Goal: Task Accomplishment & Management: Complete application form

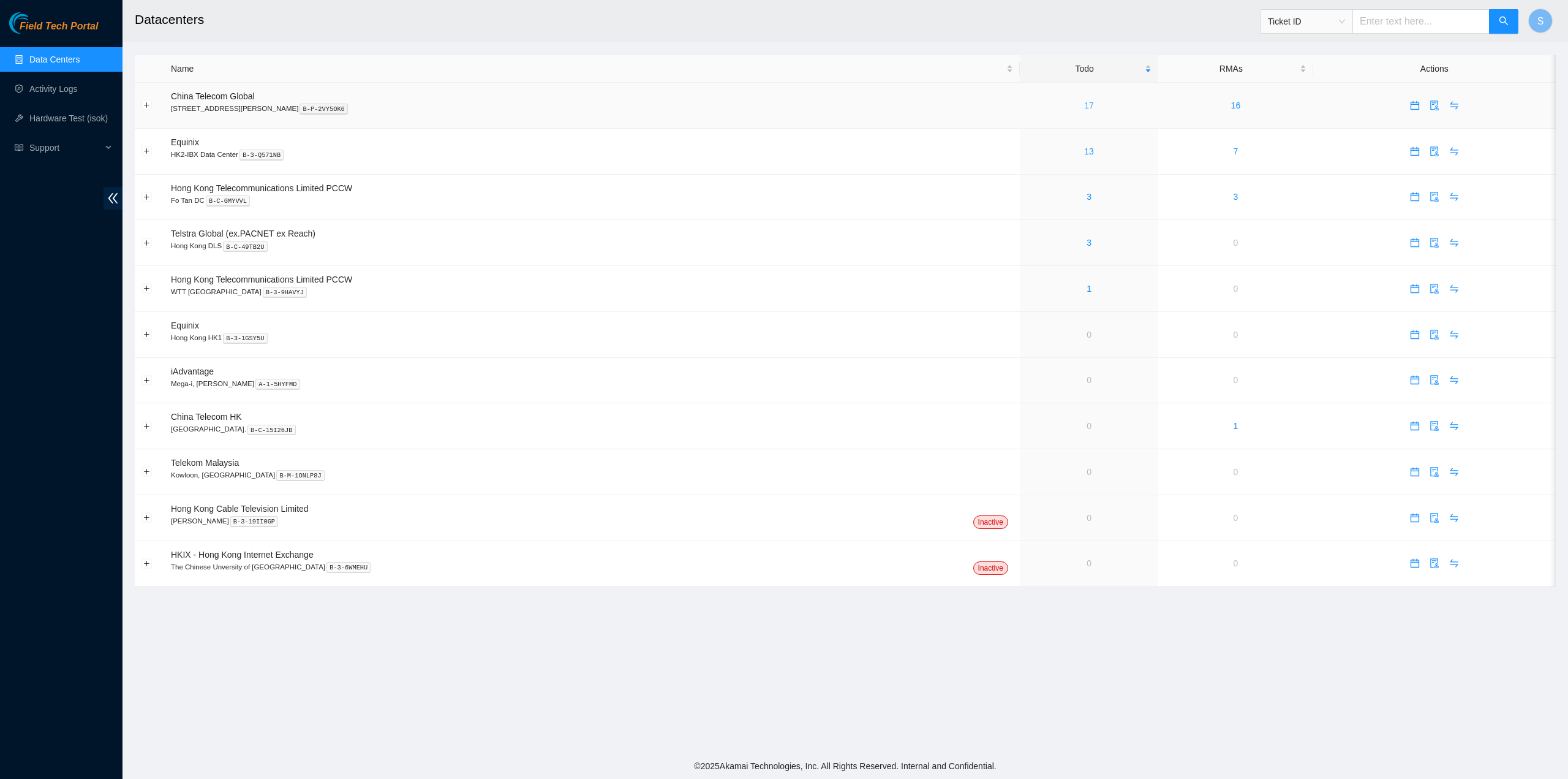
click at [1084, 103] on link "17" at bounding box center [1089, 105] width 10 height 10
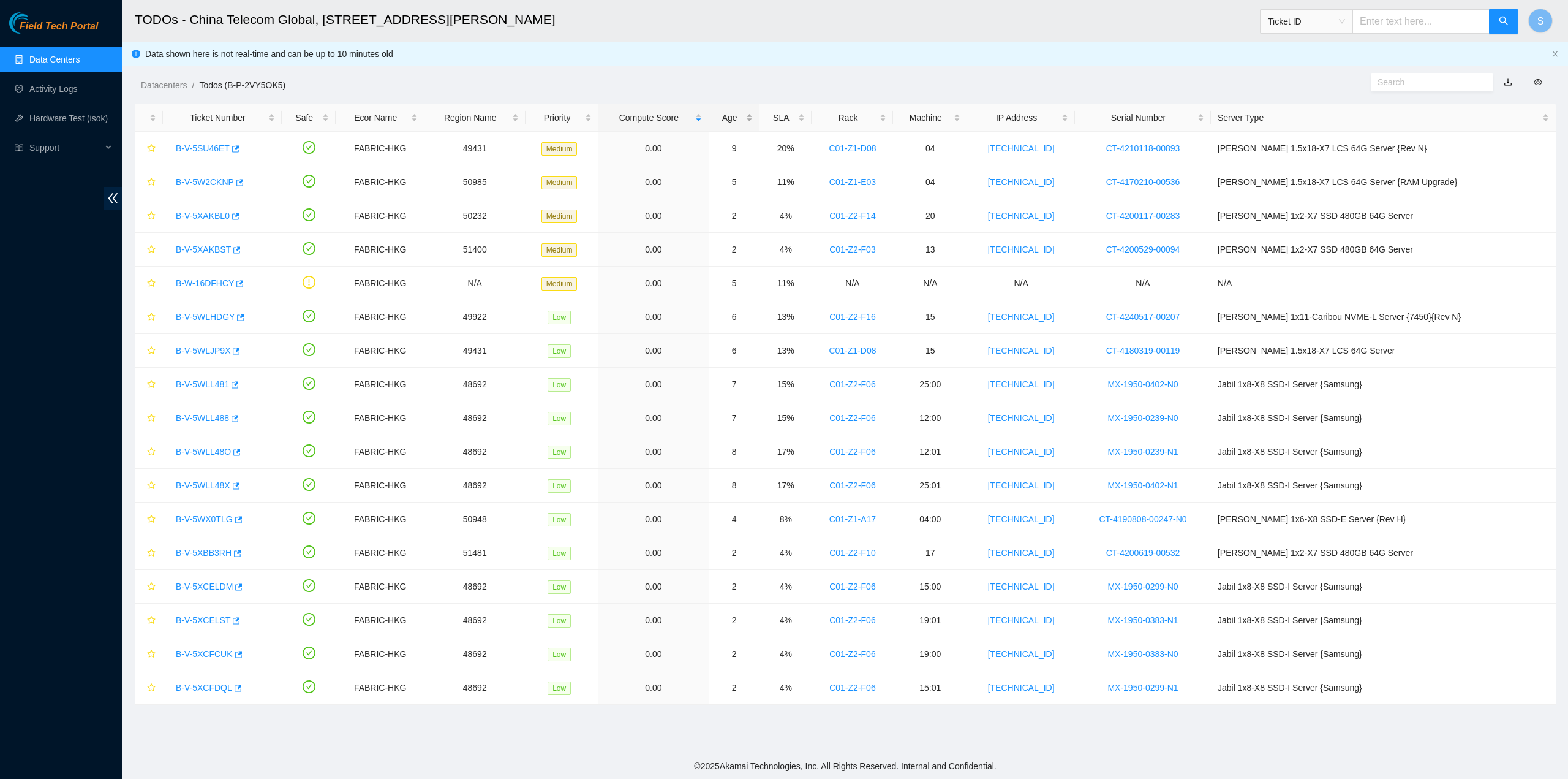
drag, startPoint x: 784, startPoint y: 109, endPoint x: 775, endPoint y: 112, distance: 9.5
click at [753, 111] on div "Age" at bounding box center [735, 118] width 38 height 14
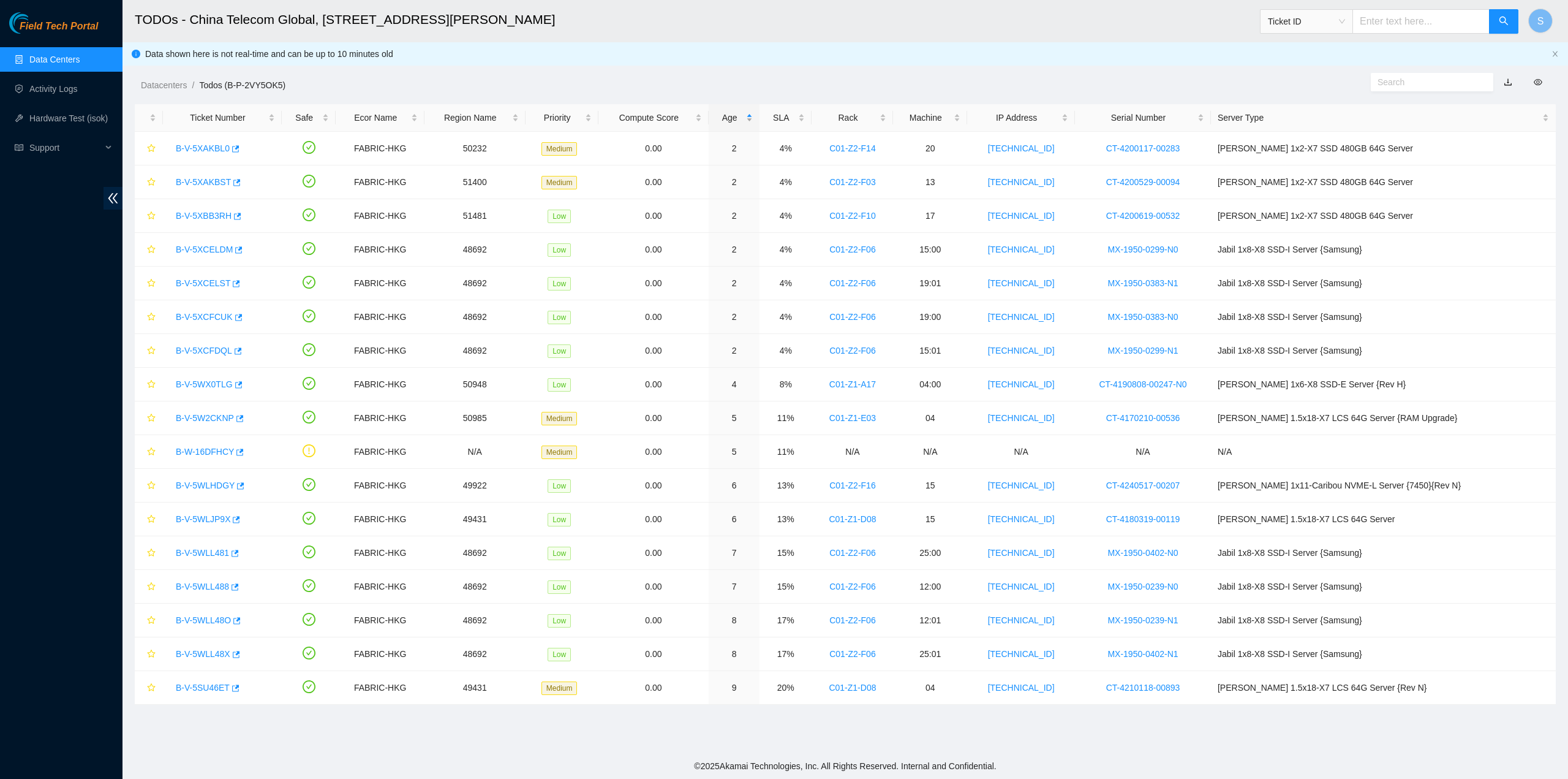
click at [753, 113] on div "Age" at bounding box center [735, 118] width 38 height 14
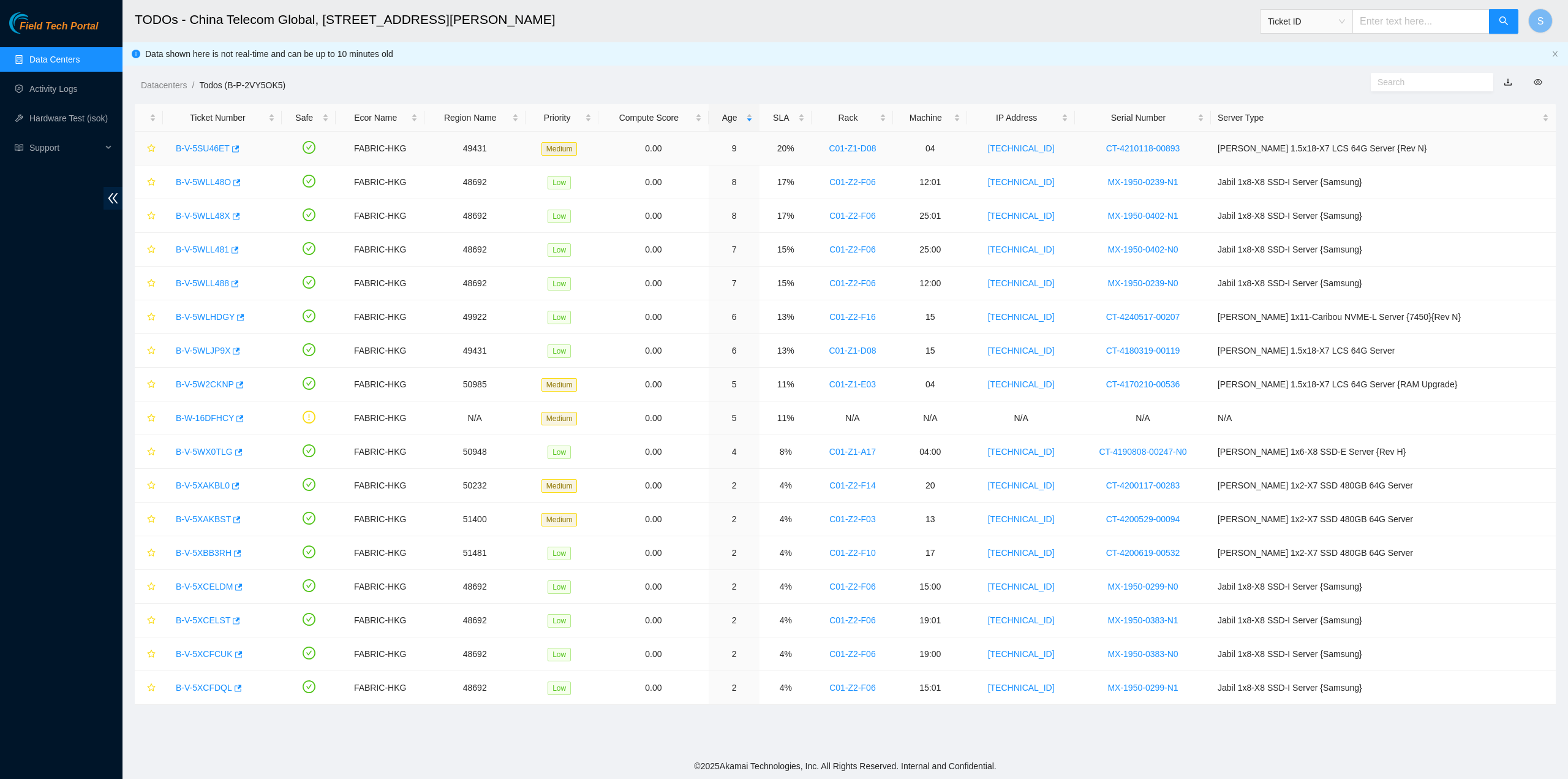
click at [191, 150] on link "B-V-5SU46ET" at bounding box center [203, 148] width 54 height 10
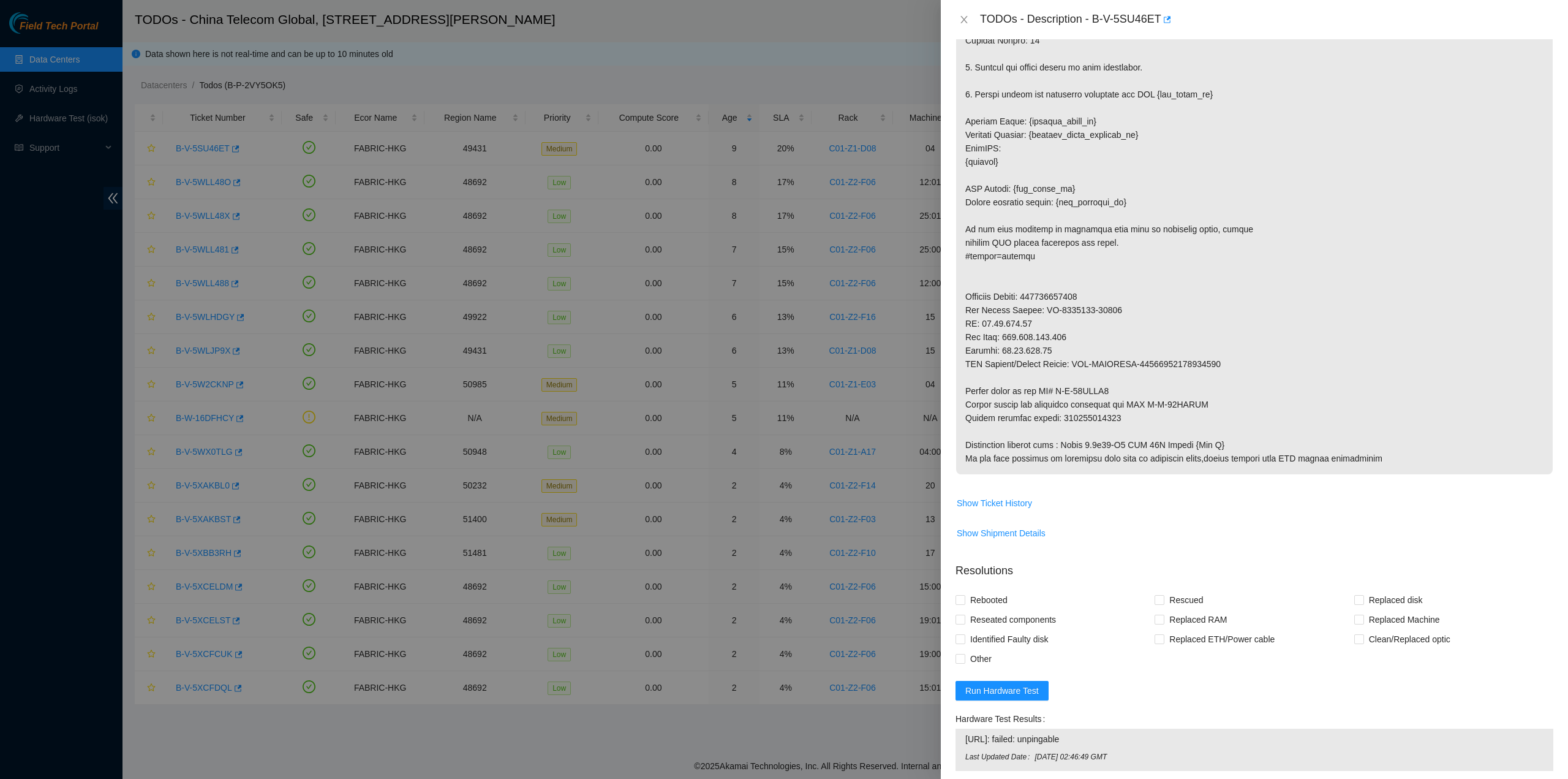
scroll to position [615, 0]
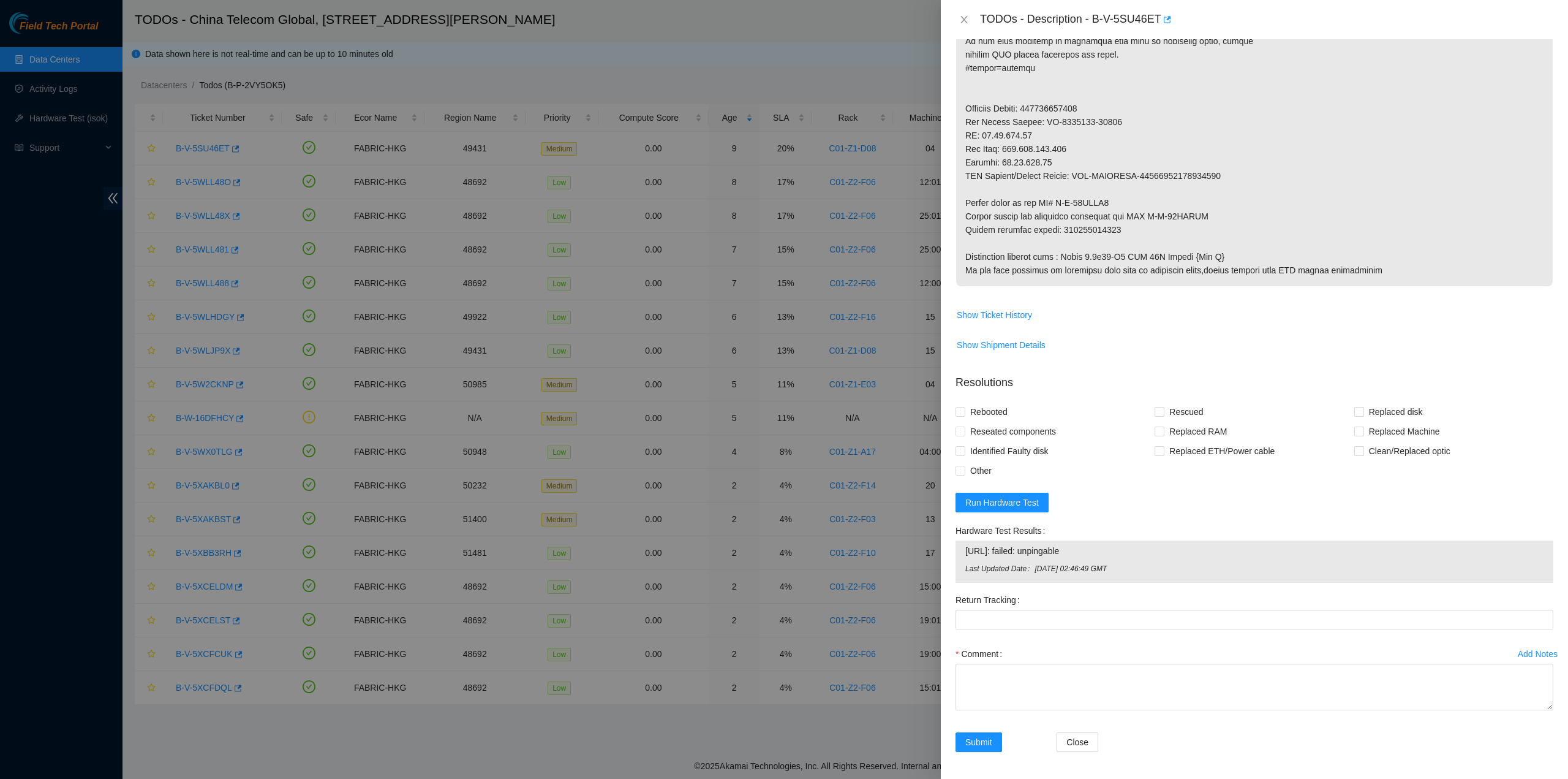
click at [1026, 511] on form "Resolutions Rebooted Rescued Replaced disk Reseated components Replaced RAM Rep…" at bounding box center [1254, 565] width 598 height 402
click at [1026, 506] on span "Run Hardware Test" at bounding box center [1002, 503] width 73 height 14
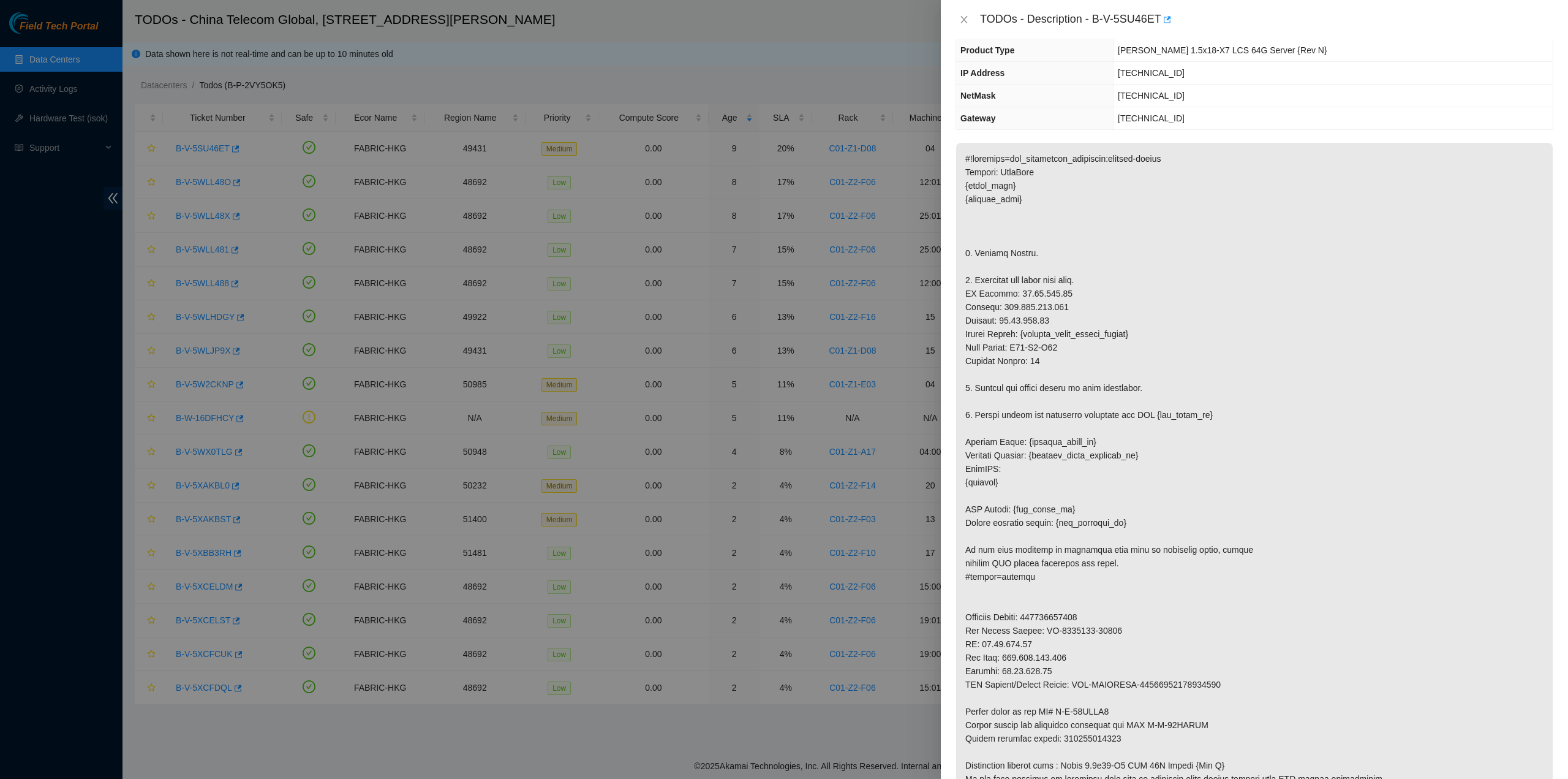
scroll to position [0, 0]
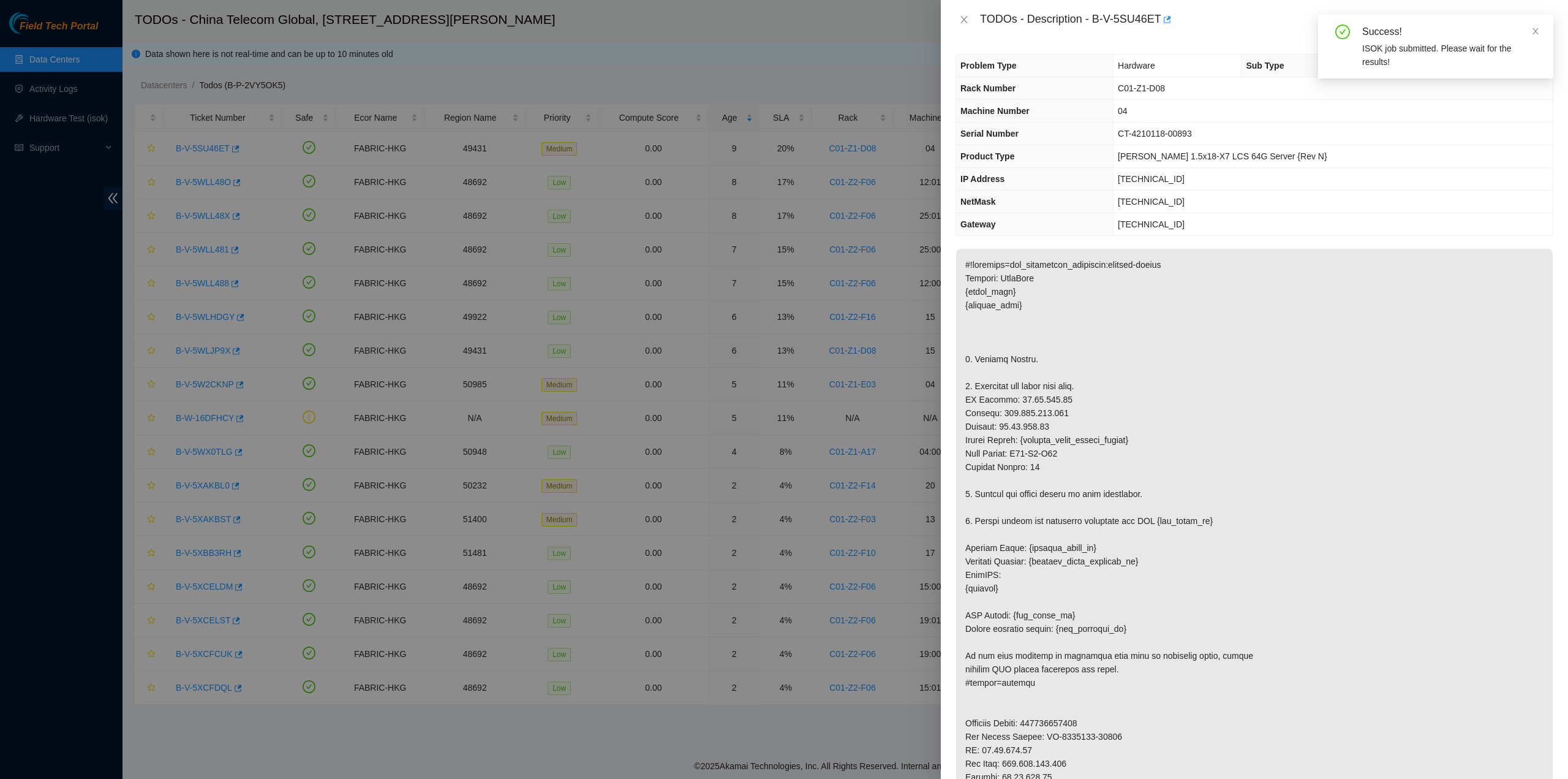
drag, startPoint x: 1536, startPoint y: 28, endPoint x: 1437, endPoint y: 46, distance: 100.6
click at [1536, 28] on icon "close" at bounding box center [1535, 31] width 9 height 9
click at [1096, 23] on div "TODOs - Description - B-V-5SU46ET" at bounding box center [1266, 20] width 573 height 20
drag, startPoint x: 1095, startPoint y: 20, endPoint x: 1158, endPoint y: 30, distance: 63.8
click at [1158, 30] on div "TODOs - Description - B-V-5SU46ET" at bounding box center [1255, 19] width 628 height 39
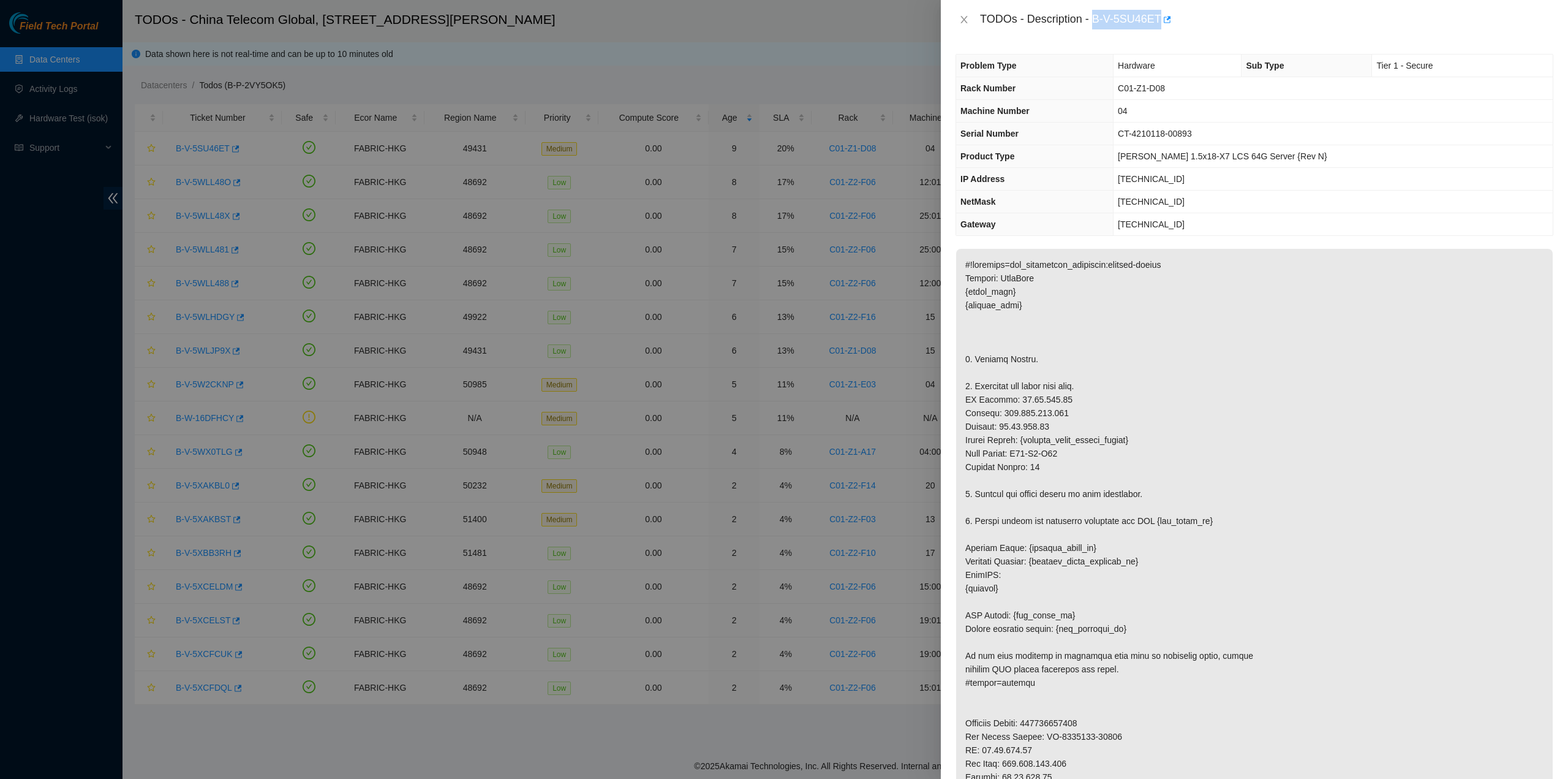
copy div "B-V-5SU46ET"
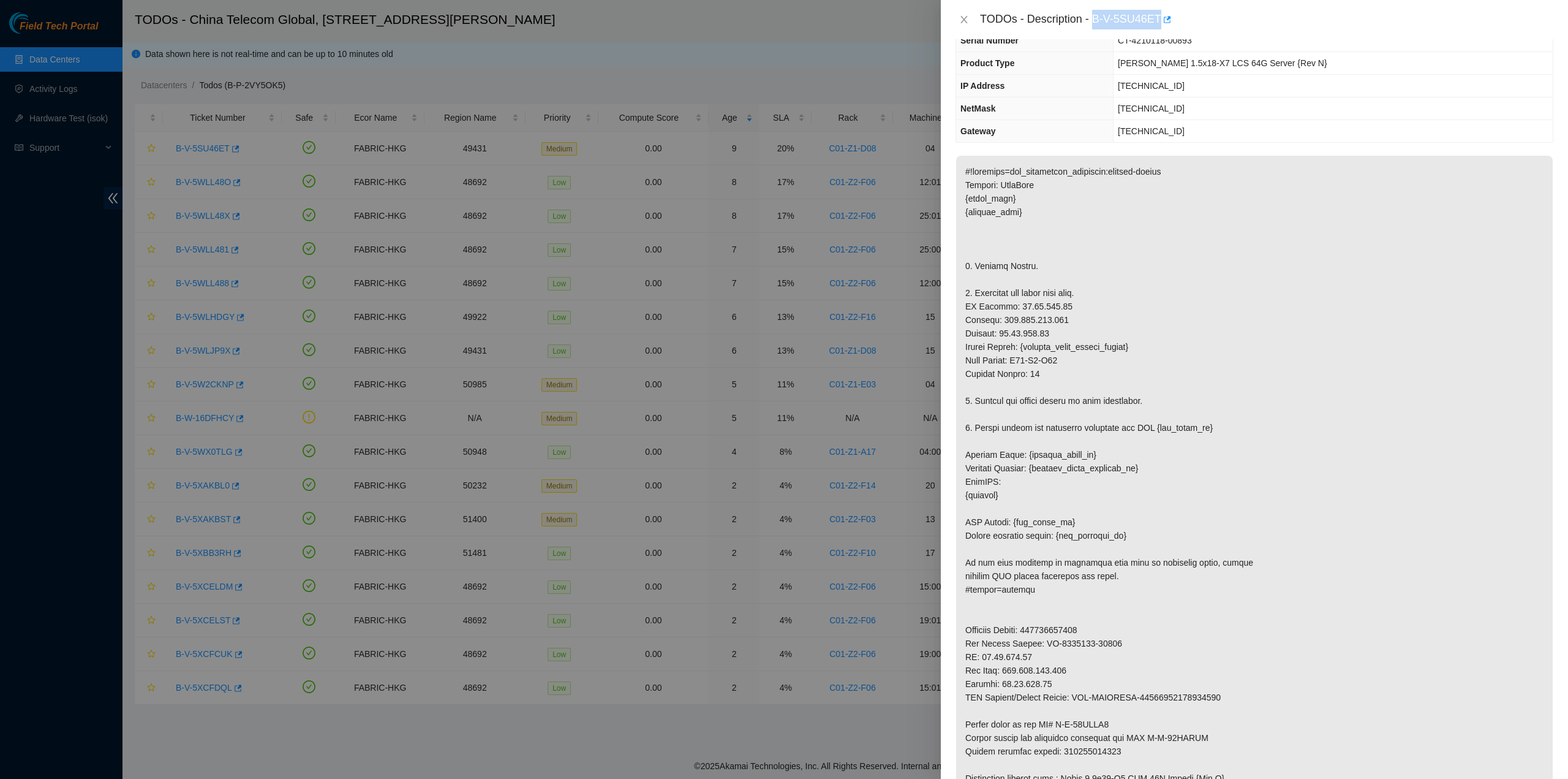
scroll to position [368, 0]
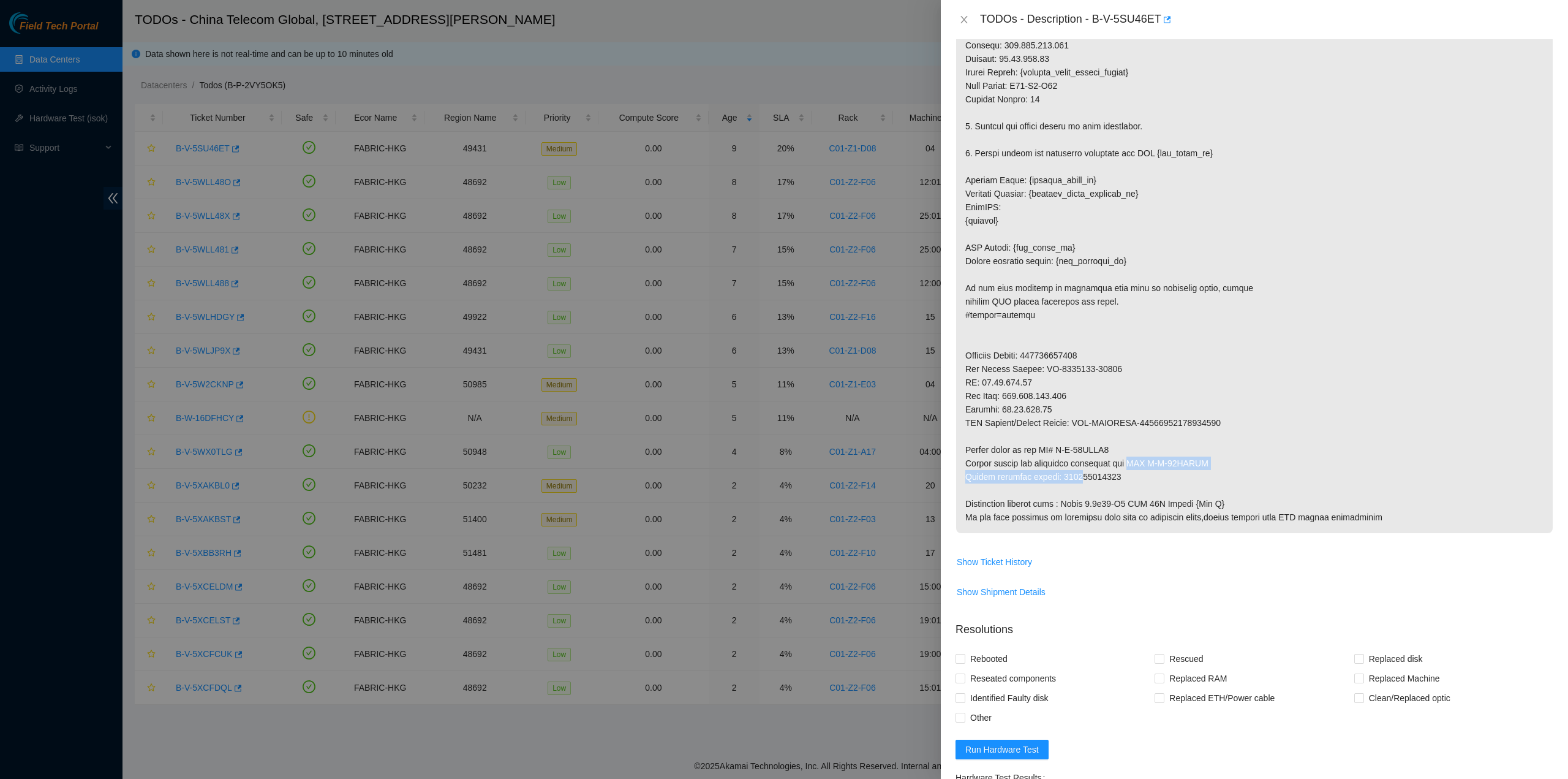
drag, startPoint x: 1125, startPoint y: 467, endPoint x: 1119, endPoint y: 483, distance: 17.1
click at [1081, 473] on p at bounding box center [1254, 207] width 597 height 652
click at [1118, 482] on p at bounding box center [1254, 207] width 597 height 652
drag, startPoint x: 1121, startPoint y: 479, endPoint x: 1061, endPoint y: 474, distance: 60.2
click at [1061, 474] on p at bounding box center [1254, 207] width 597 height 652
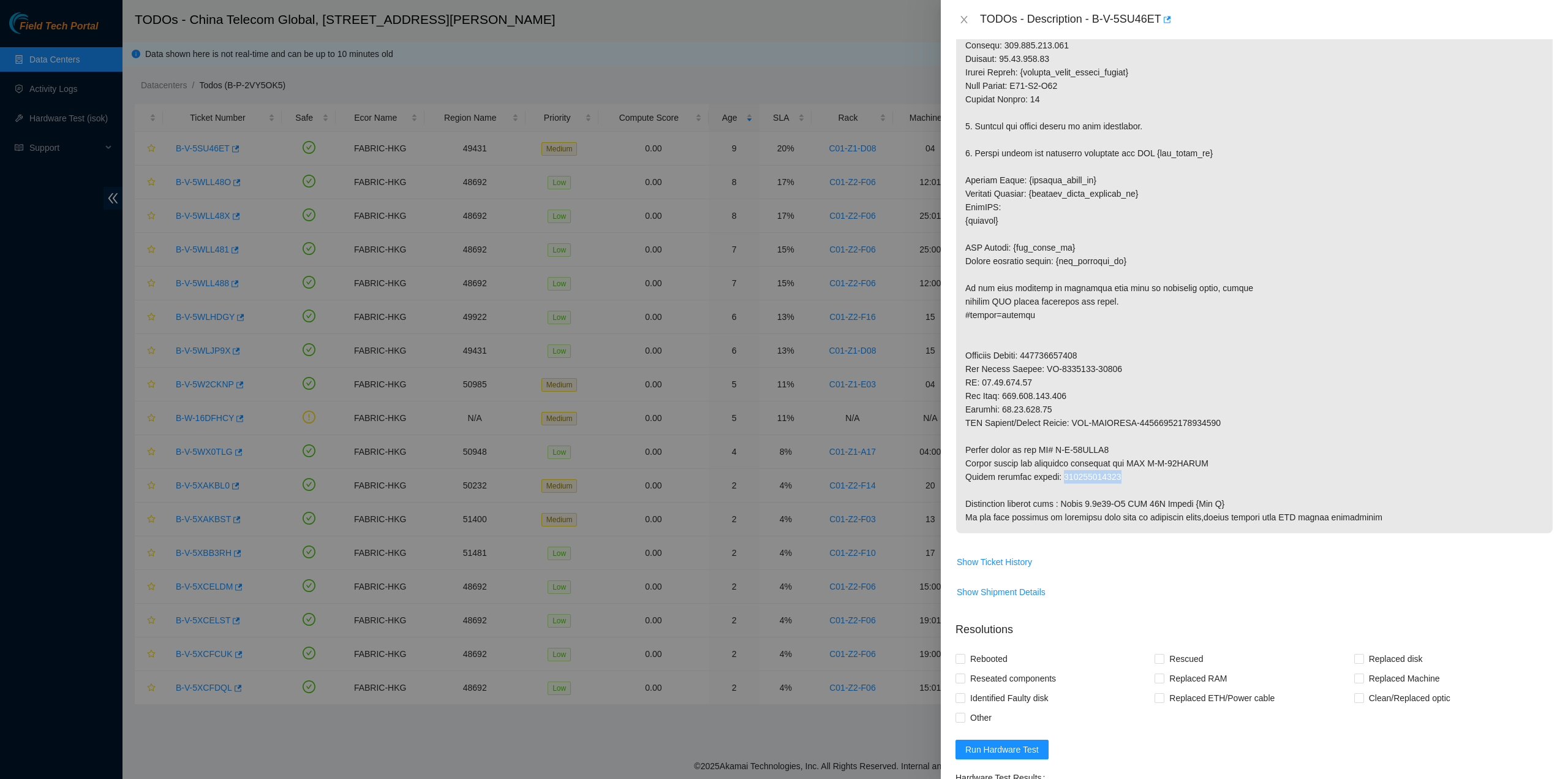
copy p "417328427704"
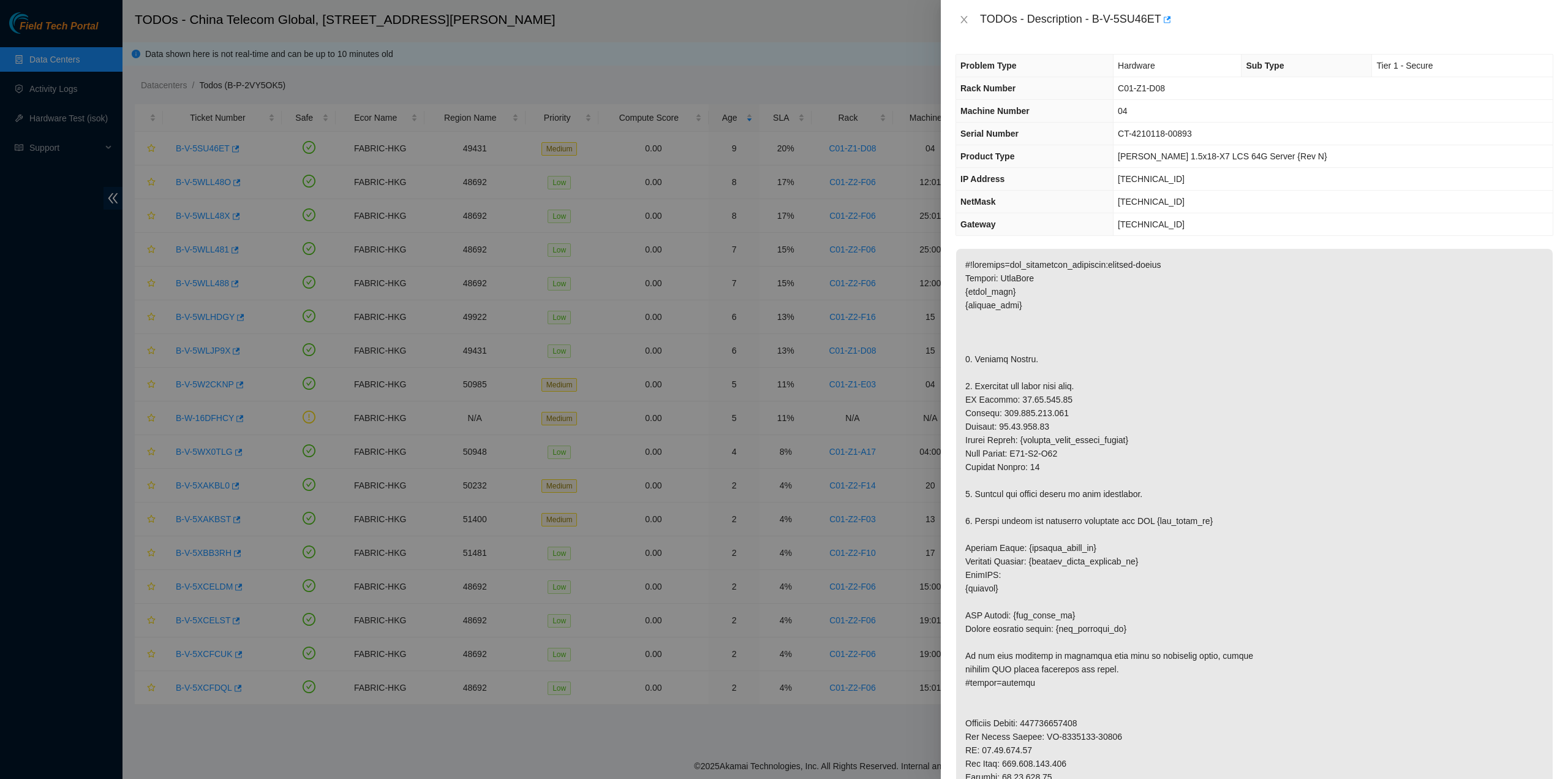
scroll to position [0, 0]
drag, startPoint x: 1093, startPoint y: 18, endPoint x: 1158, endPoint y: 24, distance: 65.3
click at [1158, 24] on div "TODOs - Description - B-V-5SU46ET" at bounding box center [1266, 20] width 573 height 20
copy div "B-V-5SU46ET"
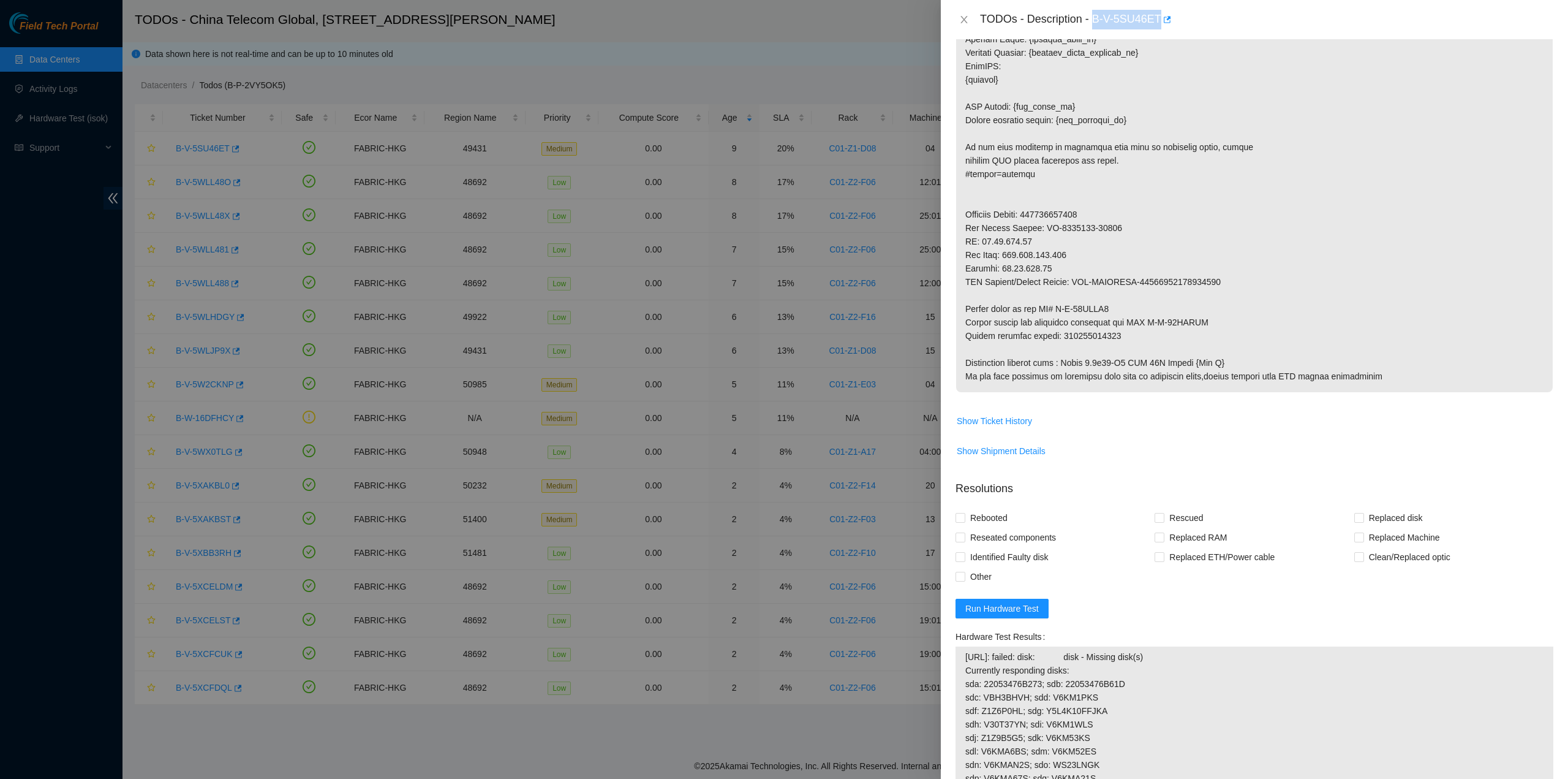
scroll to position [491, 0]
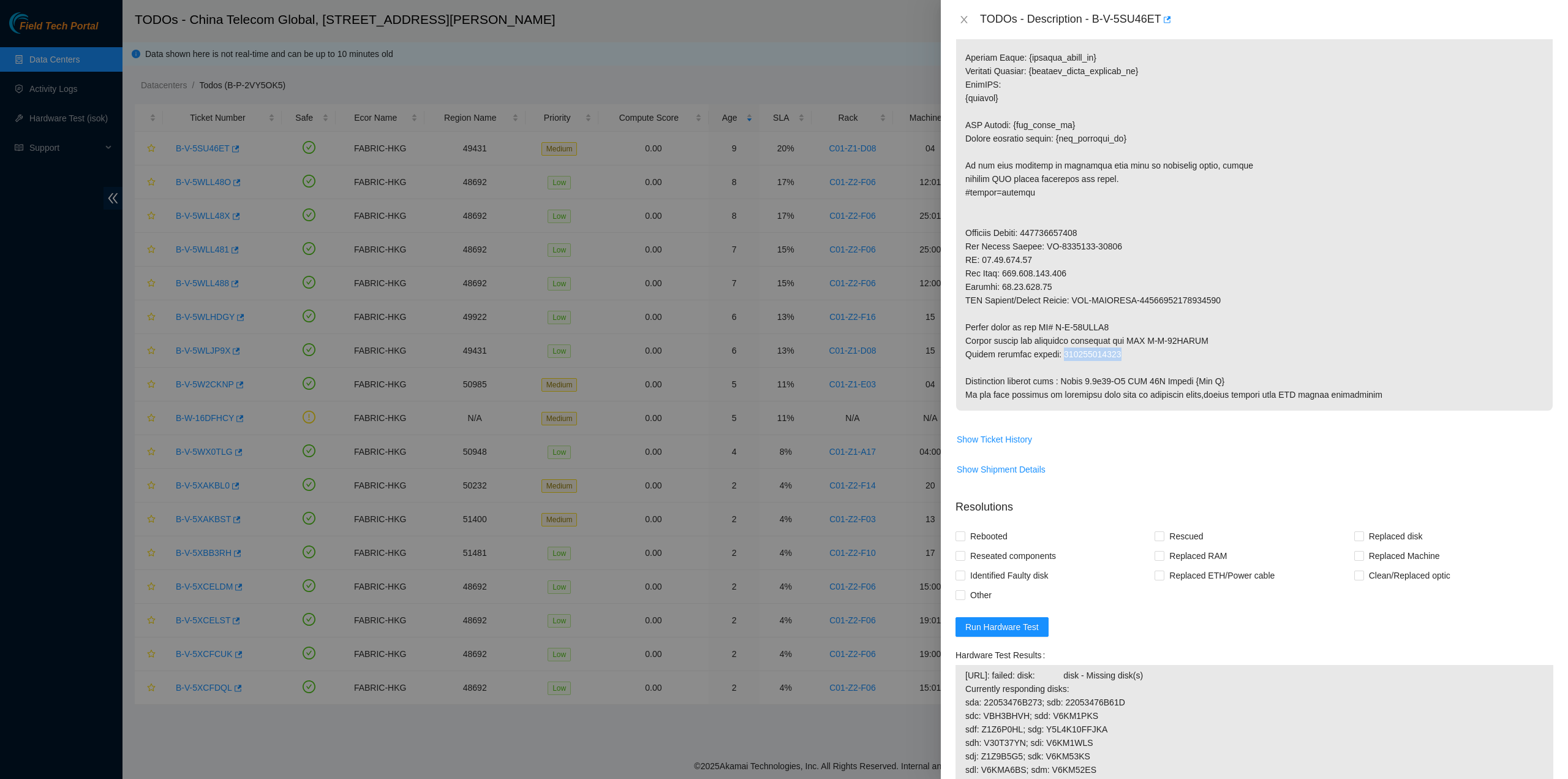
drag, startPoint x: 1061, startPoint y: 353, endPoint x: 1137, endPoint y: 355, distance: 76.0
click at [1137, 355] on p at bounding box center [1254, 84] width 597 height 652
copy p "417328427704"
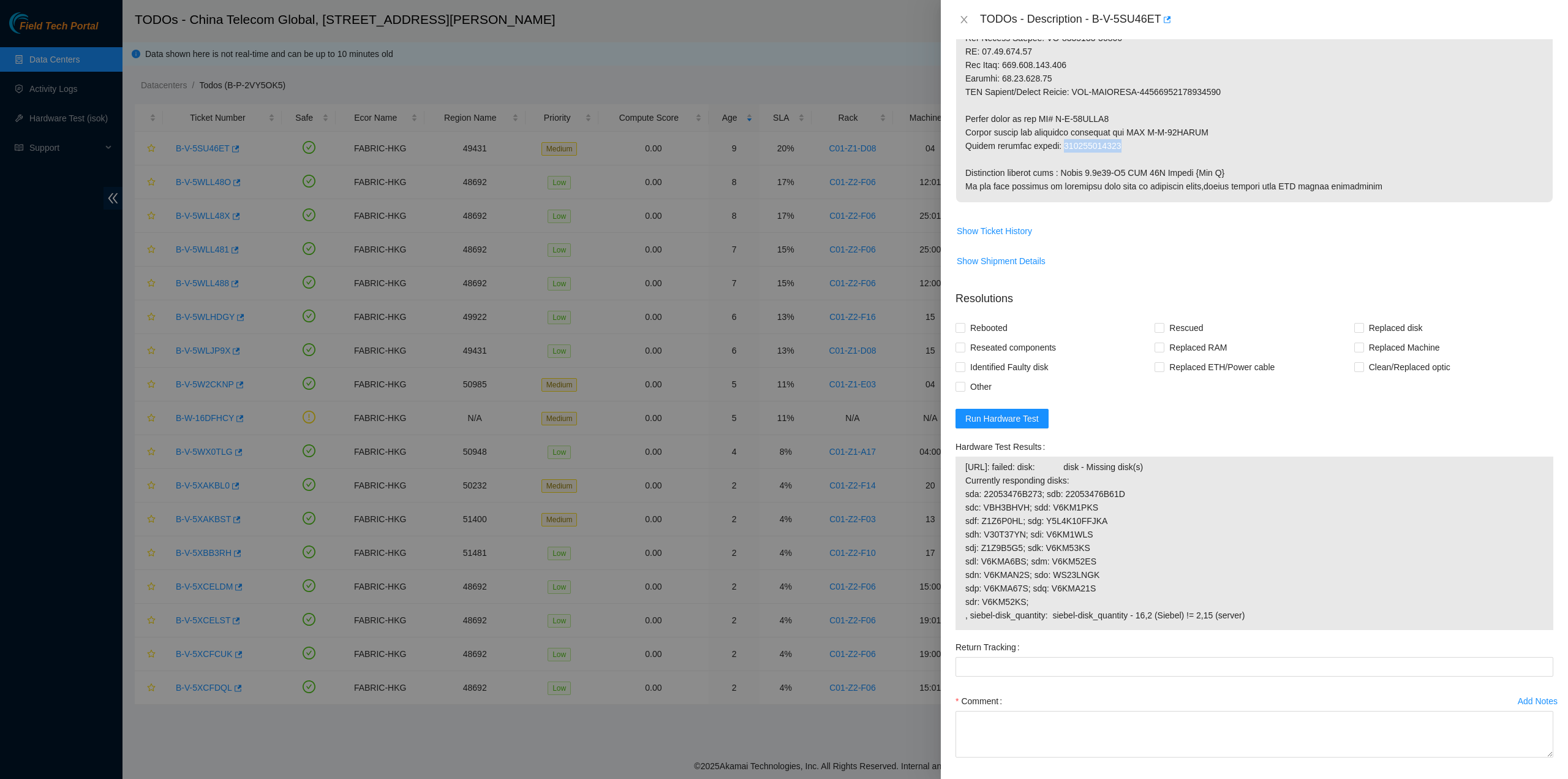
scroll to position [746, 0]
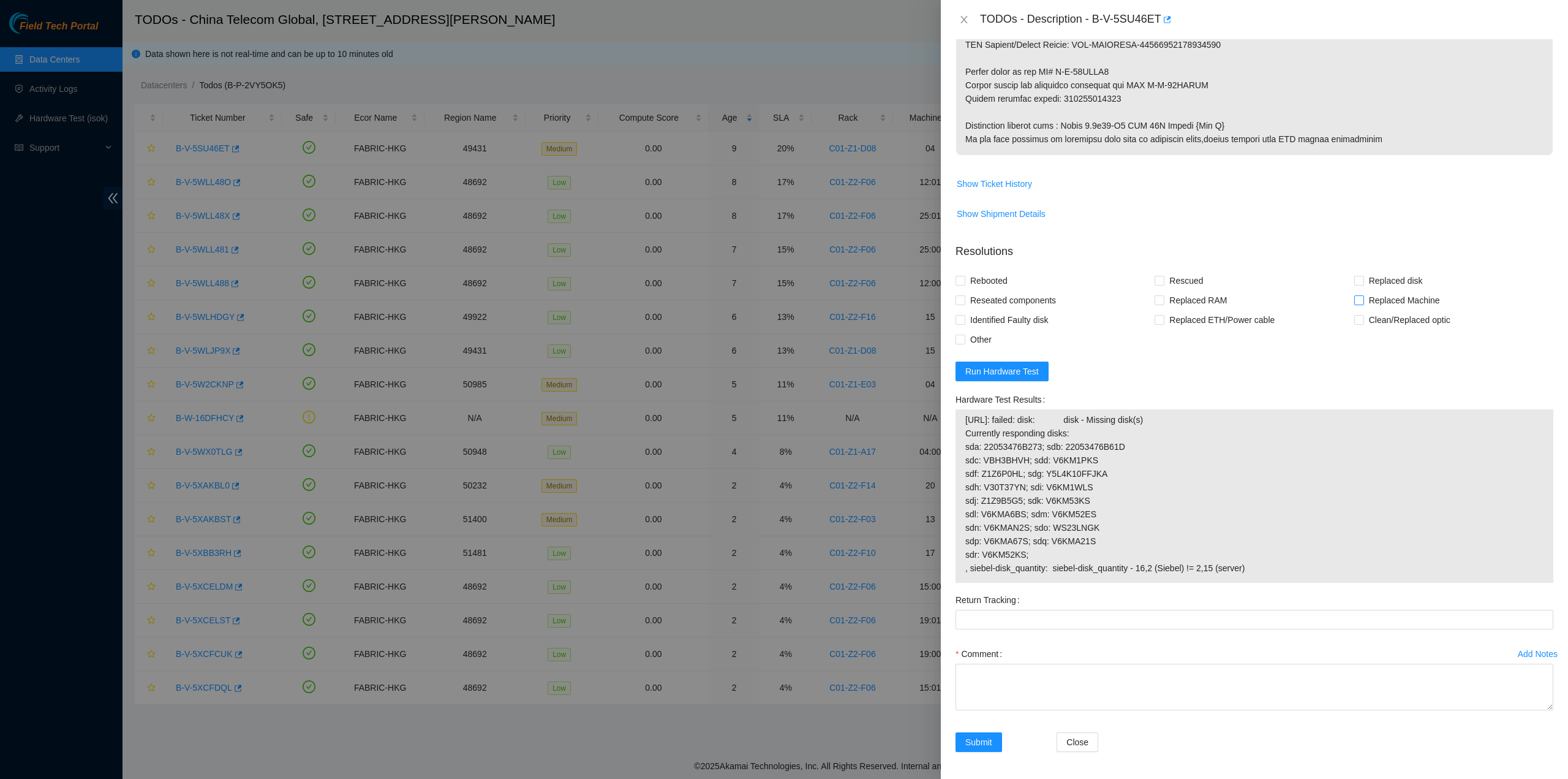
click at [1376, 300] on span "Replaced Machine" at bounding box center [1404, 300] width 80 height 20
click at [1363, 300] on input "Replaced Machine" at bounding box center [1358, 299] width 9 height 9
checkbox input "true"
click at [1193, 271] on span "Rescued" at bounding box center [1187, 281] width 44 height 20
click at [1164, 276] on input "Rescued" at bounding box center [1159, 280] width 9 height 9
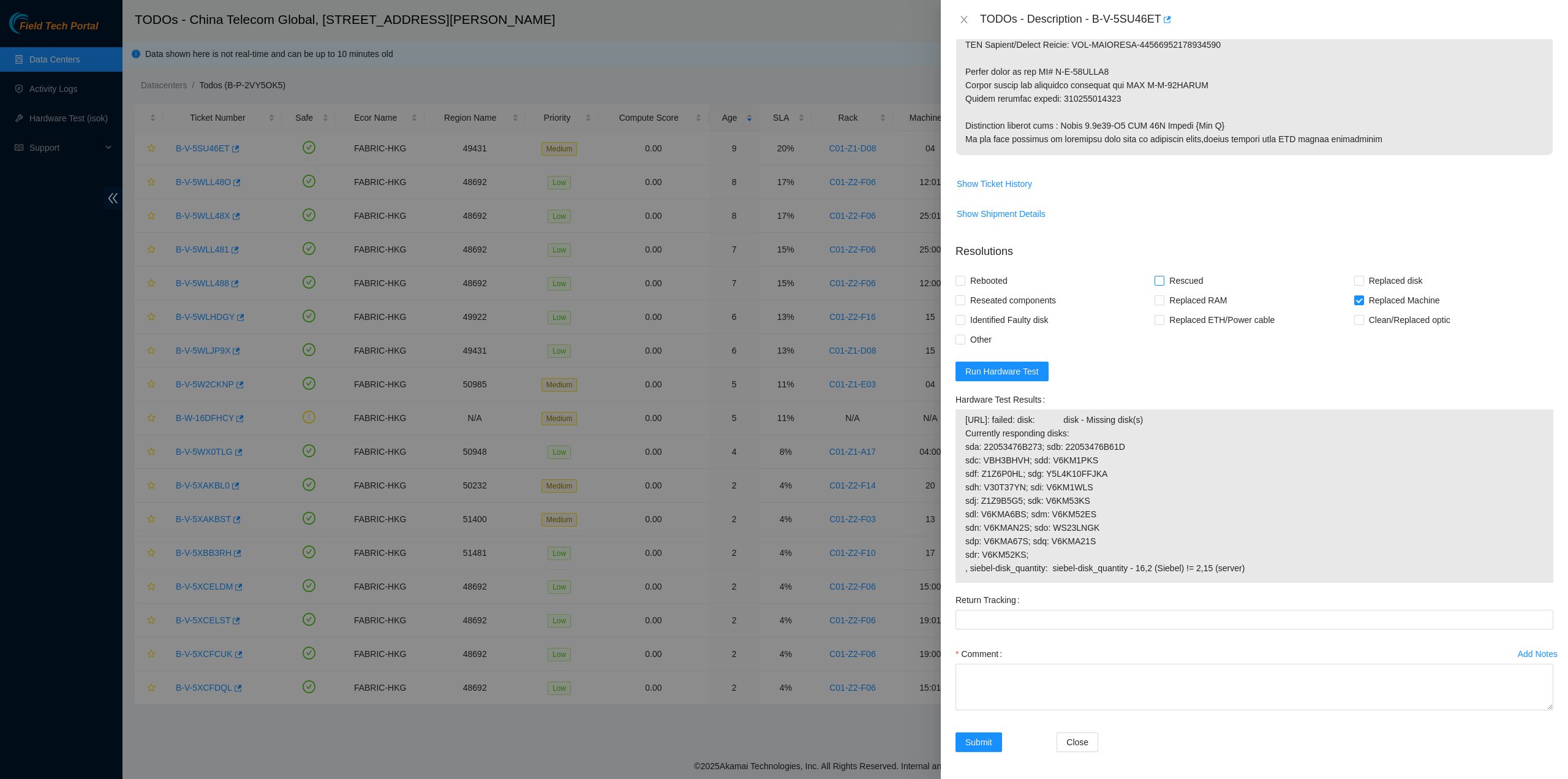
checkbox input "true"
click at [1001, 271] on span "Rebooted" at bounding box center [989, 281] width 48 height 20
click at [964, 276] on input "Rebooted" at bounding box center [959, 280] width 9 height 9
checkbox input "true"
click at [1000, 300] on span "Reseated components" at bounding box center [1013, 300] width 95 height 20
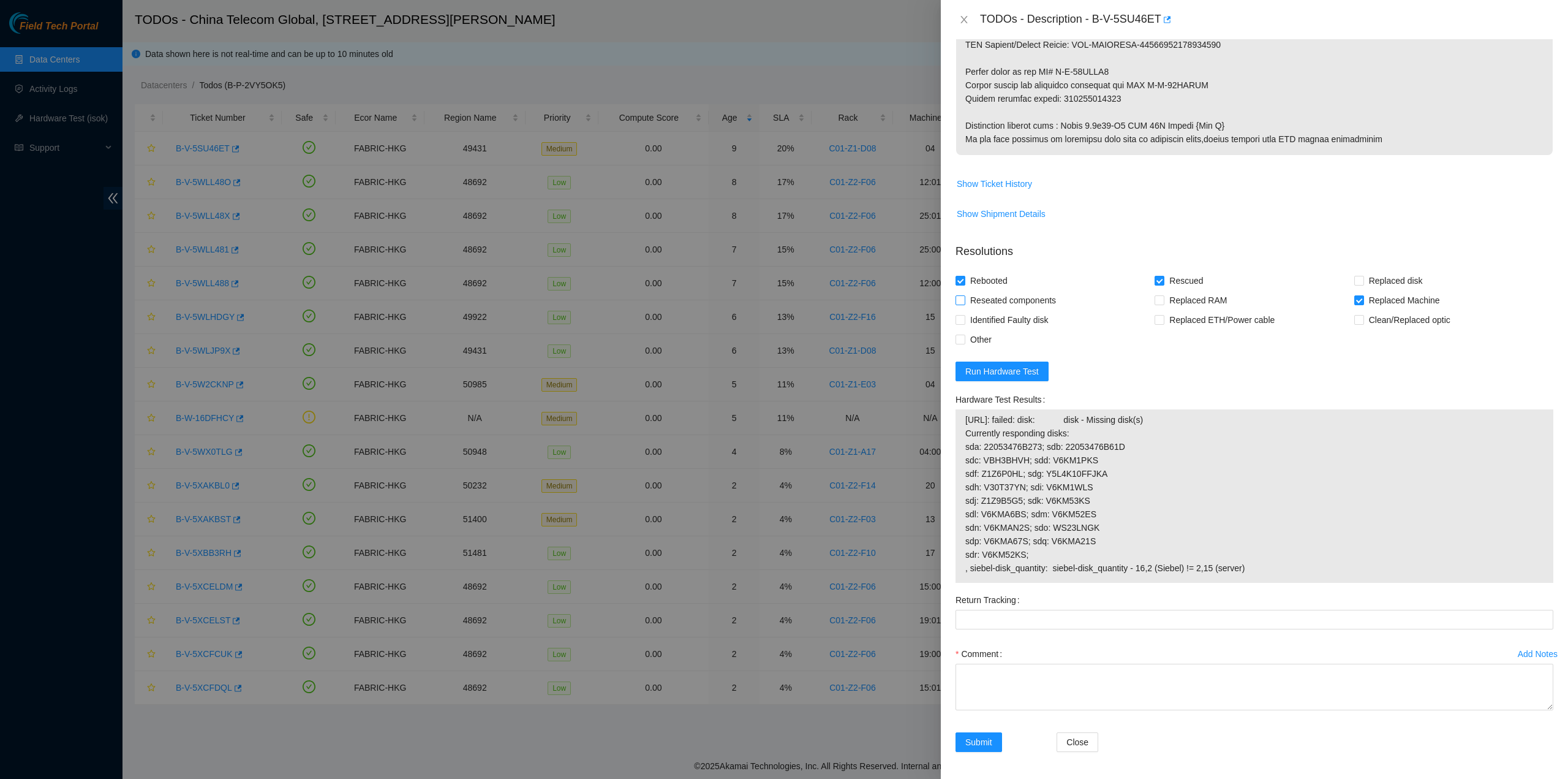
click at [964, 300] on input "Reseated components" at bounding box center [959, 299] width 9 height 9
checkbox input "true"
click at [1015, 617] on Tracking "Return Tracking" at bounding box center [1254, 620] width 598 height 20
paste Tracking "417328427704"
type Tracking "417328427704"
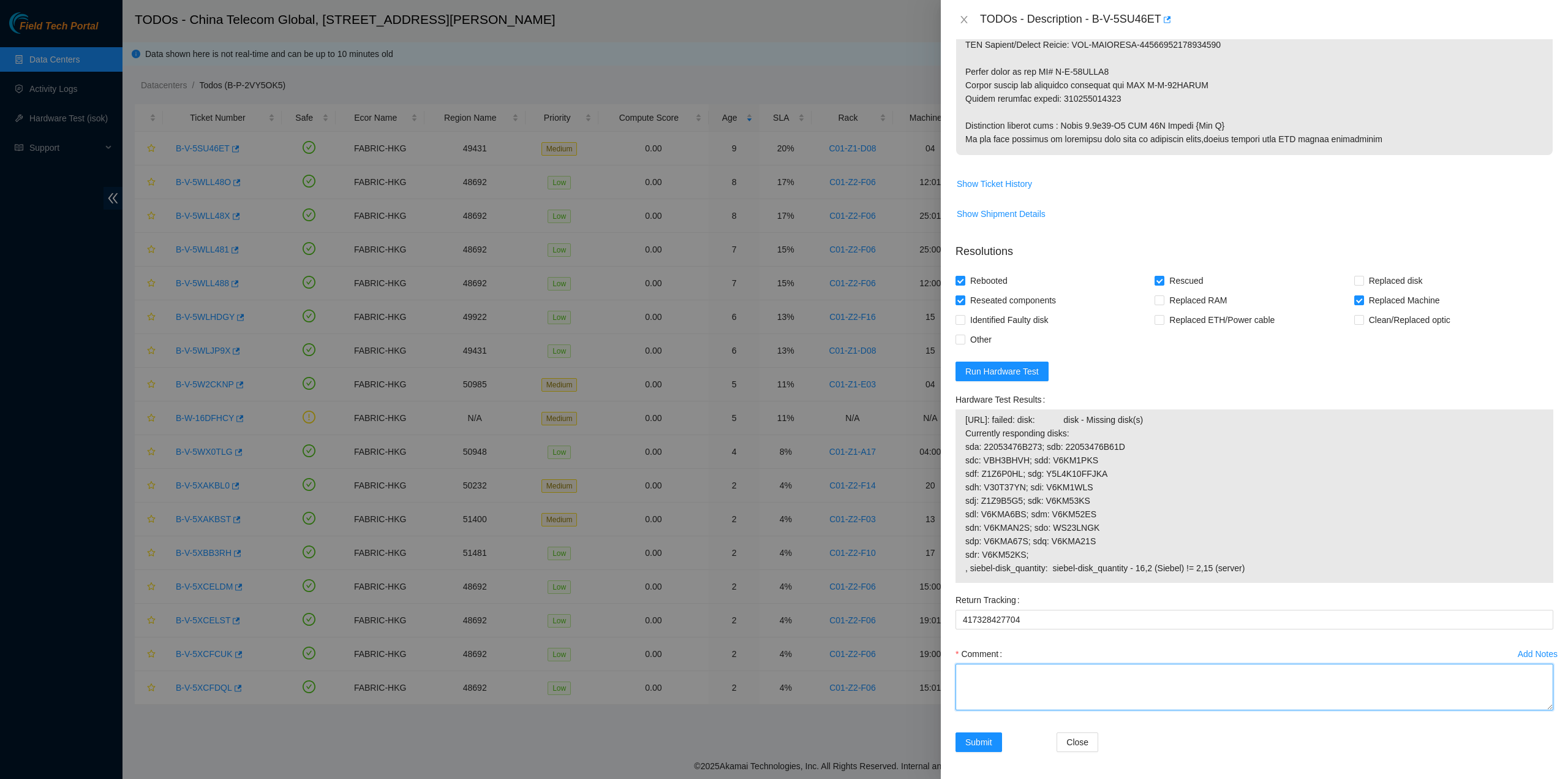
click at [992, 688] on textarea "Comment" at bounding box center [1254, 687] width 598 height 47
type textarea "new server one disk is not detecting"
click at [983, 740] on span "Submit" at bounding box center [978, 742] width 27 height 14
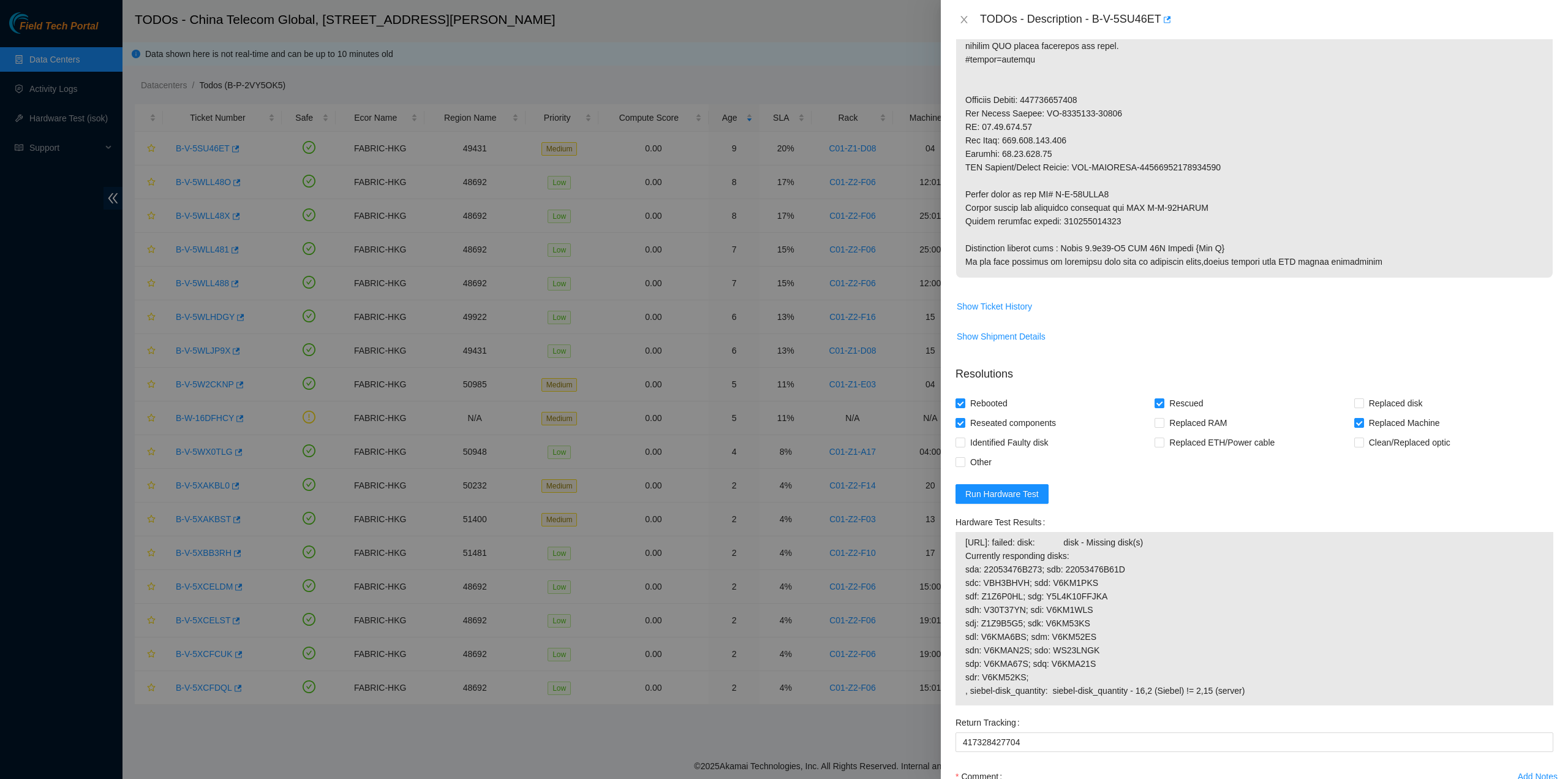
scroll to position [0, 0]
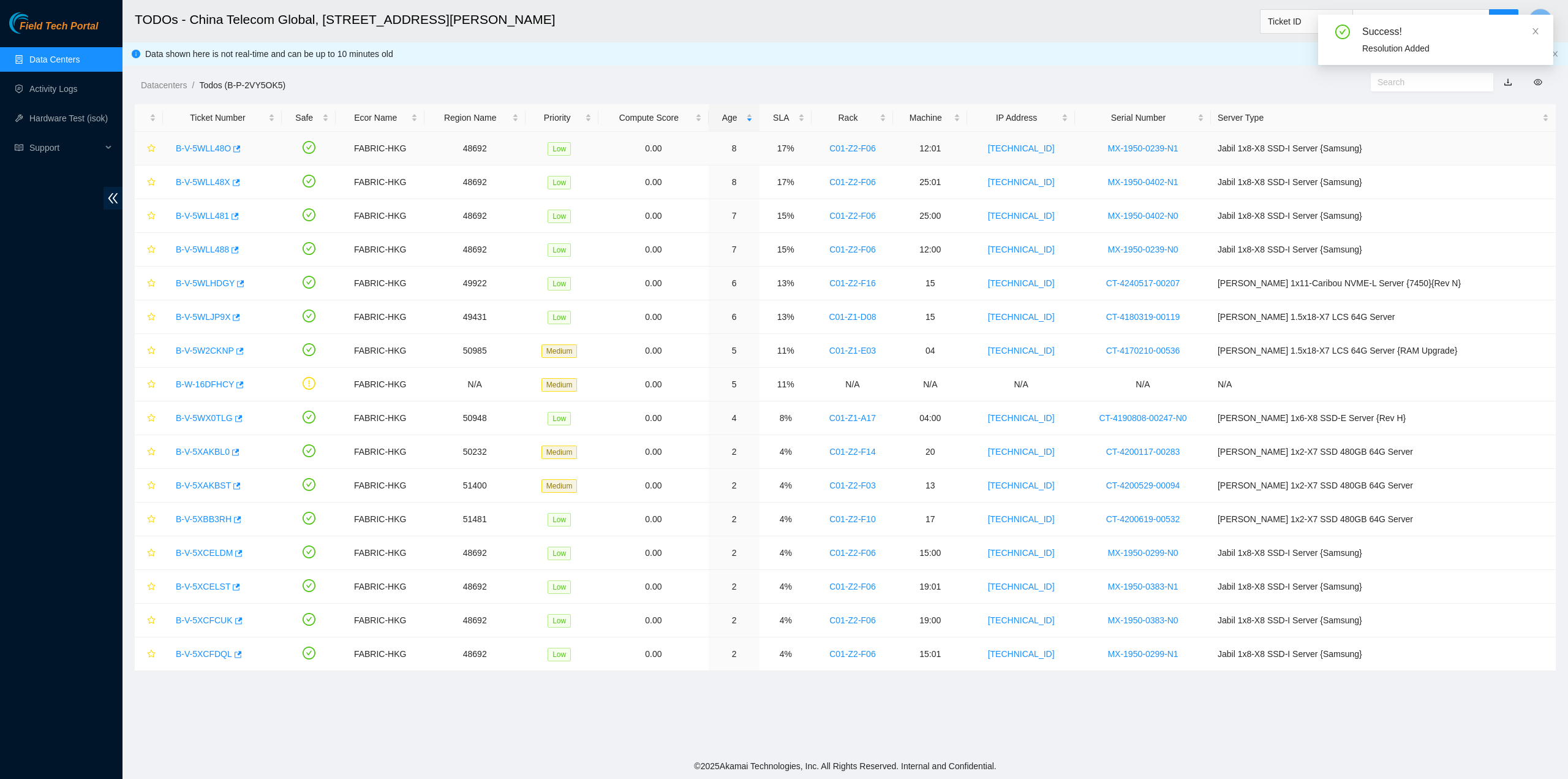
click at [202, 146] on link "B-V-5WLL48O" at bounding box center [204, 148] width 56 height 10
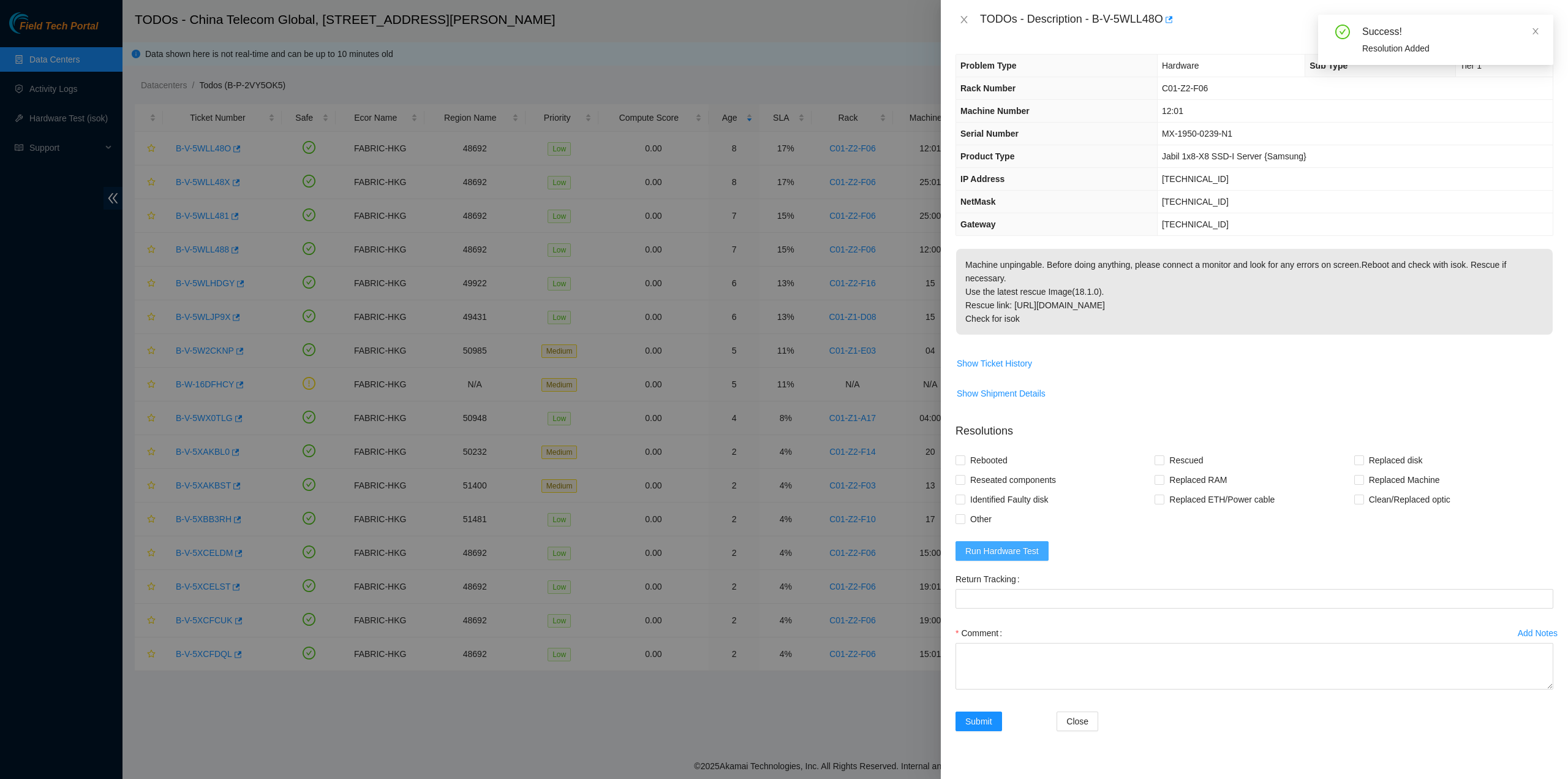
click at [1011, 545] on span "Run Hardware Test" at bounding box center [1002, 551] width 73 height 14
drag, startPoint x: 1094, startPoint y: 23, endPoint x: 1162, endPoint y: 29, distance: 68.3
click at [1162, 29] on div "TODOs - Description - B-V-5WLL48O" at bounding box center [1266, 20] width 573 height 20
copy div "B-V-5WLL48O"
drag, startPoint x: 987, startPoint y: 463, endPoint x: 978, endPoint y: 452, distance: 14.2
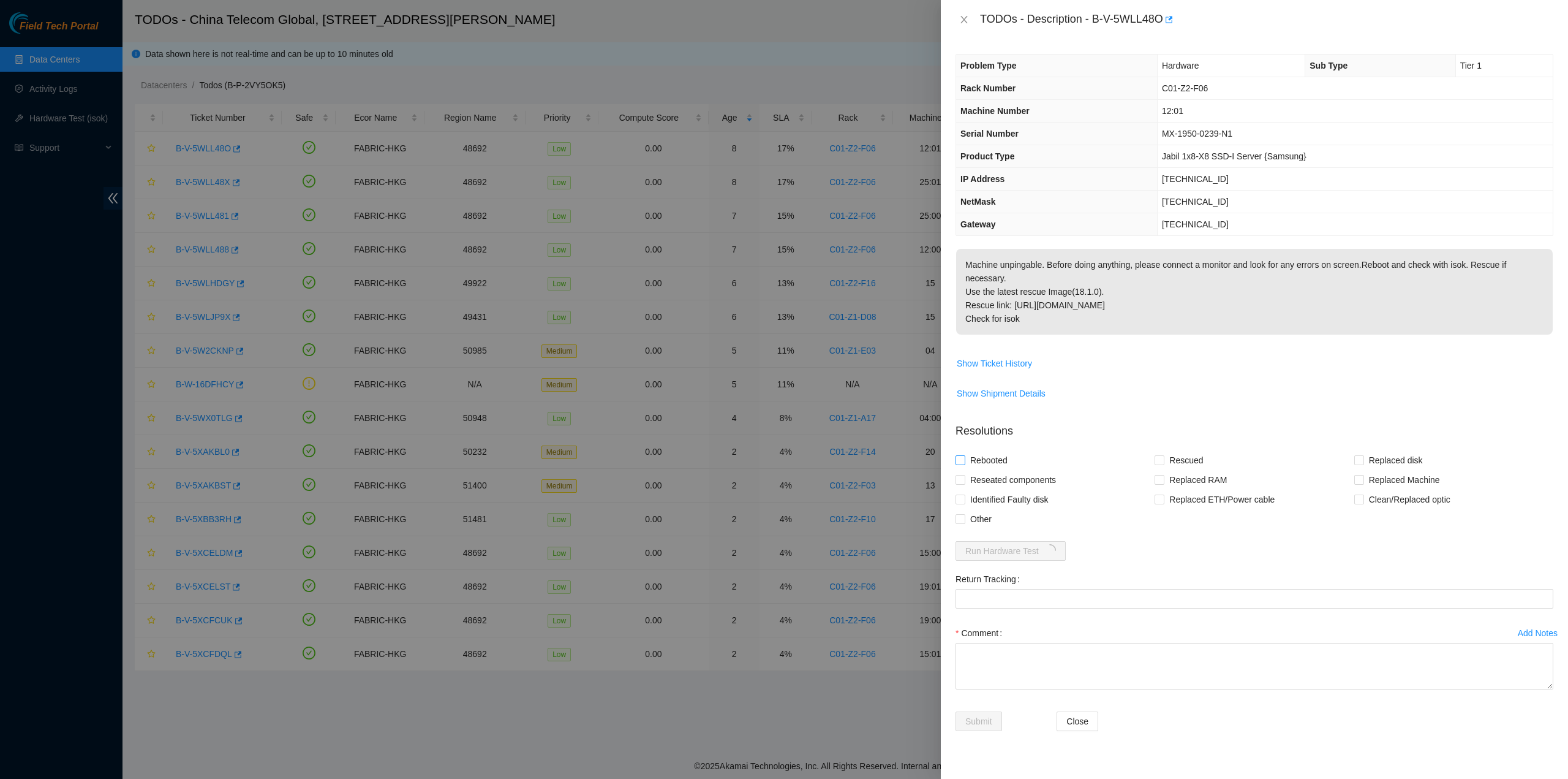
click at [985, 470] on span "Reseated components" at bounding box center [1013, 480] width 95 height 20
click at [974, 450] on span "Rebooted" at bounding box center [989, 460] width 48 height 20
click at [964, 455] on input "Rebooted" at bounding box center [959, 459] width 9 height 9
checkbox input "true"
drag, startPoint x: 975, startPoint y: 463, endPoint x: 1068, endPoint y: 458, distance: 93.1
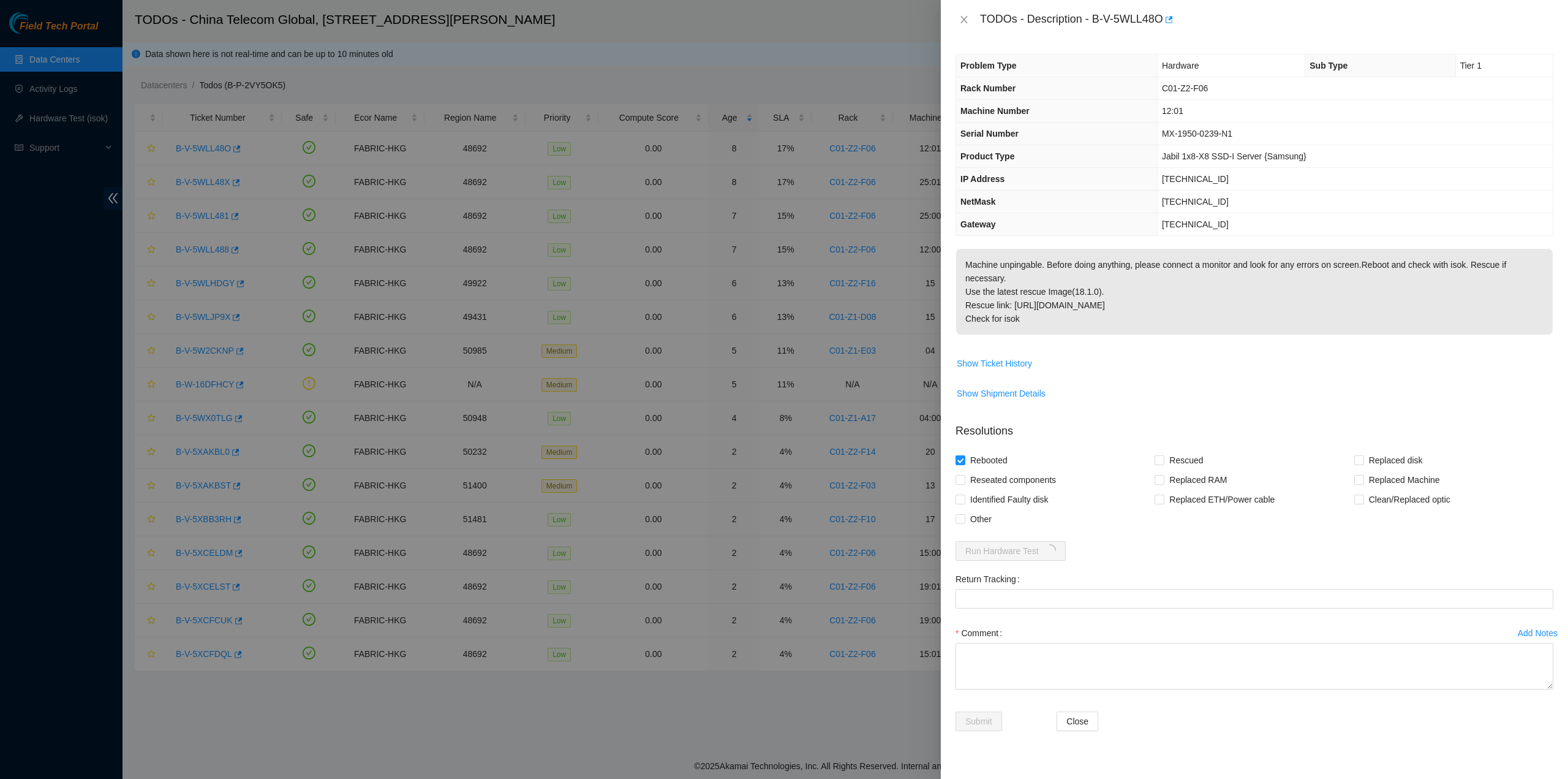
click at [975, 470] on span "Reseated components" at bounding box center [1013, 480] width 95 height 20
click at [964, 475] on input "Reseated components" at bounding box center [959, 479] width 9 height 9
checkbox input "true"
click at [1175, 450] on span "Rescued" at bounding box center [1187, 460] width 44 height 20
click at [1164, 455] on input "Rescued" at bounding box center [1159, 459] width 9 height 9
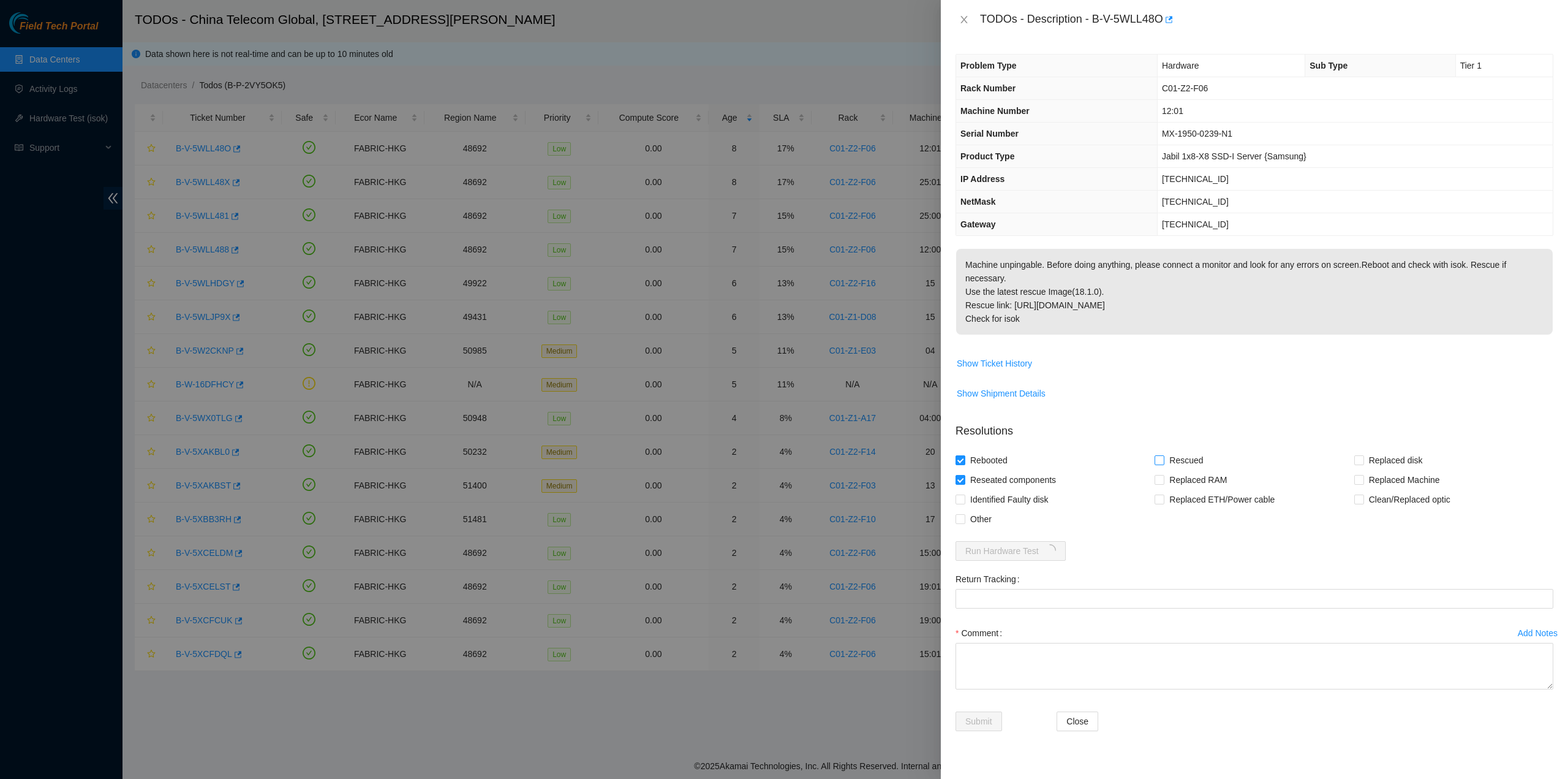
checkbox input "true"
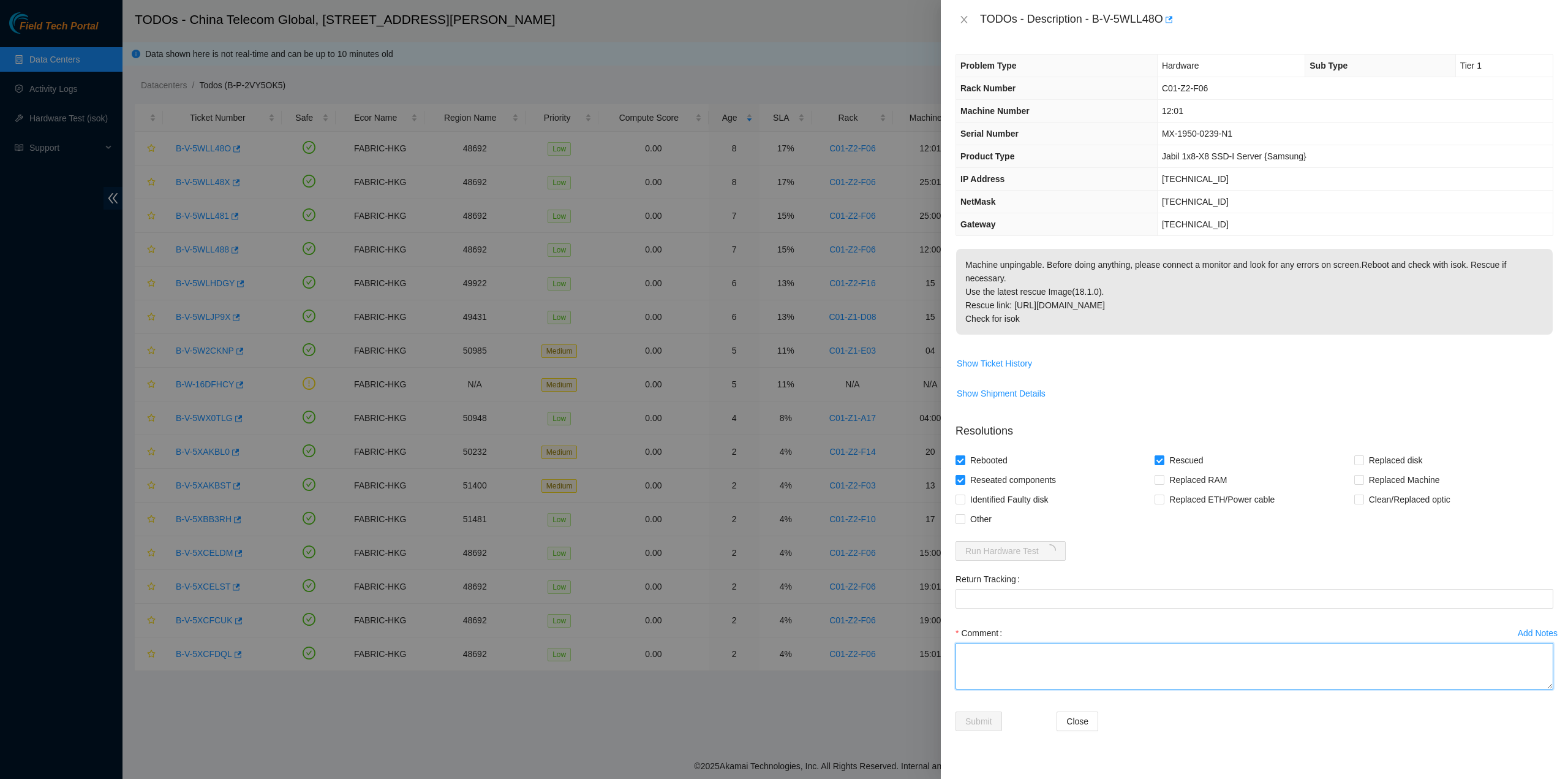
click at [1029, 665] on textarea "Comment" at bounding box center [1254, 666] width 598 height 47
type textarea "pass ok"
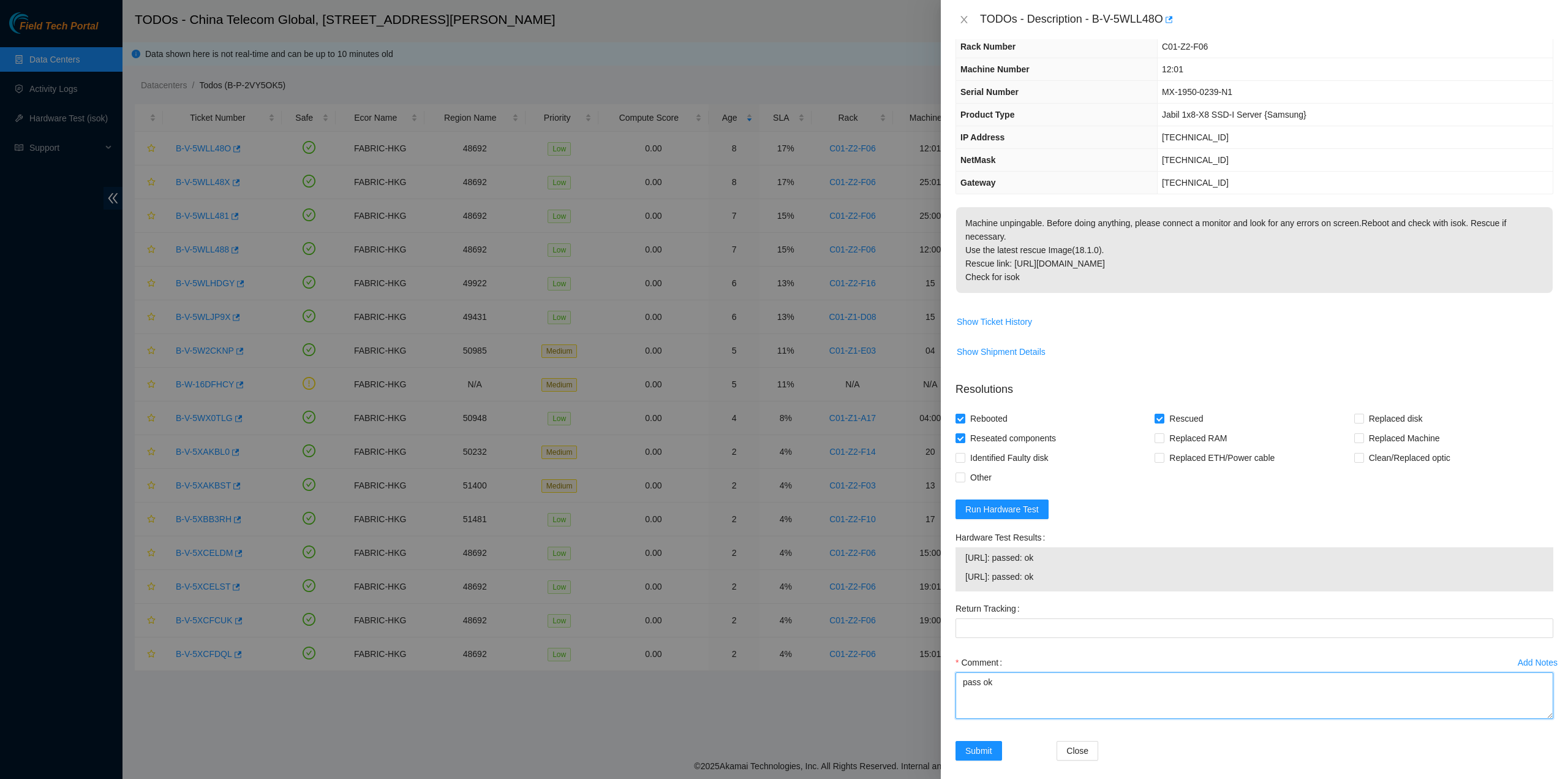
scroll to position [51, 0]
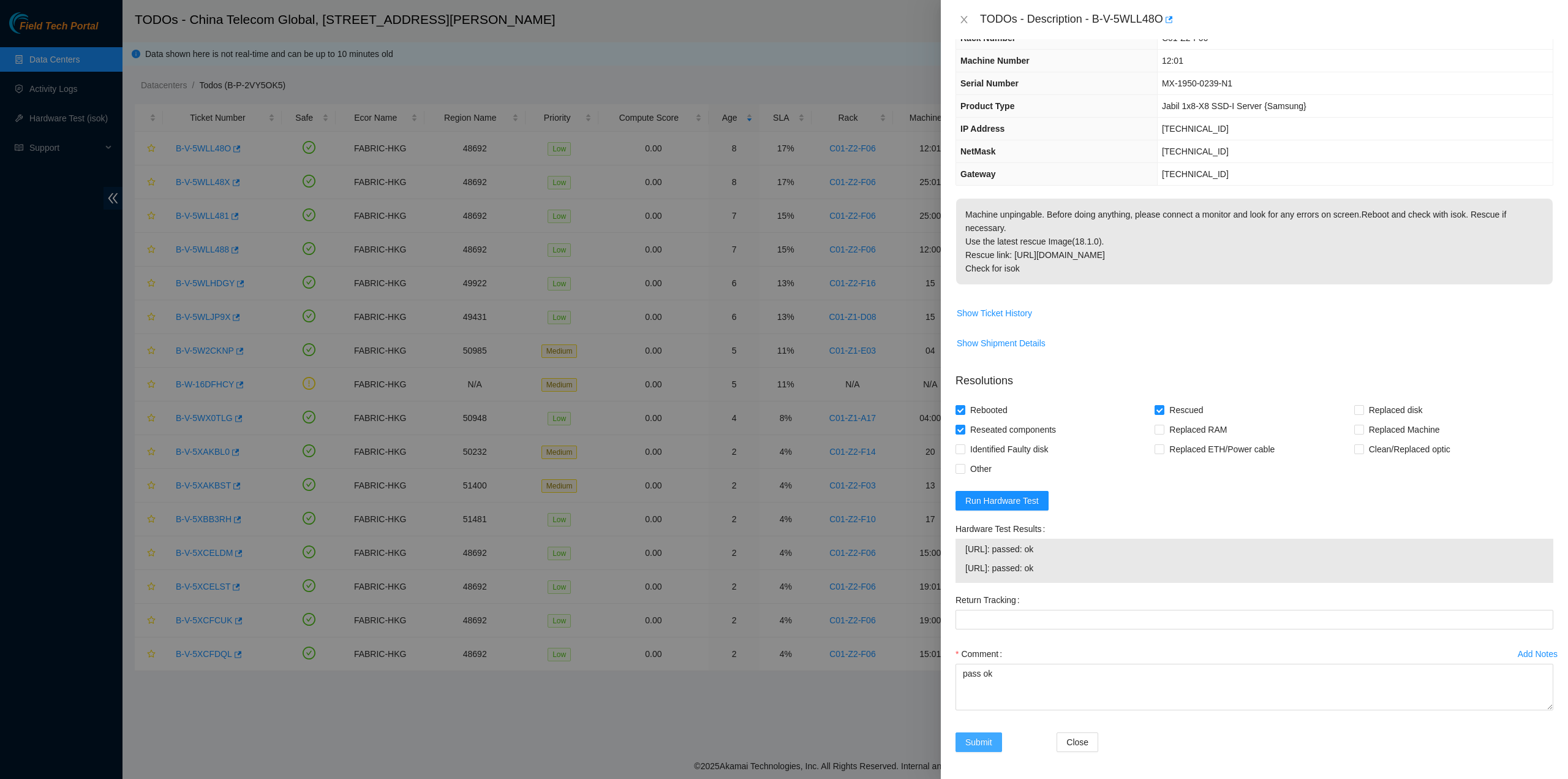
click at [980, 732] on button "Submit" at bounding box center [978, 742] width 47 height 20
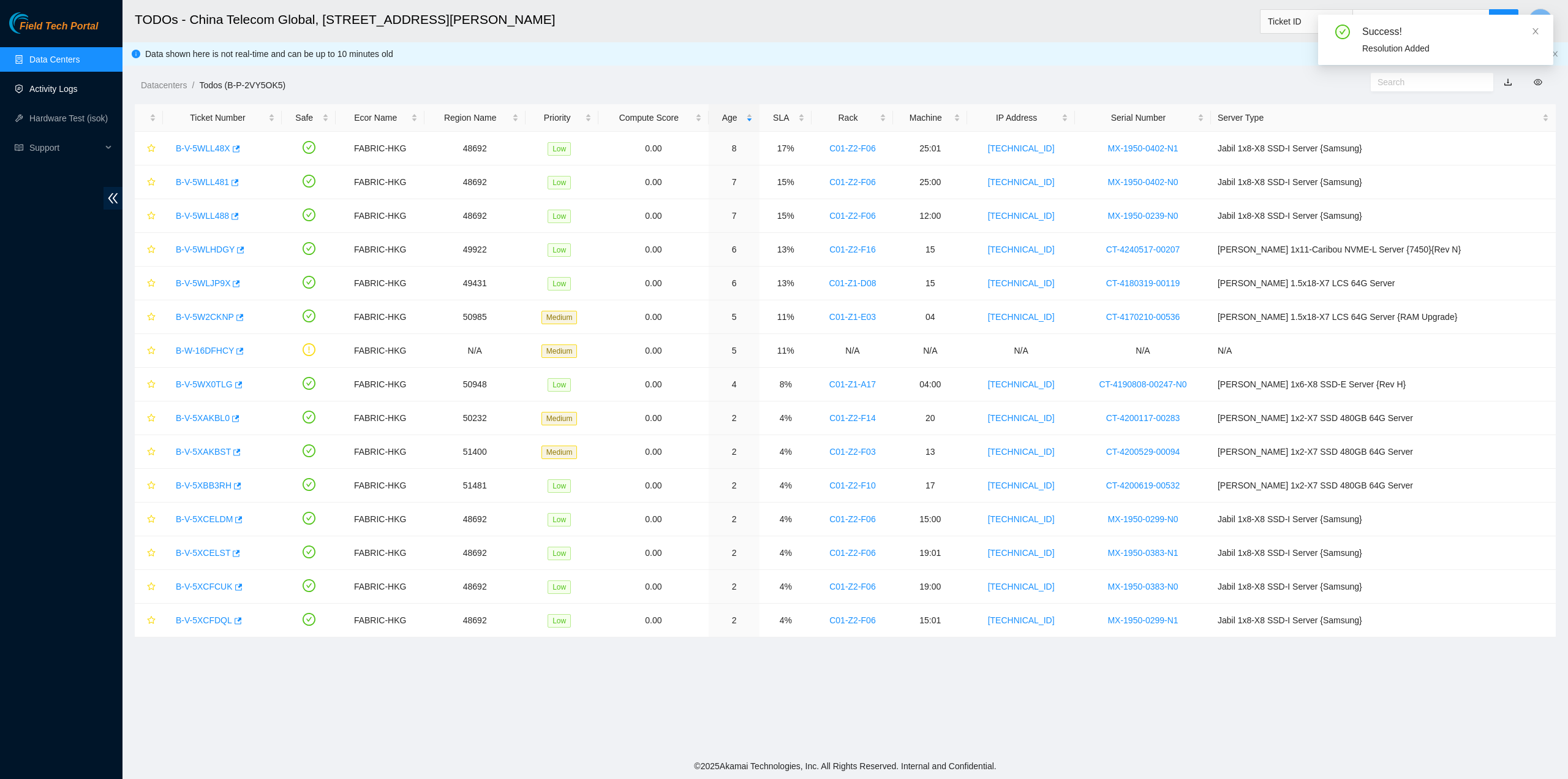
click at [62, 90] on link "Activity Logs" at bounding box center [54, 89] width 49 height 10
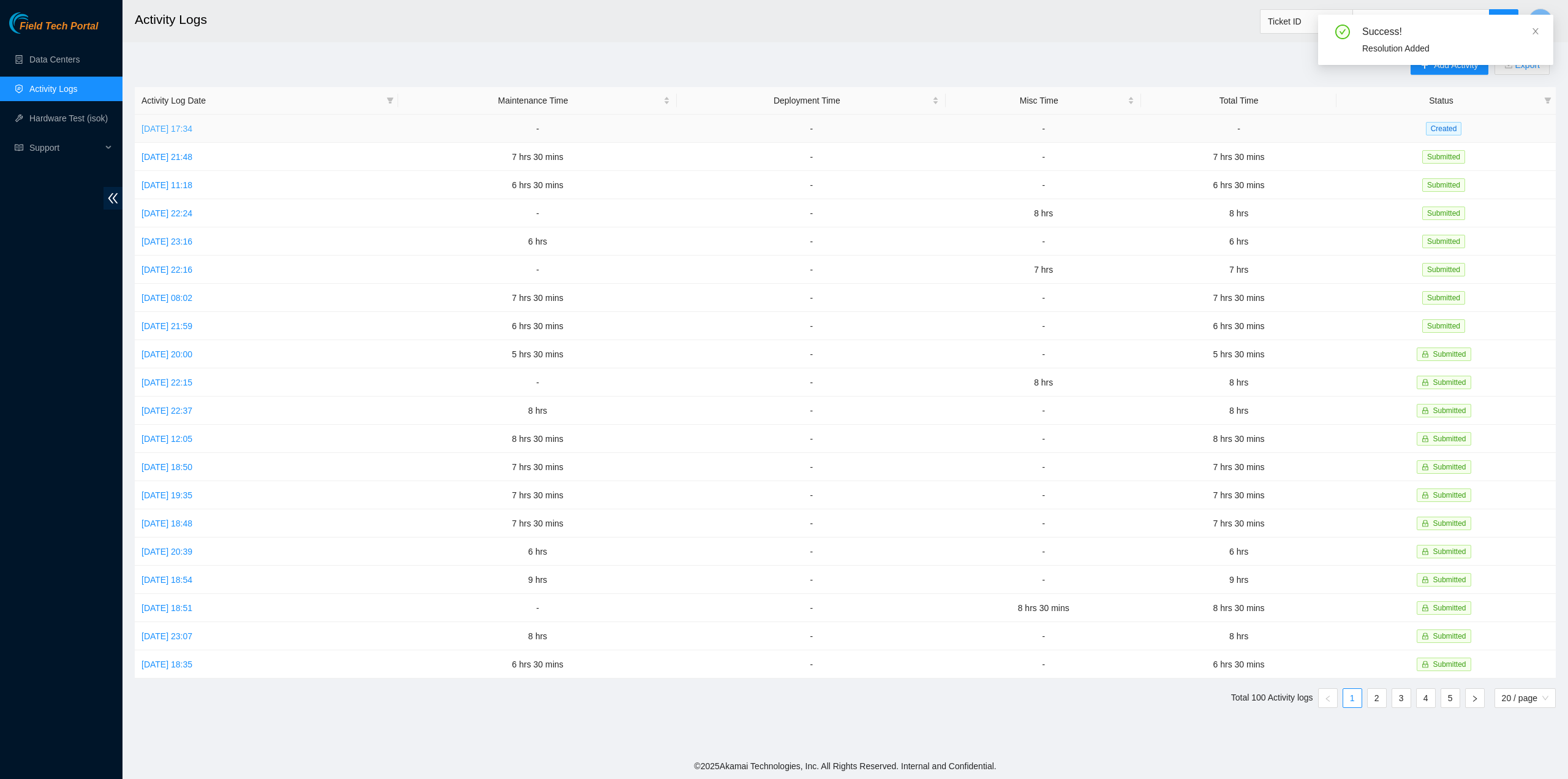
click at [193, 129] on link "Sun, 05 Oct 2025 17:34" at bounding box center [167, 129] width 51 height 10
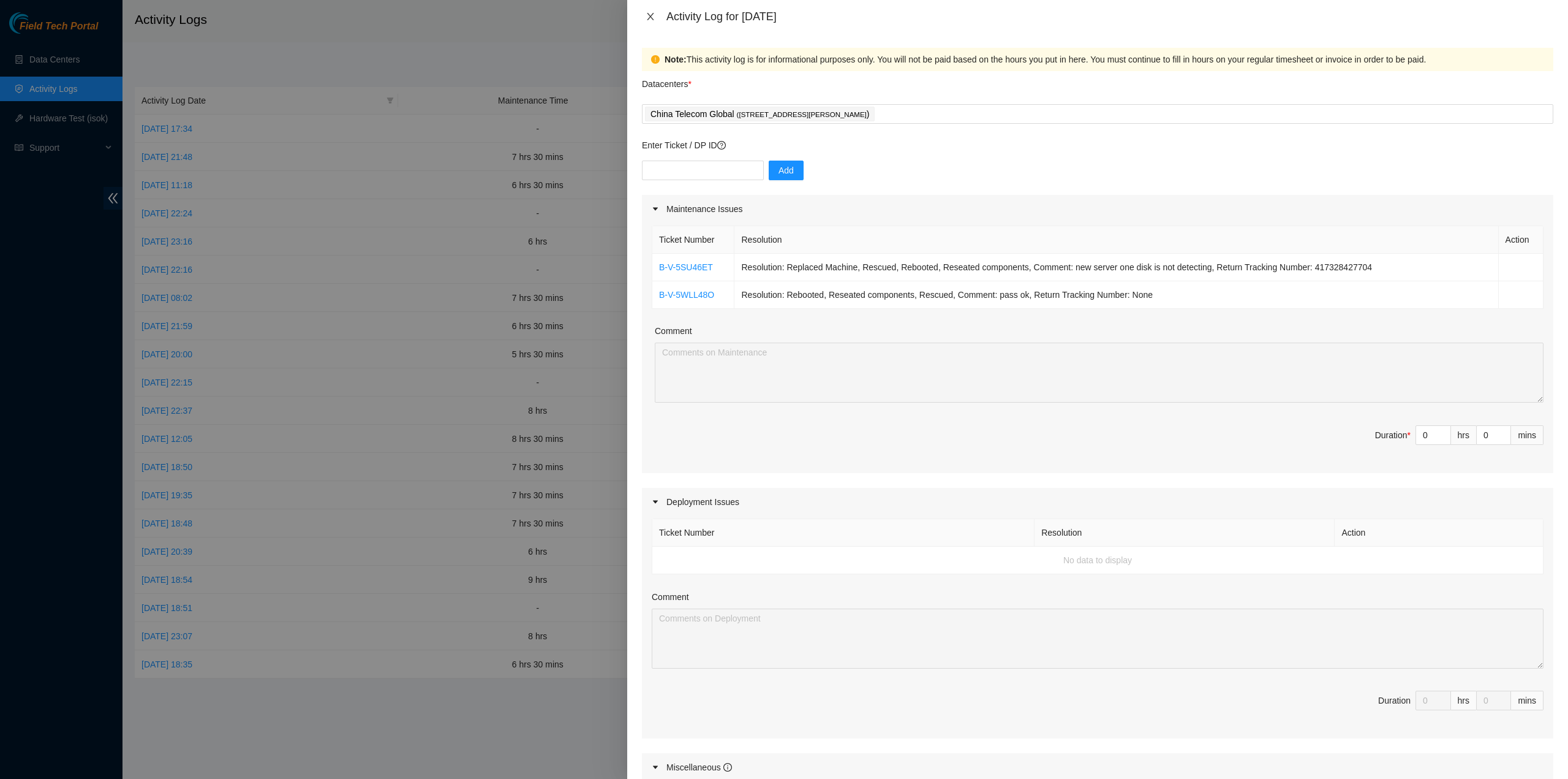
click at [651, 17] on icon "close" at bounding box center [650, 17] width 10 height 10
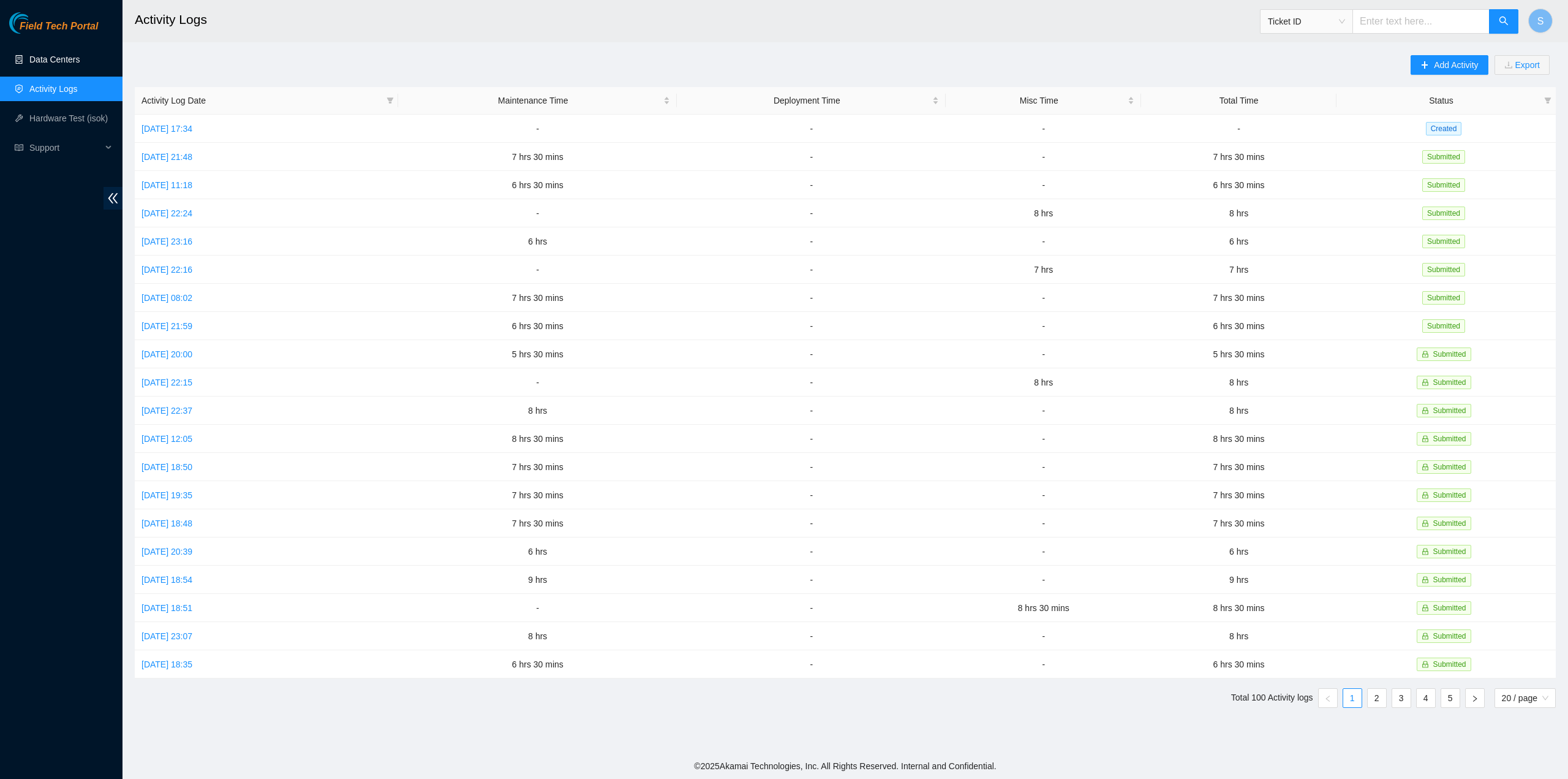
click at [67, 60] on link "Data Centers" at bounding box center [55, 60] width 51 height 10
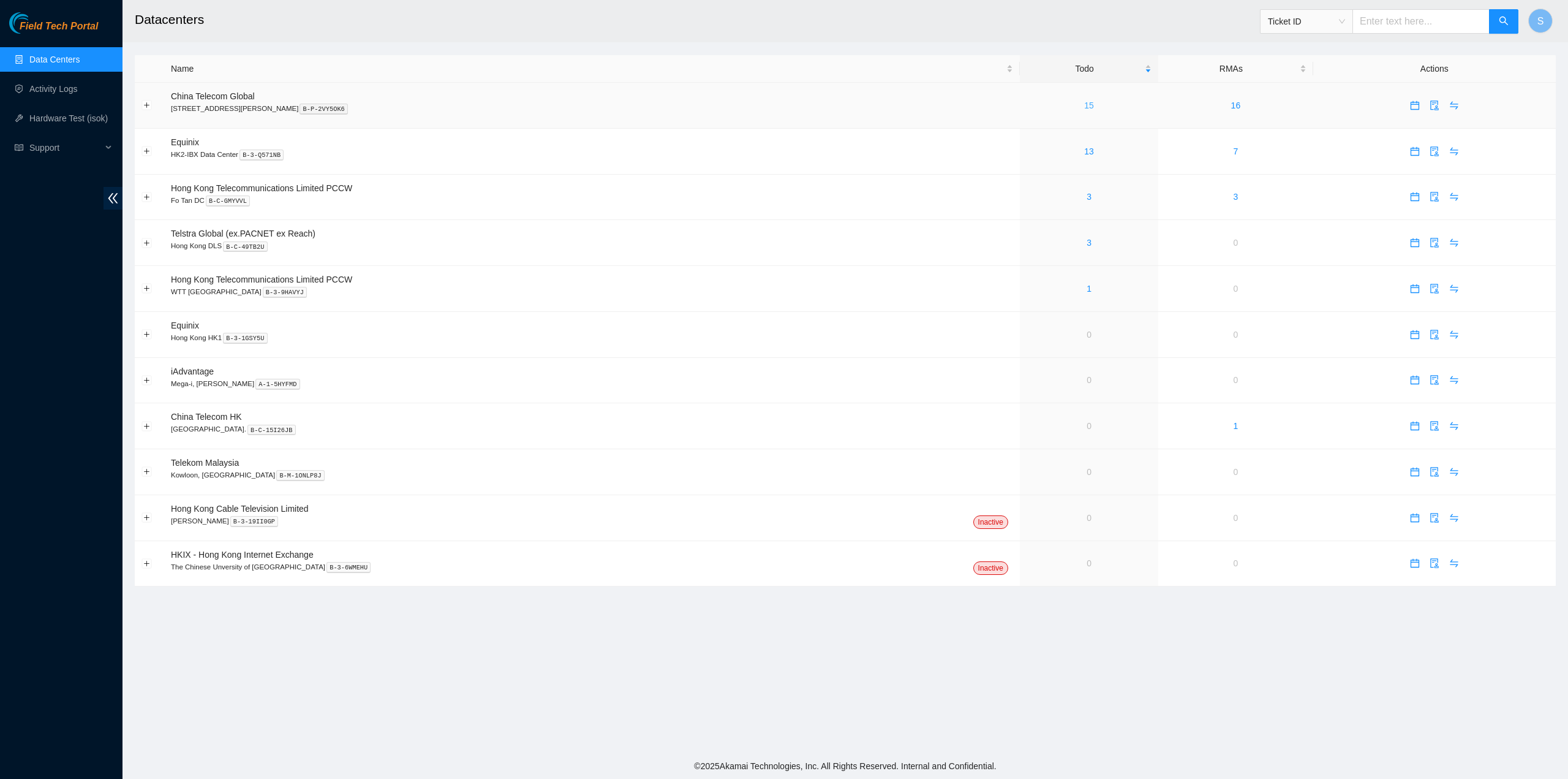
click at [1084, 104] on link "15" at bounding box center [1089, 105] width 10 height 10
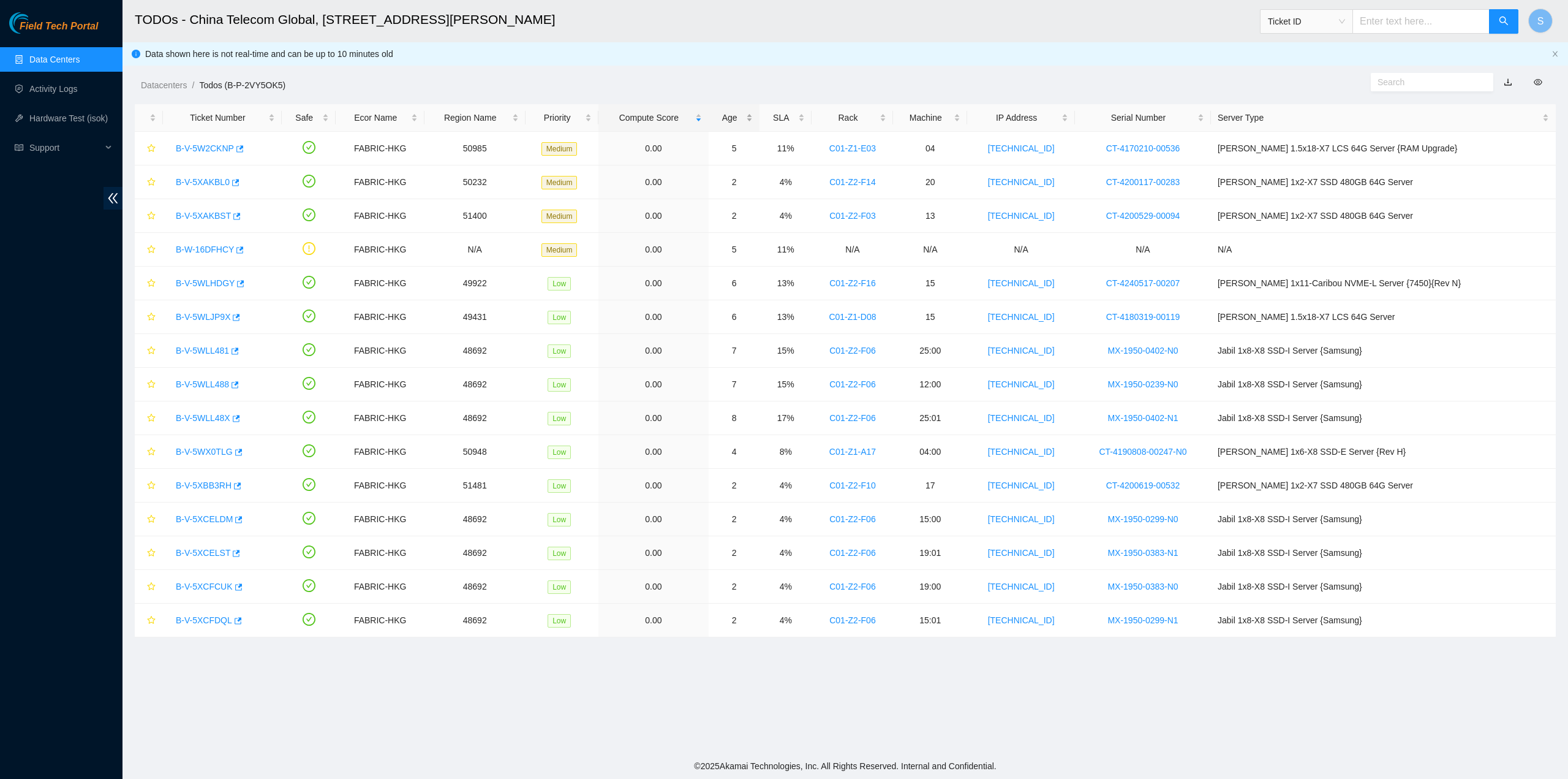
click at [753, 112] on div "Age" at bounding box center [735, 118] width 38 height 14
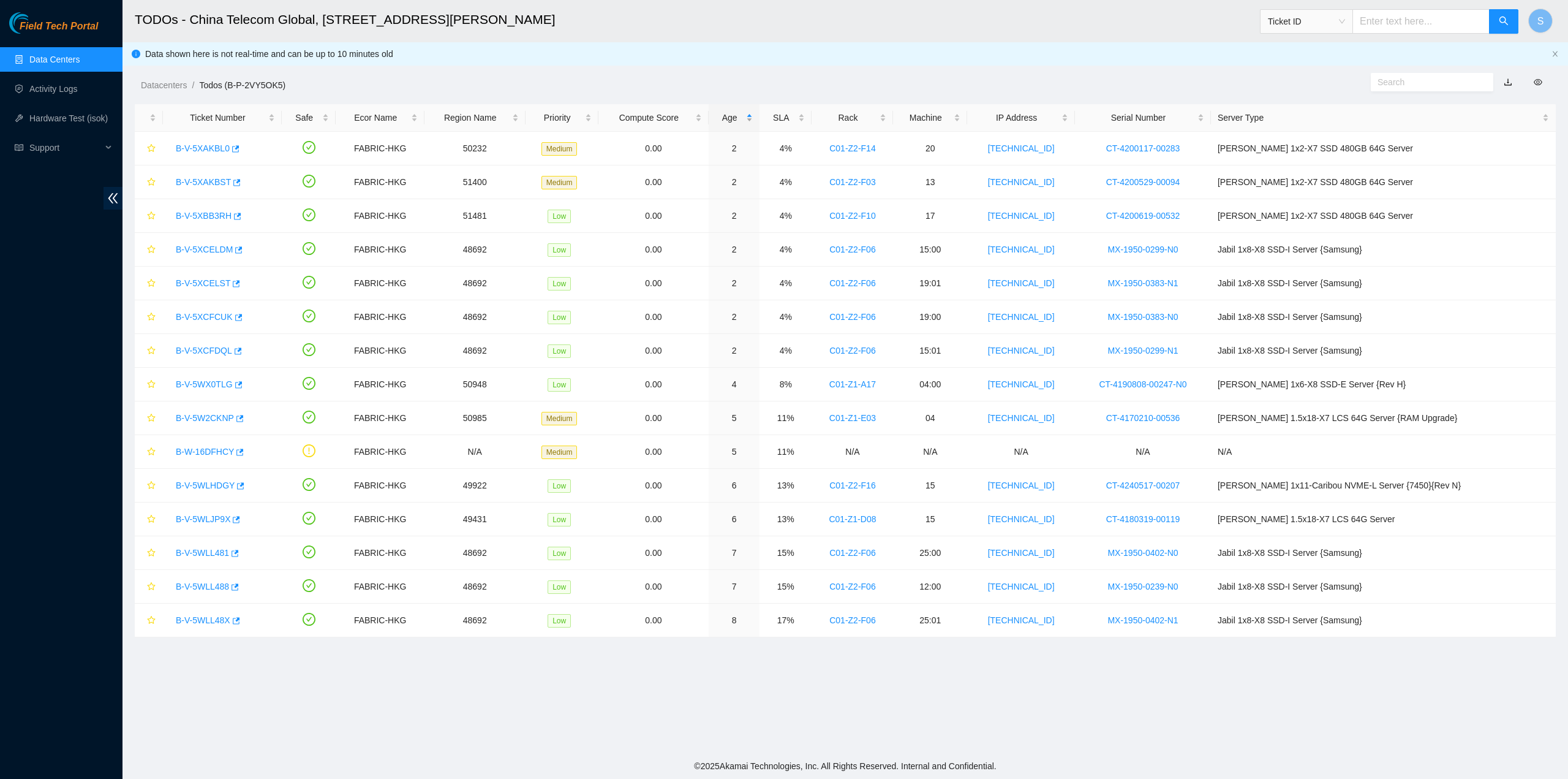
click at [753, 113] on div "Age" at bounding box center [735, 118] width 38 height 14
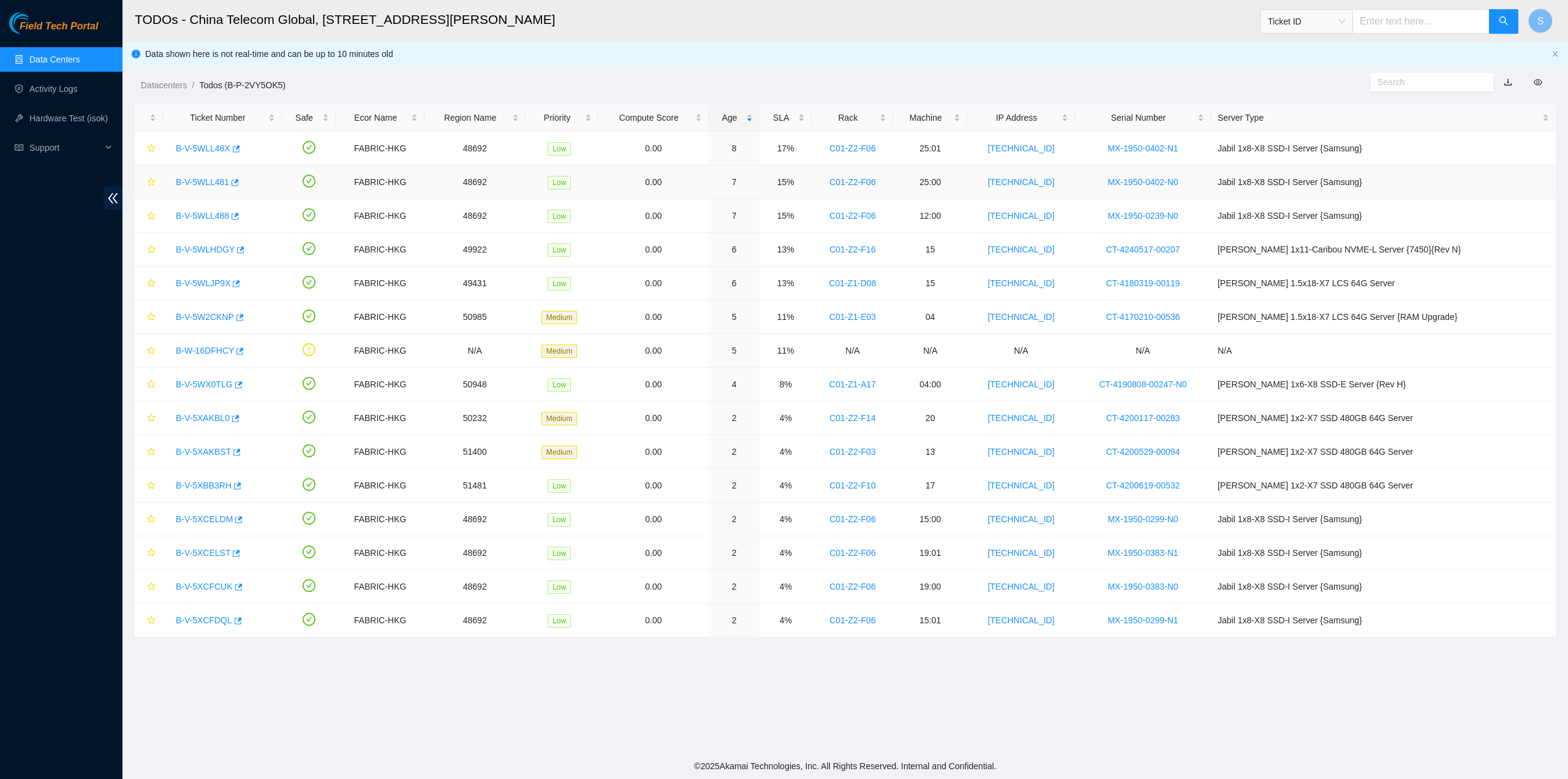
click at [214, 177] on link "B-V-5WLL481" at bounding box center [203, 182] width 54 height 10
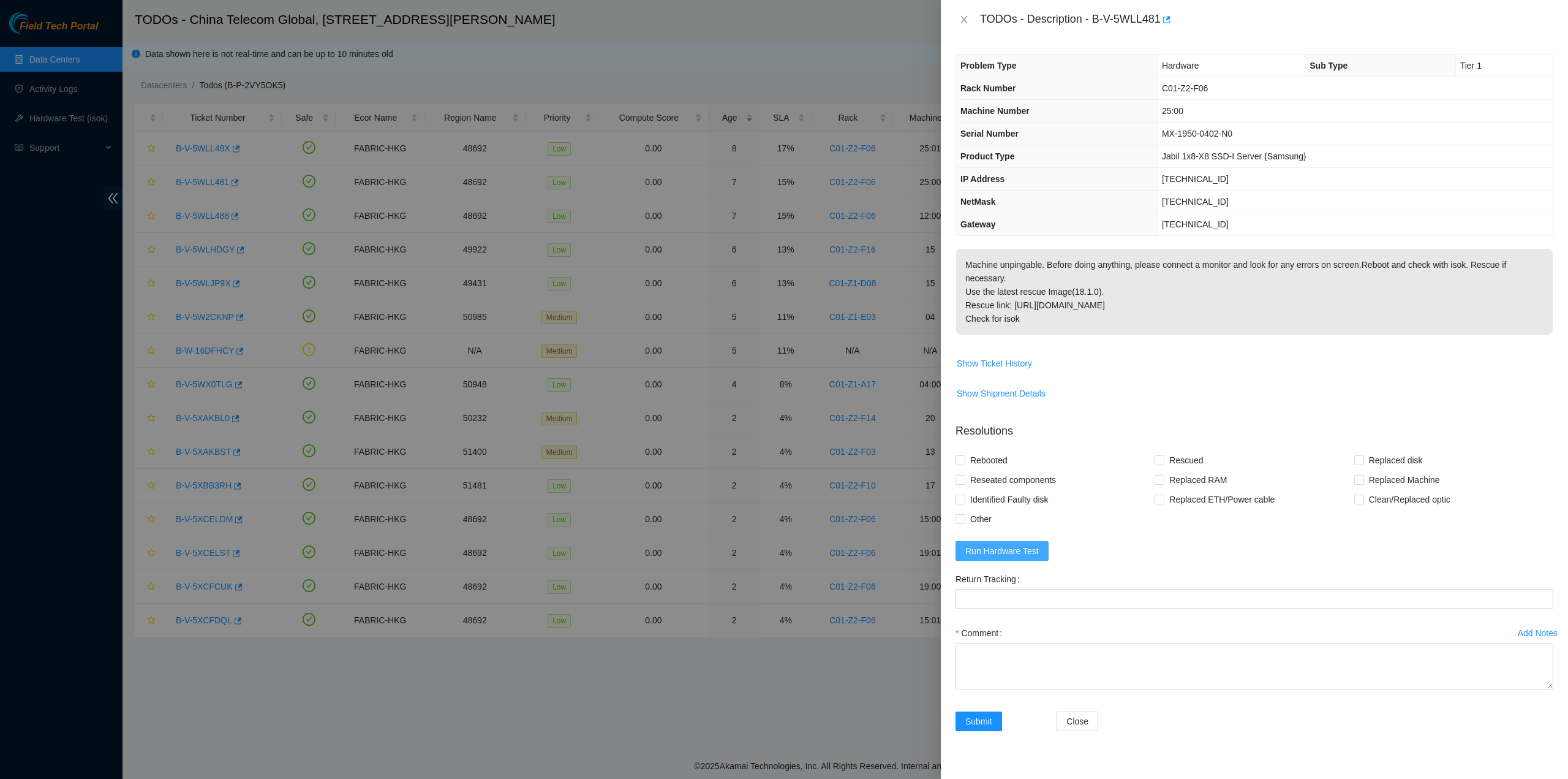
click at [1010, 545] on span "Run Hardware Test" at bounding box center [1002, 551] width 73 height 14
click at [994, 470] on span "Reseated components" at bounding box center [1013, 480] width 95 height 20
click at [964, 475] on input "Reseated components" at bounding box center [959, 479] width 9 height 9
checkbox input "true"
drag, startPoint x: 986, startPoint y: 444, endPoint x: 1069, endPoint y: 442, distance: 83.0
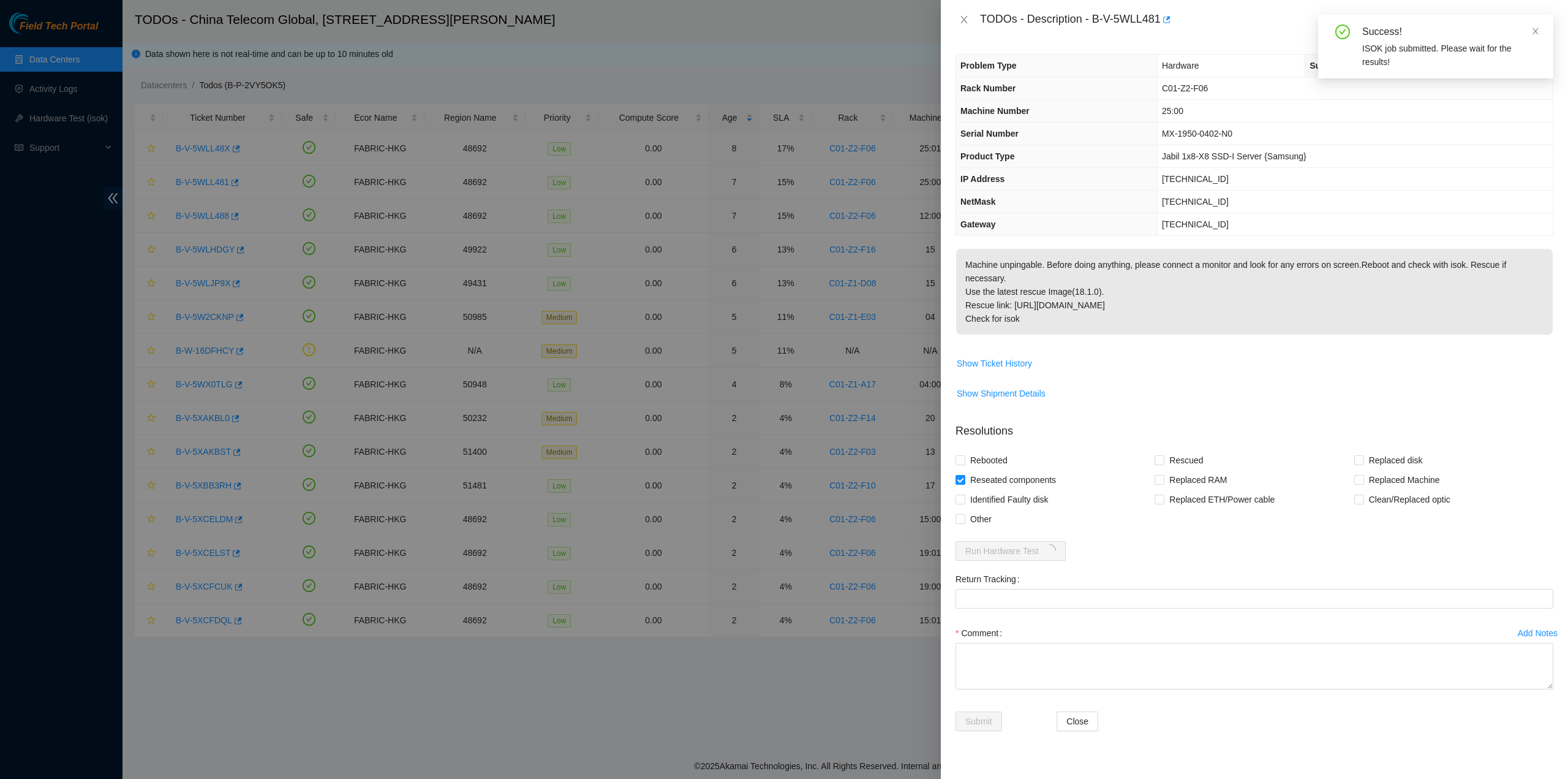
click at [986, 450] on span "Rebooted" at bounding box center [989, 460] width 48 height 20
click at [964, 455] on input "Rebooted" at bounding box center [959, 459] width 9 height 9
checkbox input "true"
click at [1180, 453] on span "Rescued" at bounding box center [1187, 460] width 44 height 20
click at [1164, 455] on input "Rescued" at bounding box center [1159, 459] width 9 height 9
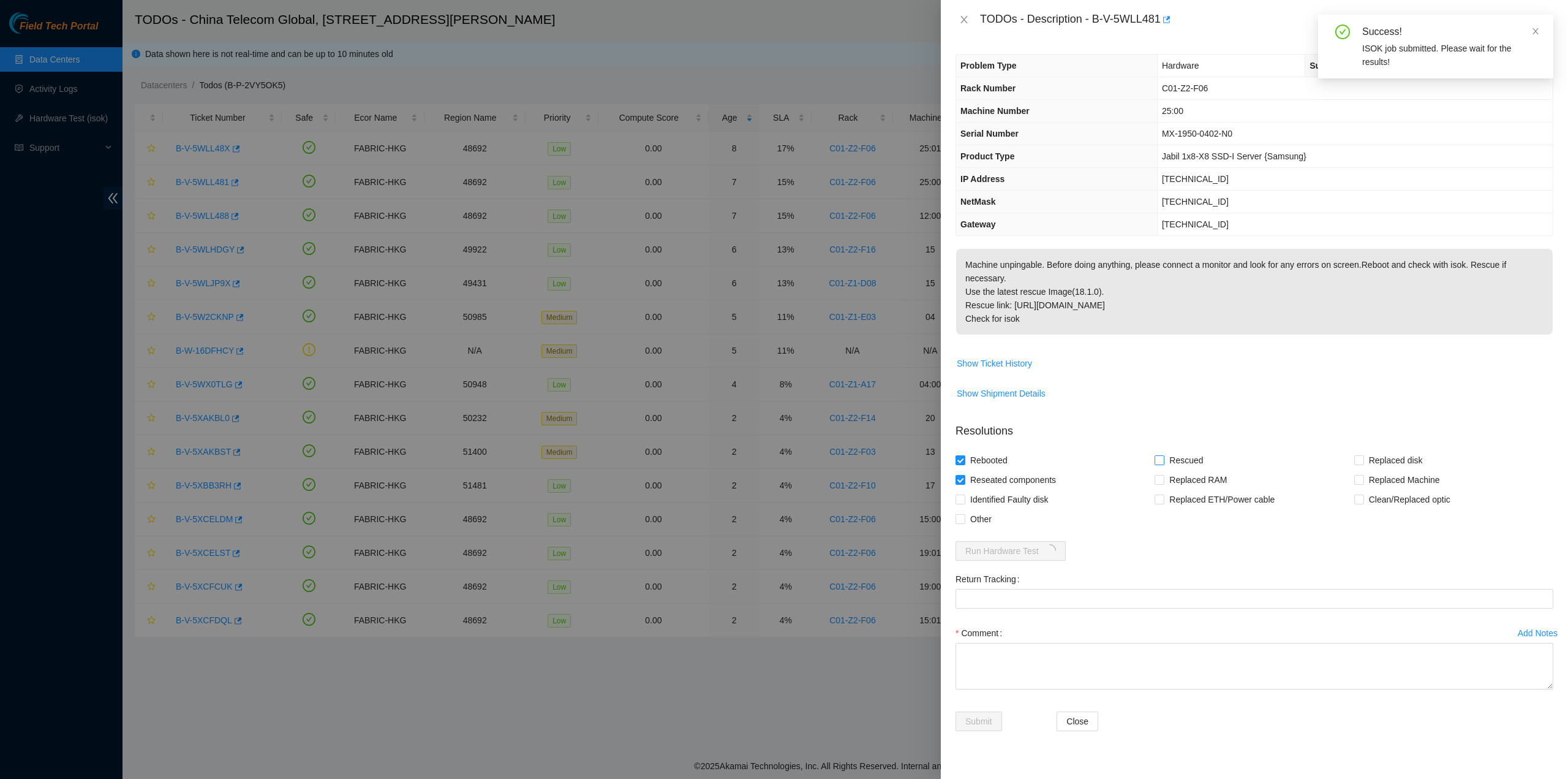
checkbox input "true"
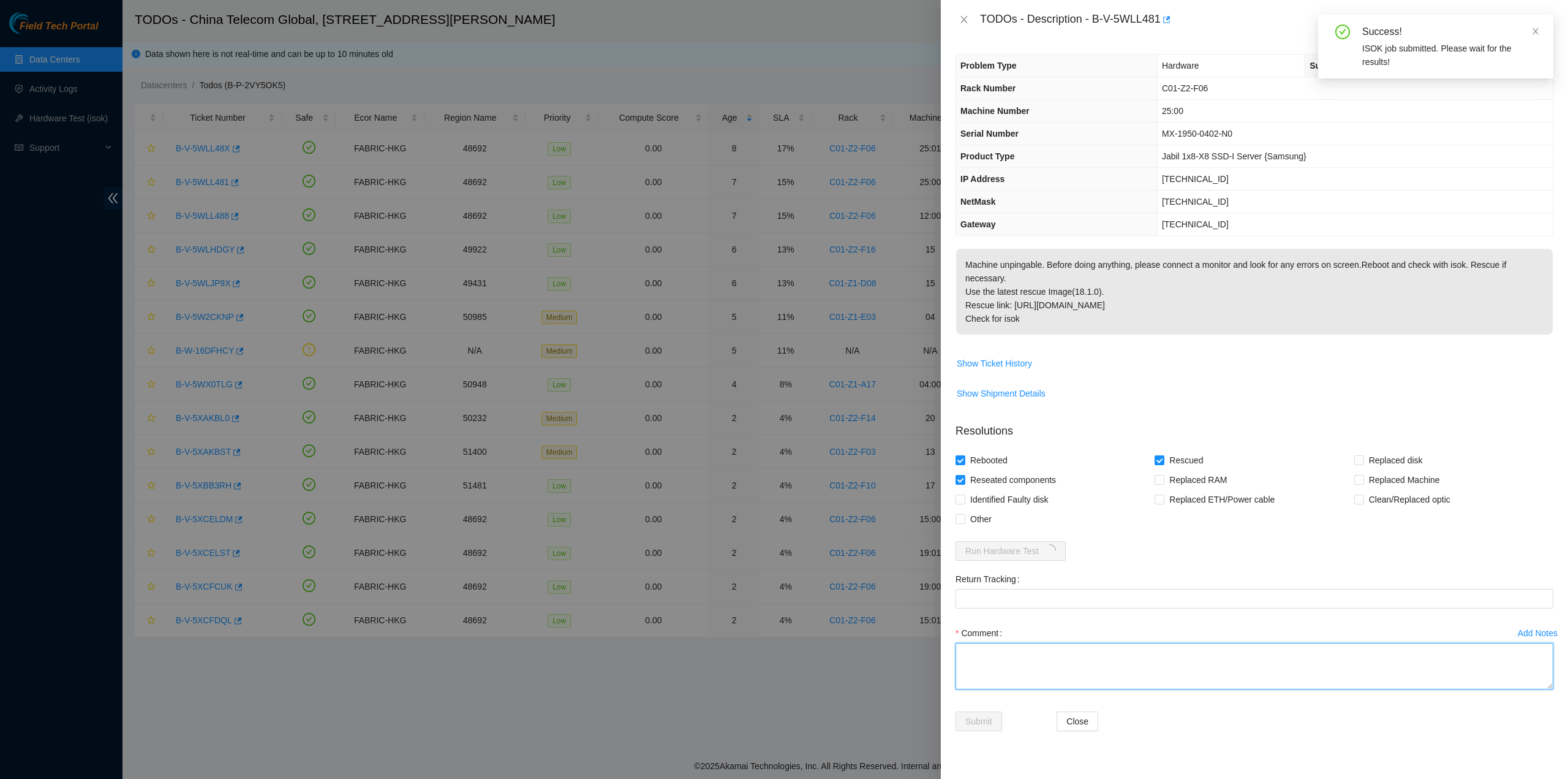
drag, startPoint x: 1026, startPoint y: 647, endPoint x: 1020, endPoint y: 653, distance: 8.5
click at [1020, 653] on textarea "Comment" at bounding box center [1254, 666] width 598 height 47
type textarea "pass ok"
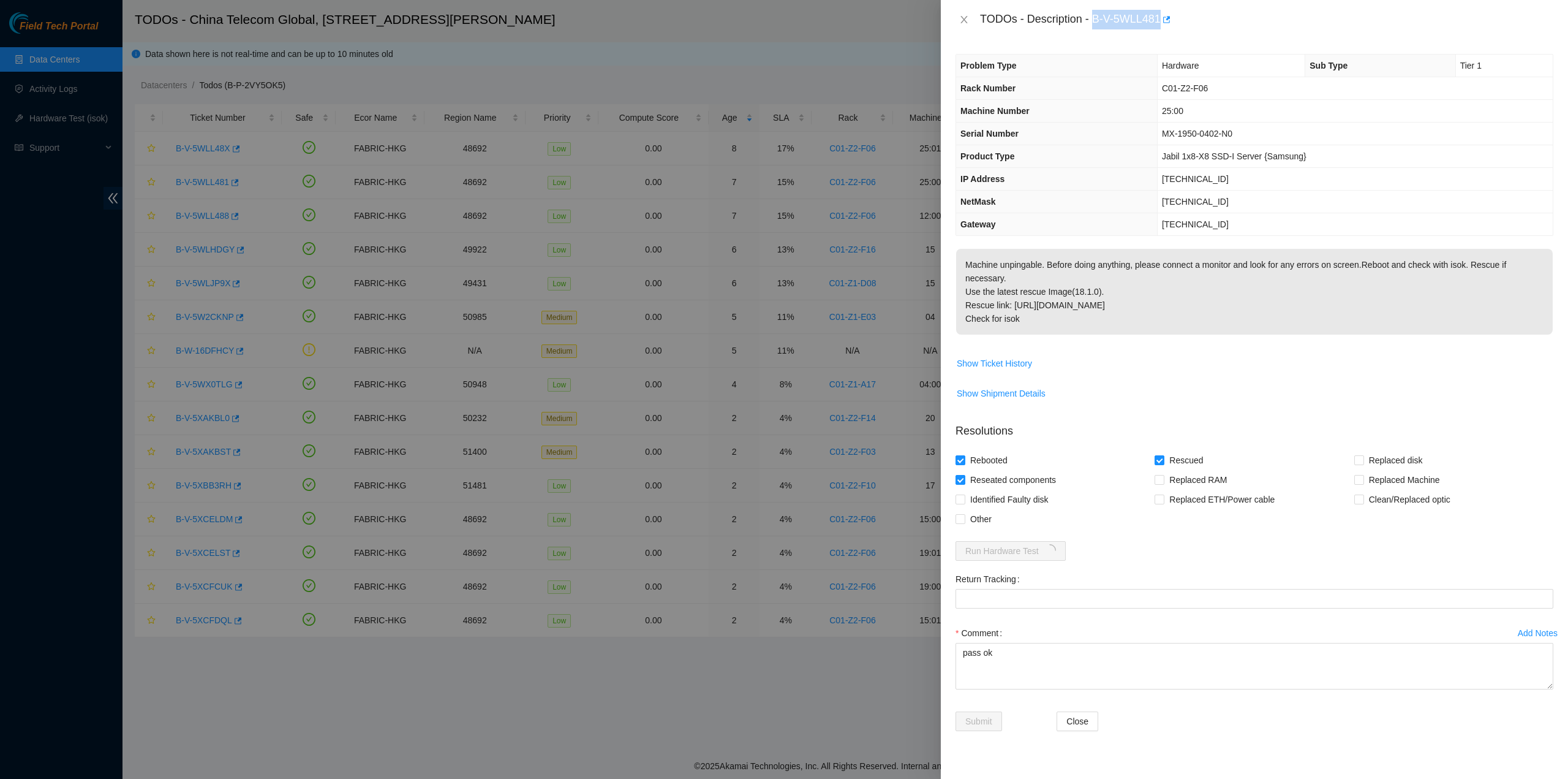
drag, startPoint x: 1093, startPoint y: 22, endPoint x: 1159, endPoint y: 33, distance: 66.9
click at [1162, 31] on div "TODOs - Description - B-V-5WLL481" at bounding box center [1255, 19] width 628 height 39
copy div "B-V-5WLL481"
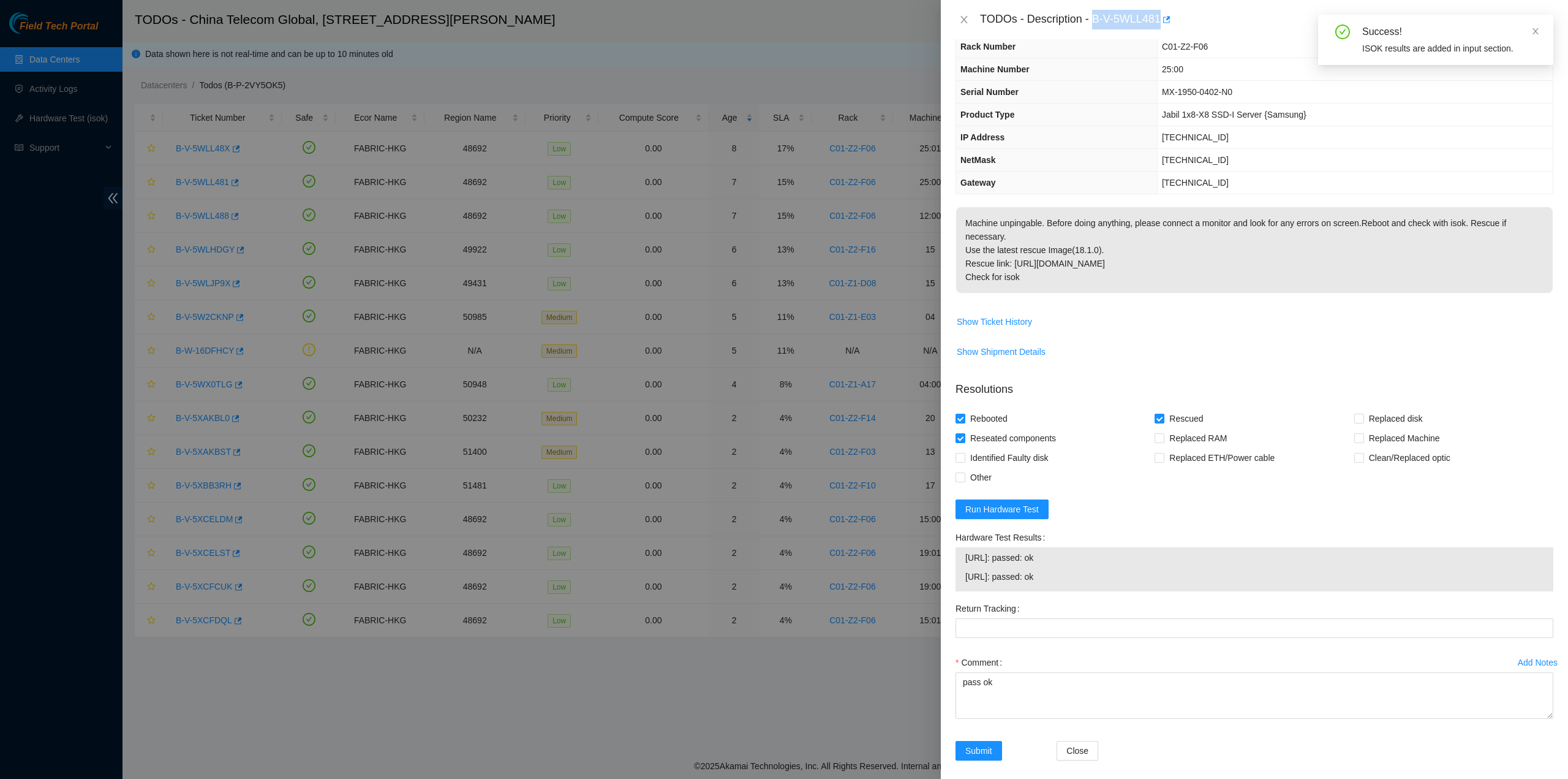
scroll to position [51, 0]
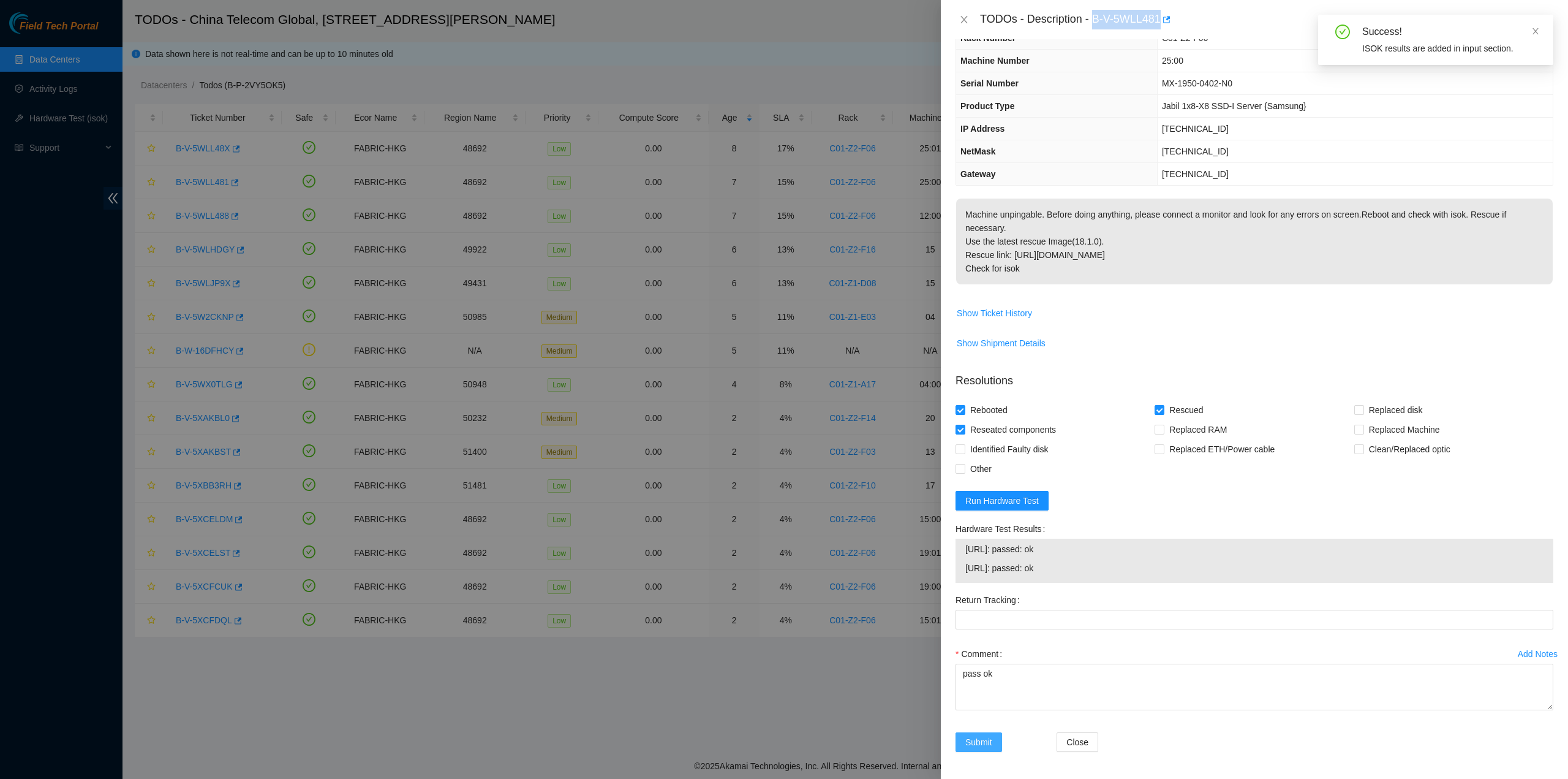
click at [965, 732] on button "Submit" at bounding box center [978, 742] width 47 height 20
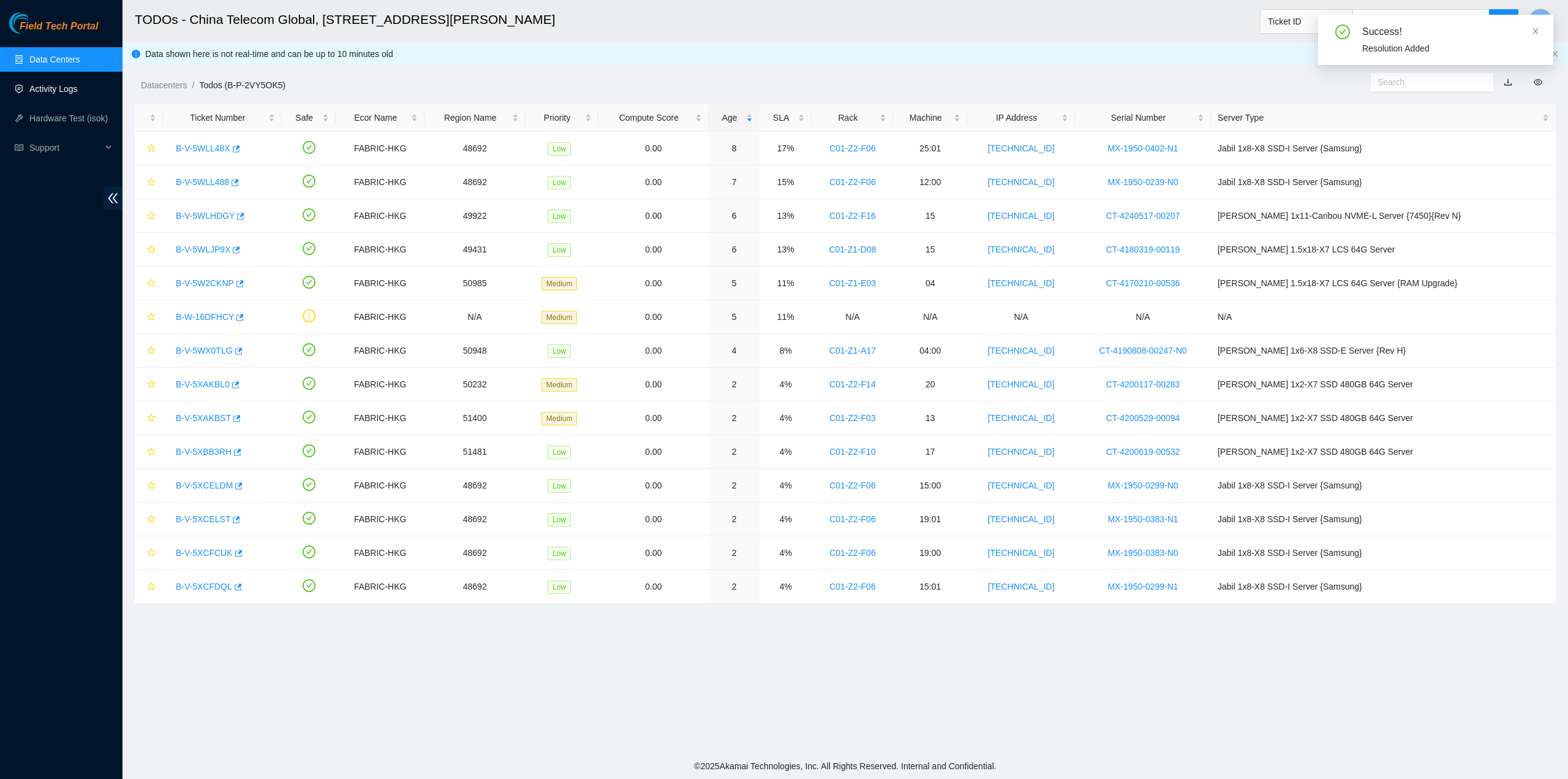
click at [33, 92] on link "Activity Logs" at bounding box center [54, 89] width 49 height 10
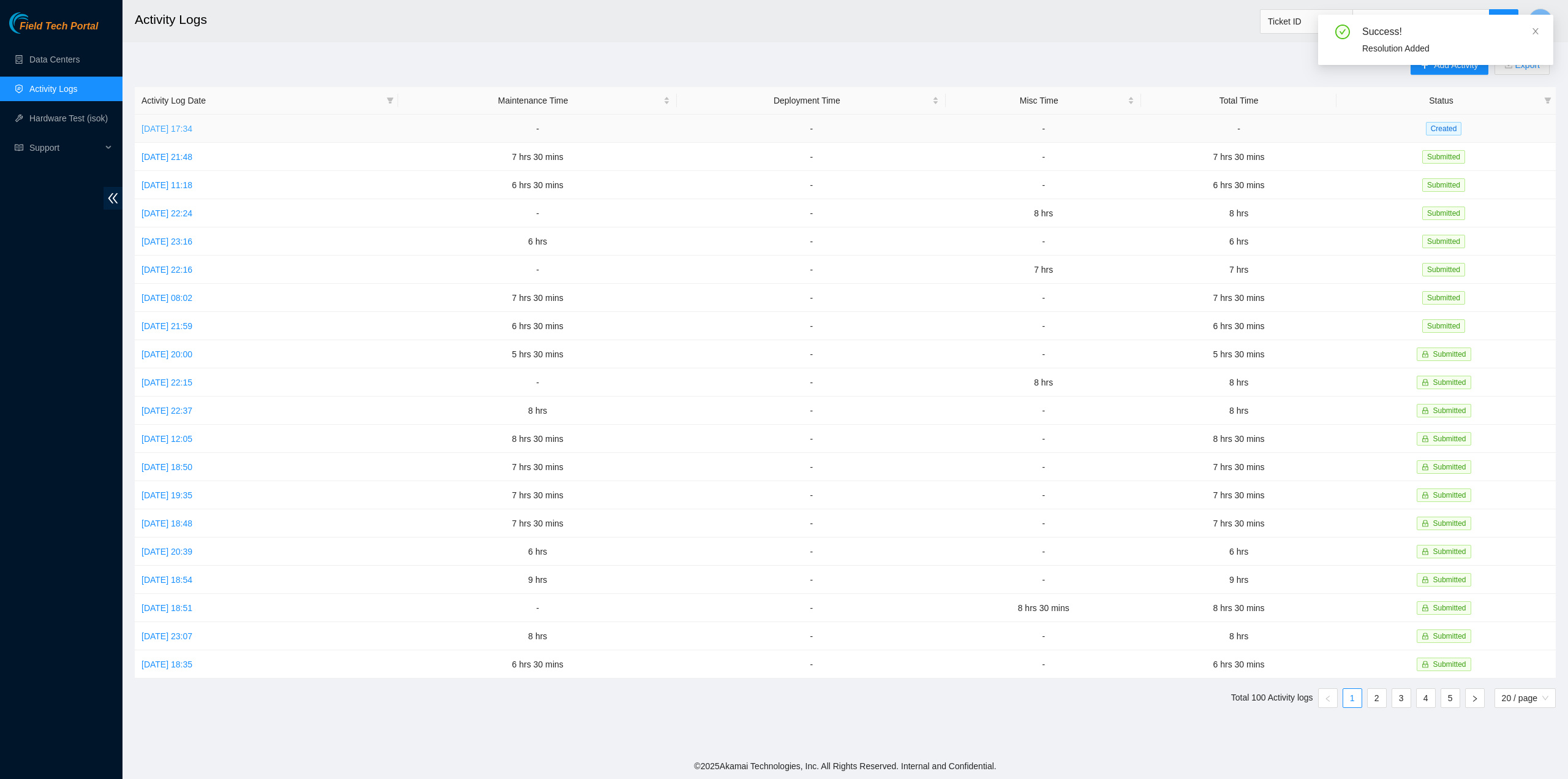
click at [177, 130] on link "Sun, 05 Oct 2025 17:34" at bounding box center [167, 129] width 51 height 10
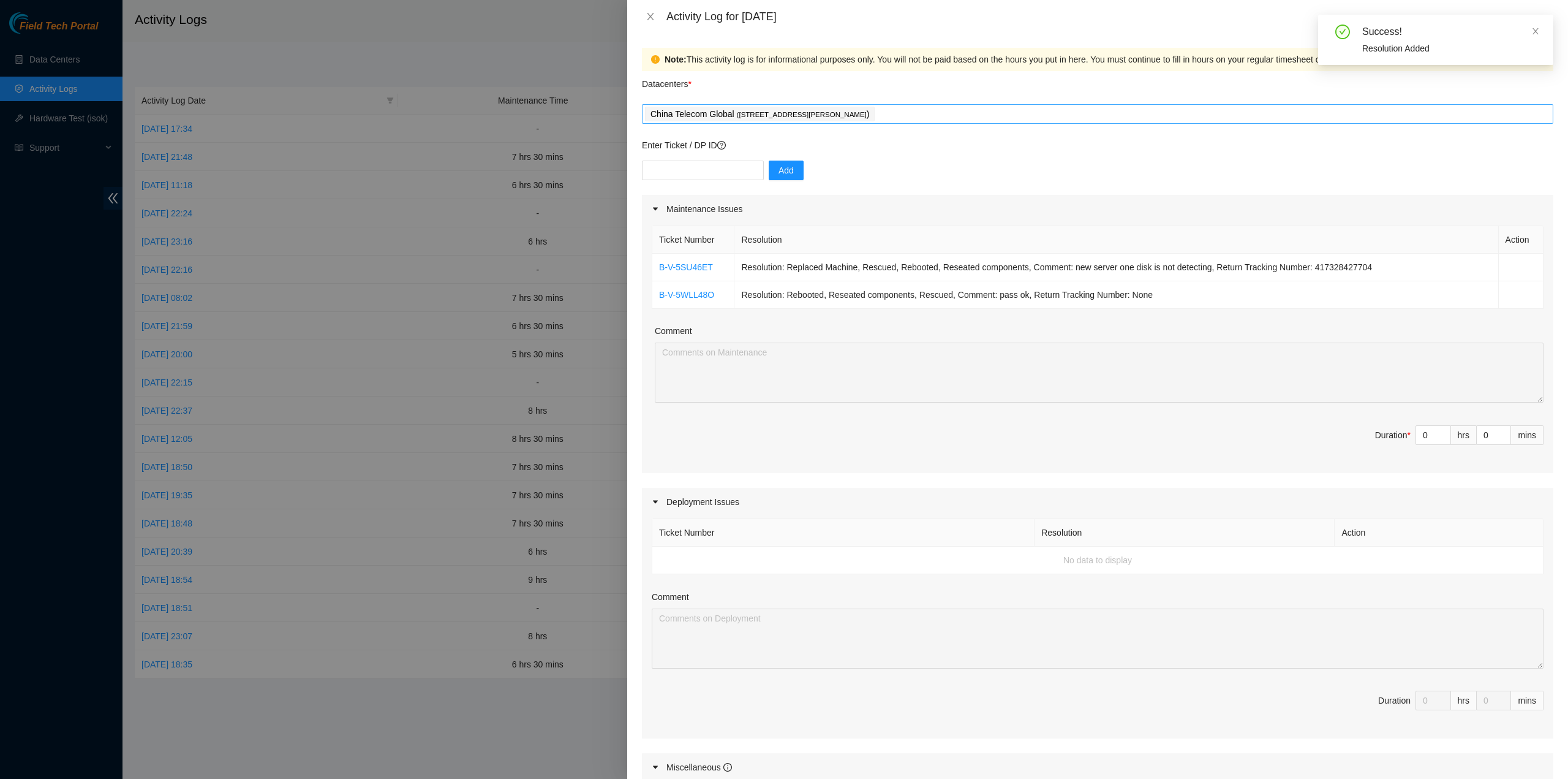
click at [933, 106] on div "China Telecom Global ( Room B11, 2/F, 18 Chun Yat Street, TKO , Hong Kong )" at bounding box center [1098, 113] width 906 height 17
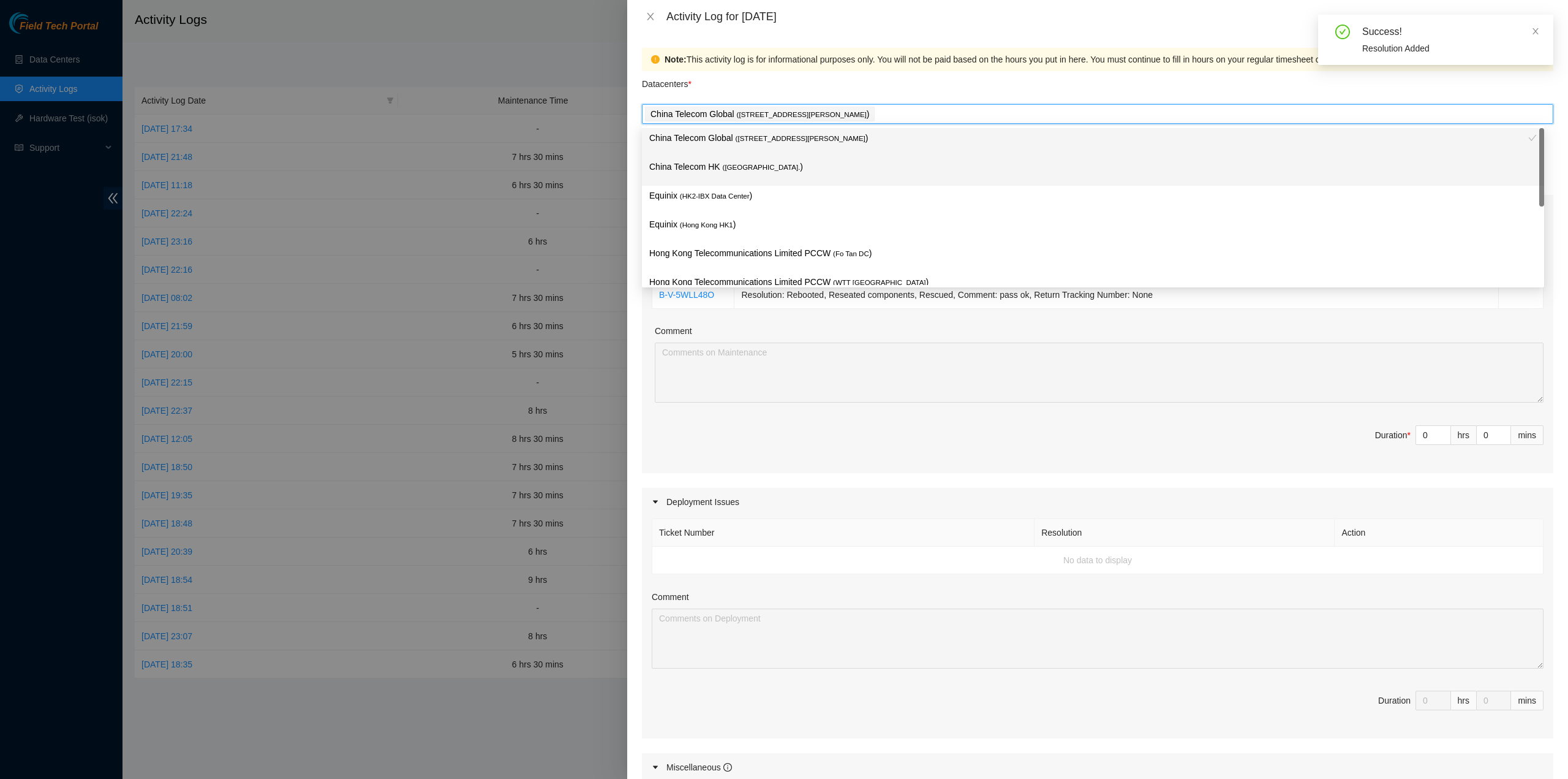
drag, startPoint x: 727, startPoint y: 172, endPoint x: 725, endPoint y: 195, distance: 23.1
click at [727, 173] on p "China Telecom HK ( Hong Kong. )" at bounding box center [1093, 167] width 888 height 14
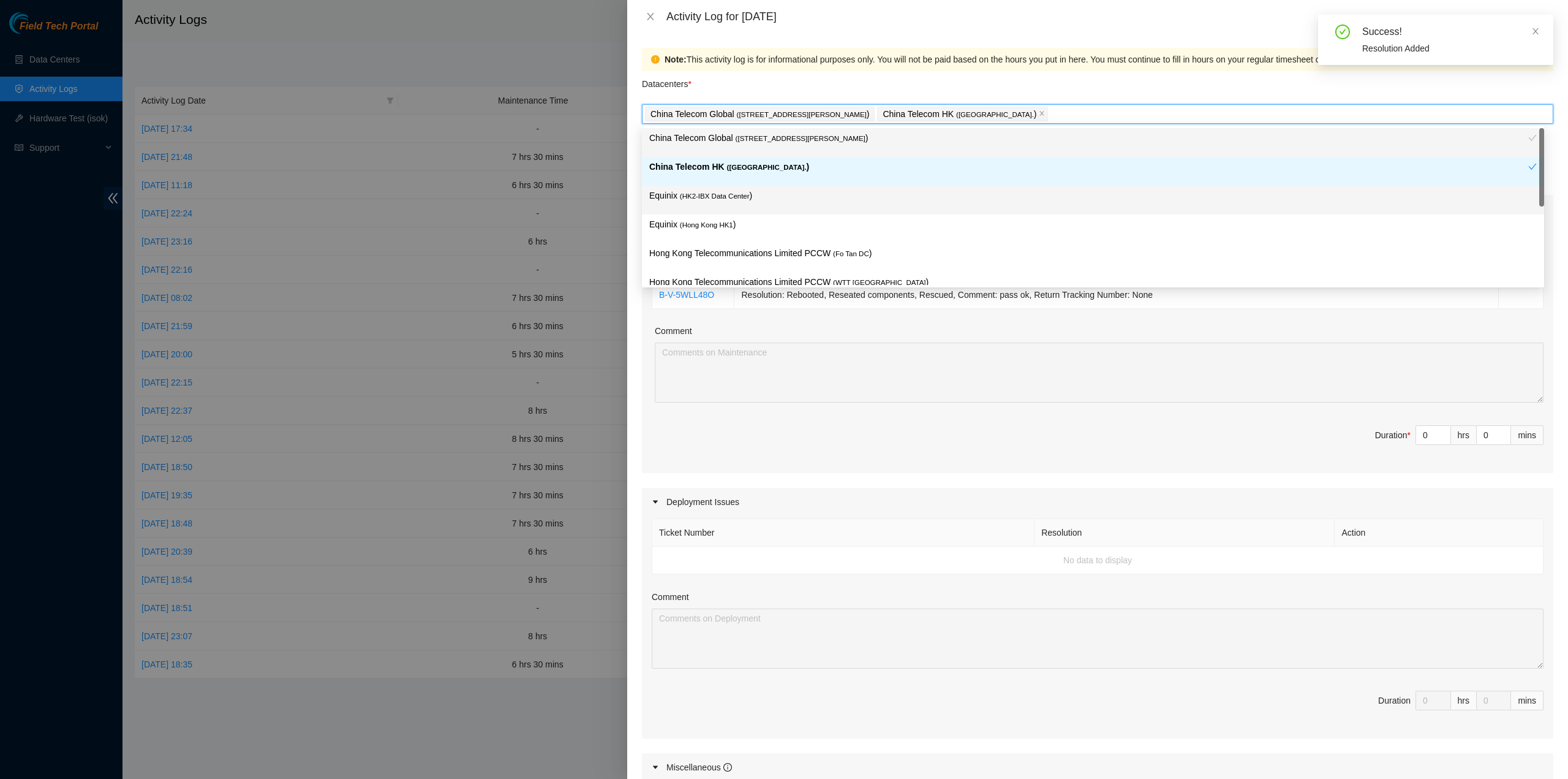
click at [725, 197] on span "( HK2-IBX Data Center" at bounding box center [715, 196] width 70 height 7
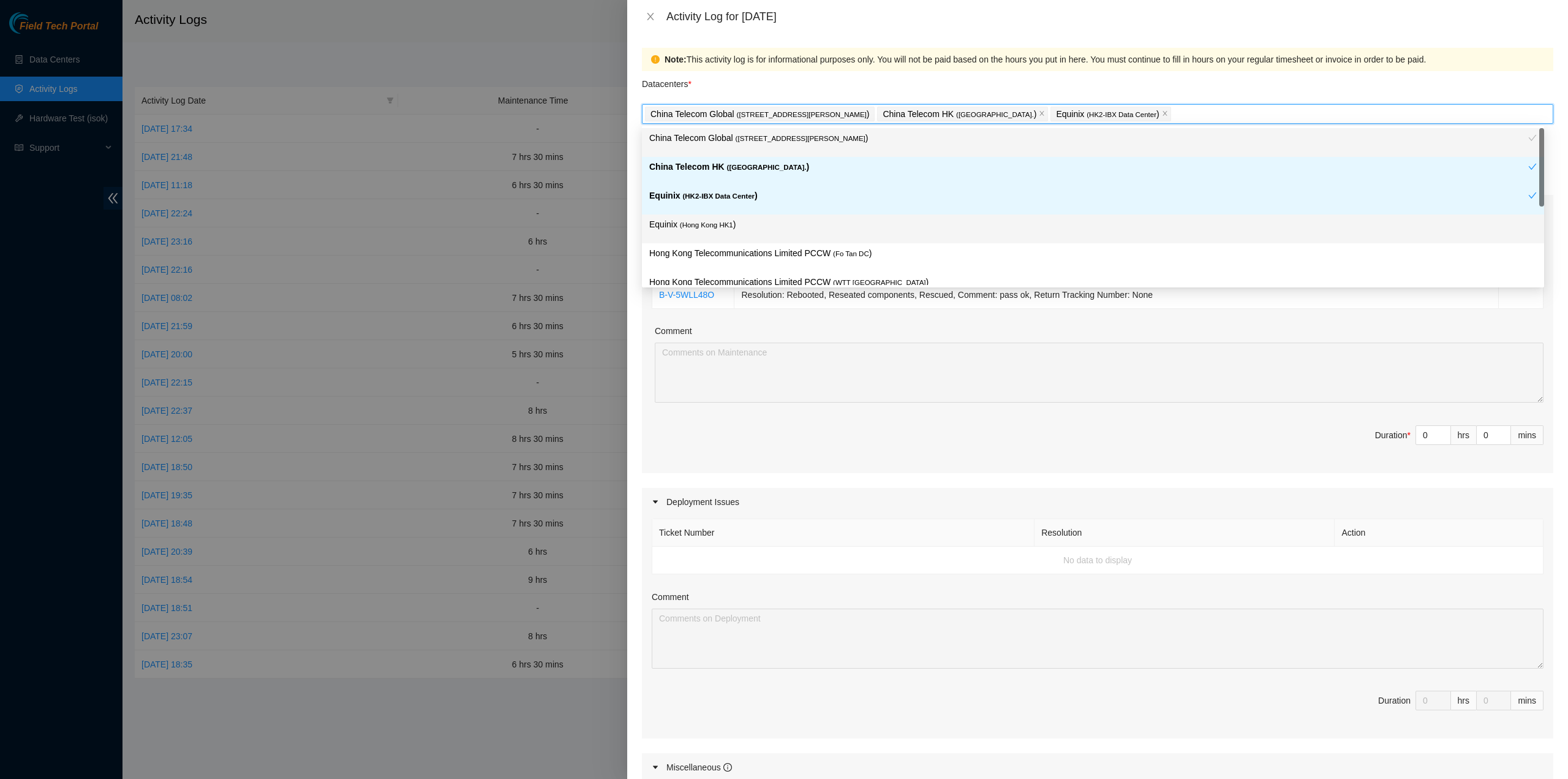
drag, startPoint x: 727, startPoint y: 233, endPoint x: 739, endPoint y: 264, distance: 33.2
click at [727, 233] on div "Equinix ( Hong Kong HK1 )" at bounding box center [1093, 229] width 888 height 23
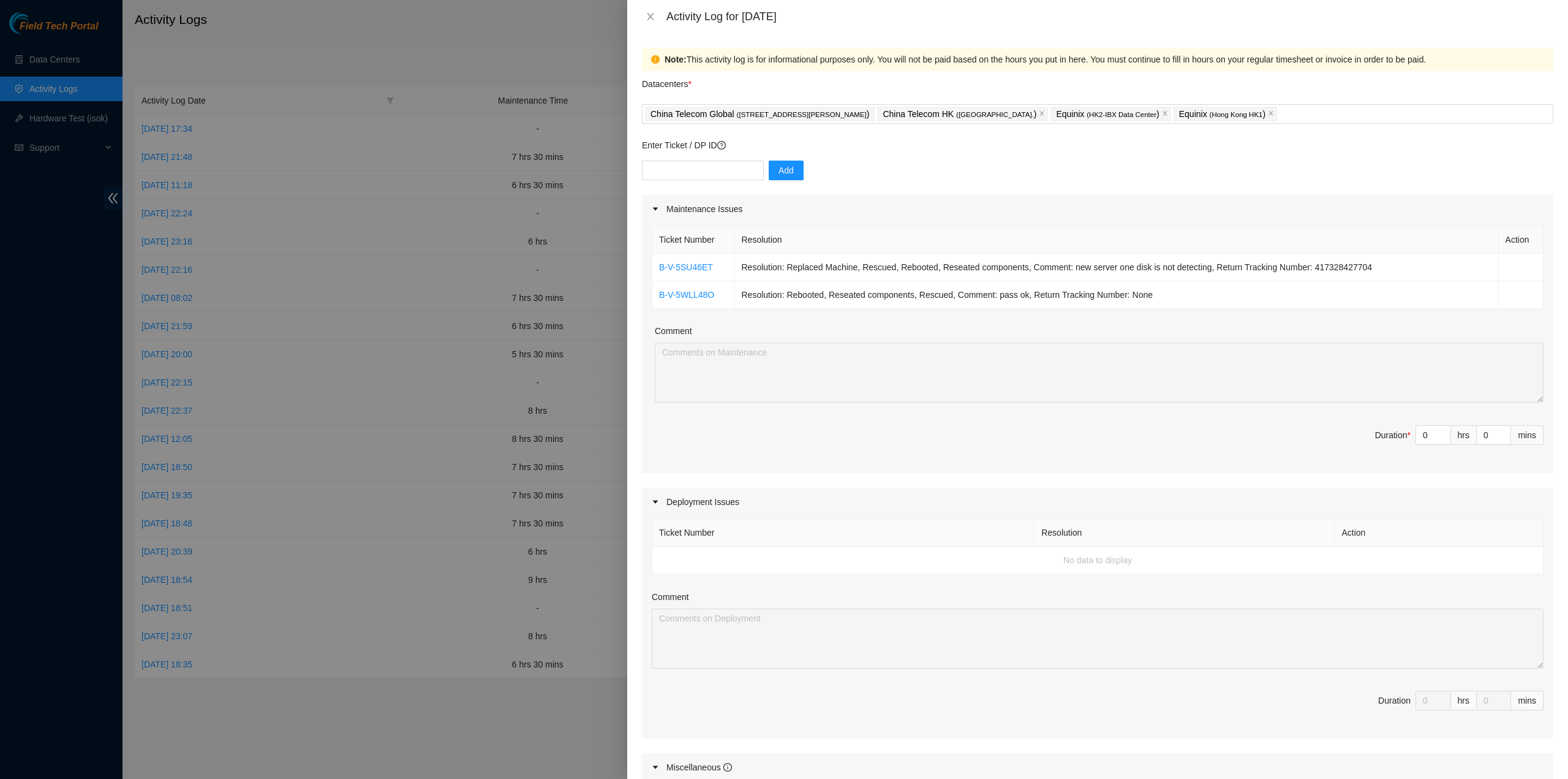
click at [775, 426] on span "Duration * 0 hrs 0 mins" at bounding box center [1097, 442] width 892 height 35
click at [675, 169] on input "text" at bounding box center [703, 171] width 122 height 20
paste input "B-W-13G8ME8"
type input "B-W-13G8ME8"
click at [779, 175] on span "Add" at bounding box center [785, 171] width 15 height 14
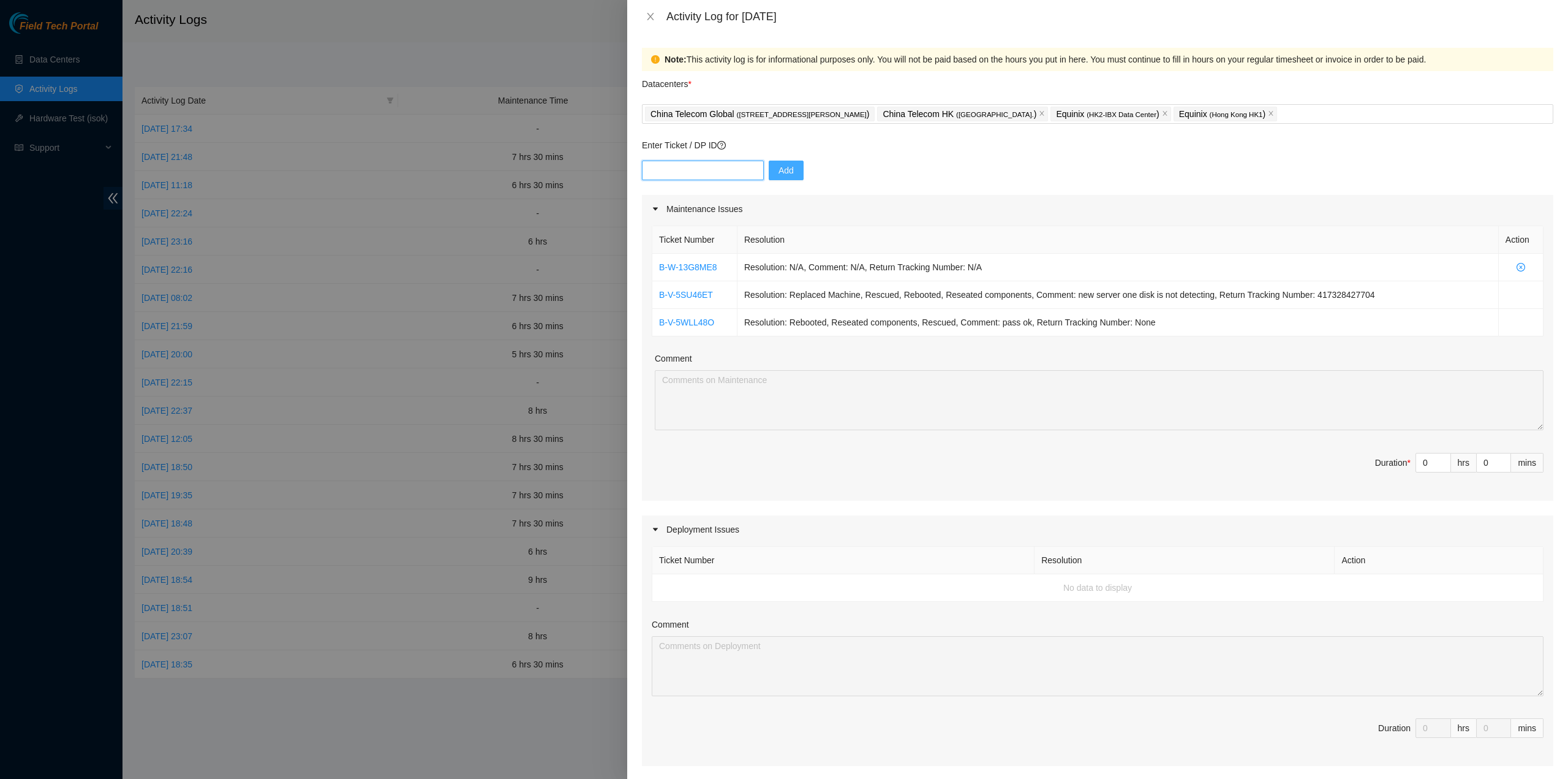
click at [701, 164] on input "text" at bounding box center [703, 171] width 122 height 20
paste input "B-V-5UXLFBZ"
type input "B-V-5UXLFBZ"
click at [779, 169] on span "Add" at bounding box center [785, 171] width 15 height 14
click at [692, 174] on input "text" at bounding box center [703, 171] width 122 height 20
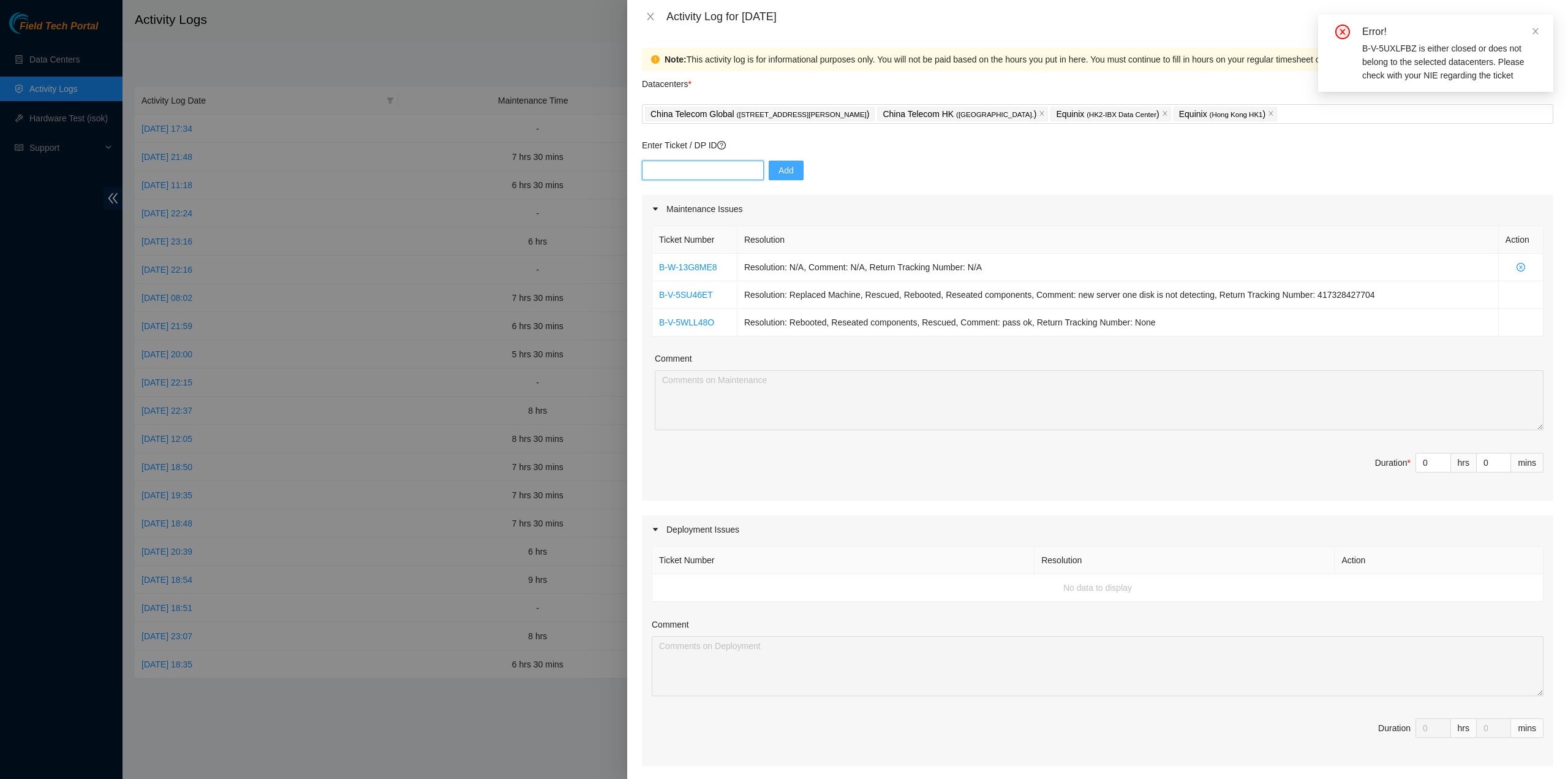
paste input "B-V-5UXLFBZ"
click at [648, 171] on input "B-V-5UXLFBZ" at bounding box center [703, 171] width 122 height 20
click at [721, 177] on input "B-V-5UXLFBZ" at bounding box center [703, 171] width 122 height 20
type input "B-V-5UXLFBZ"
click at [769, 175] on button "Add" at bounding box center [785, 171] width 35 height 20
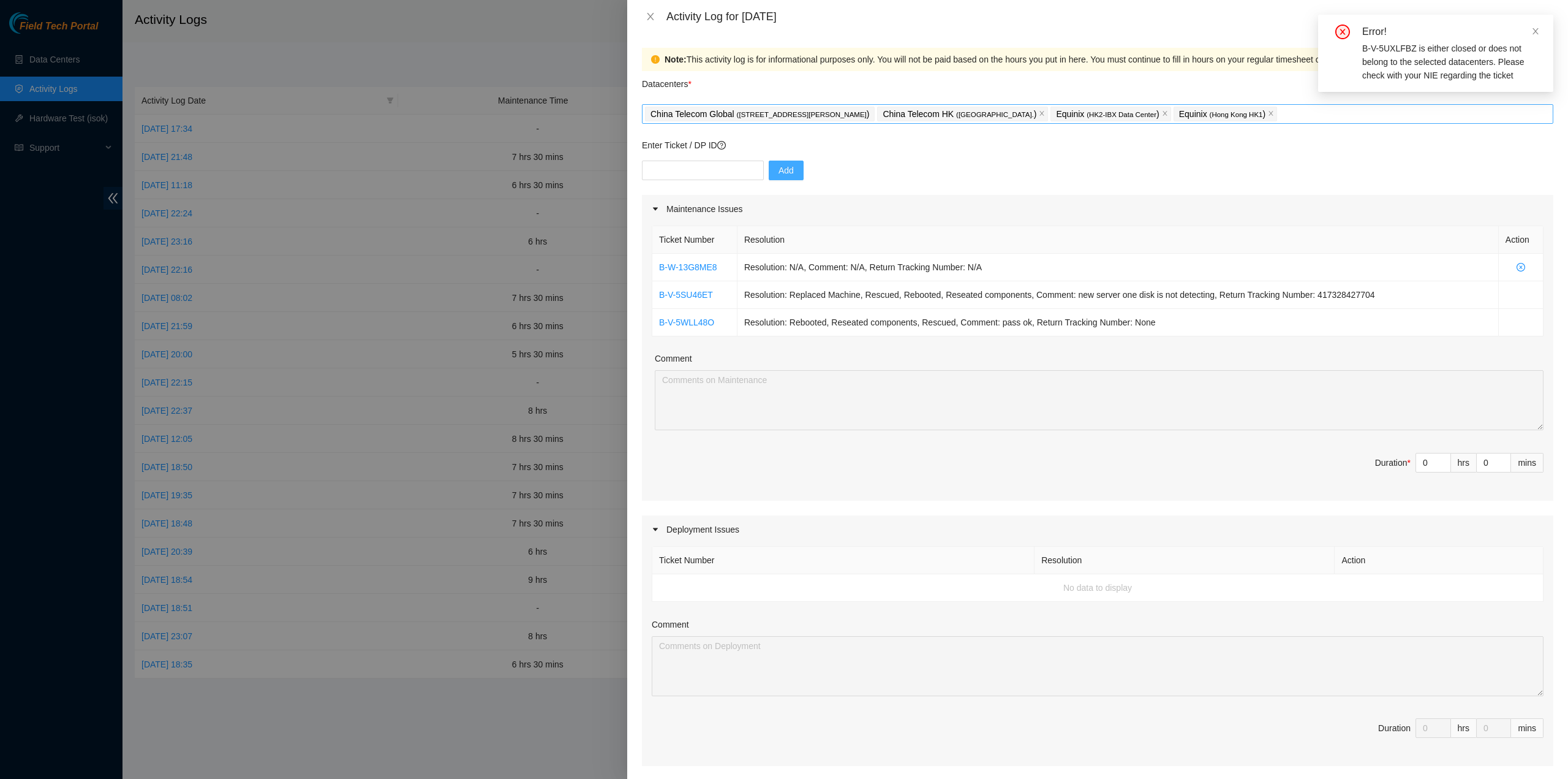
click at [1277, 114] on div "China Telecom Global ( Room B11, 2/F, 18 Chun Yat Street, TKO , Hong Kong ) Chi…" at bounding box center [1098, 113] width 906 height 17
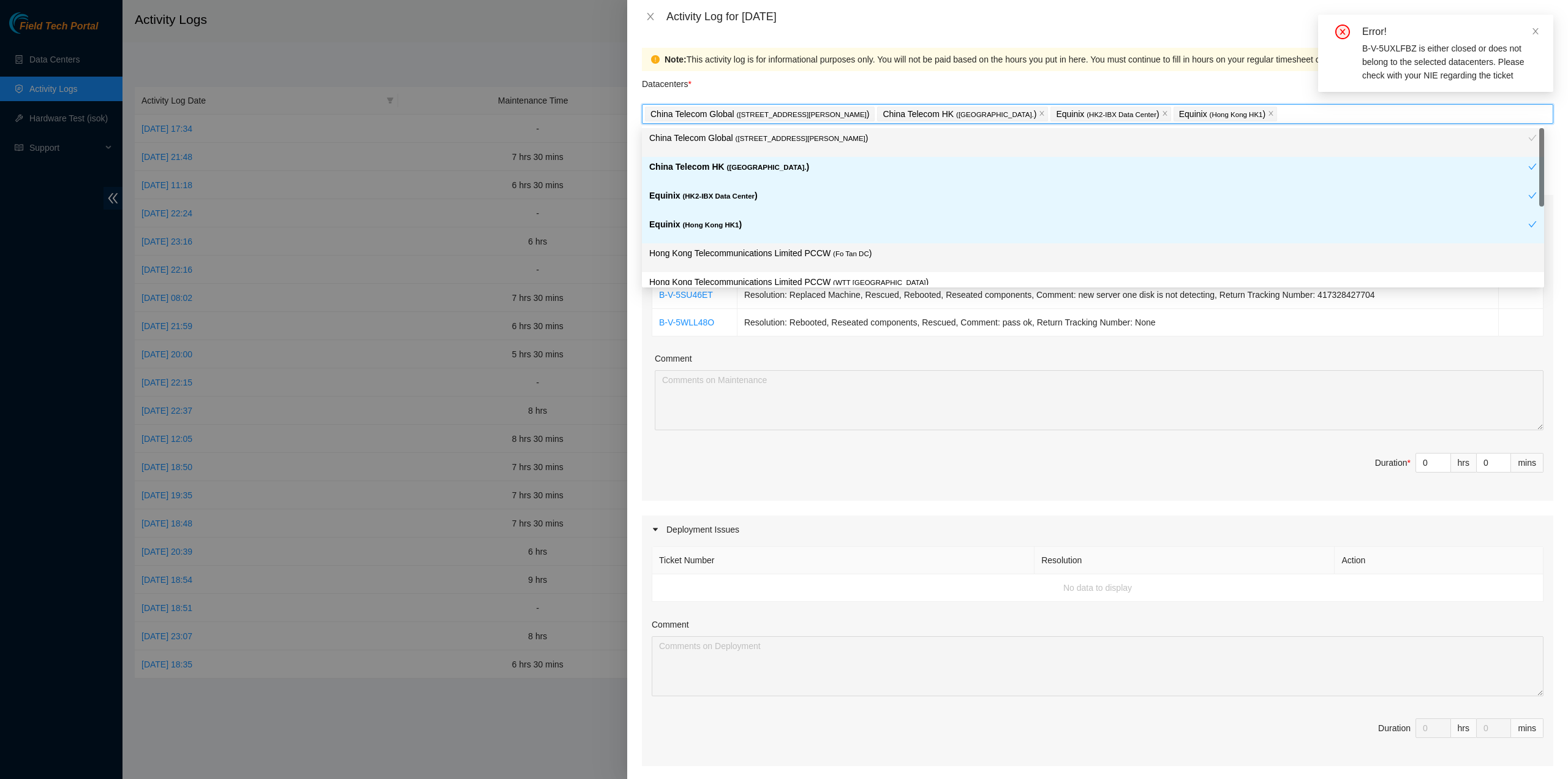
click at [799, 256] on p "Hong Kong Telecommunications Limited PCCW ( Fo Tan DC )" at bounding box center [1093, 253] width 888 height 14
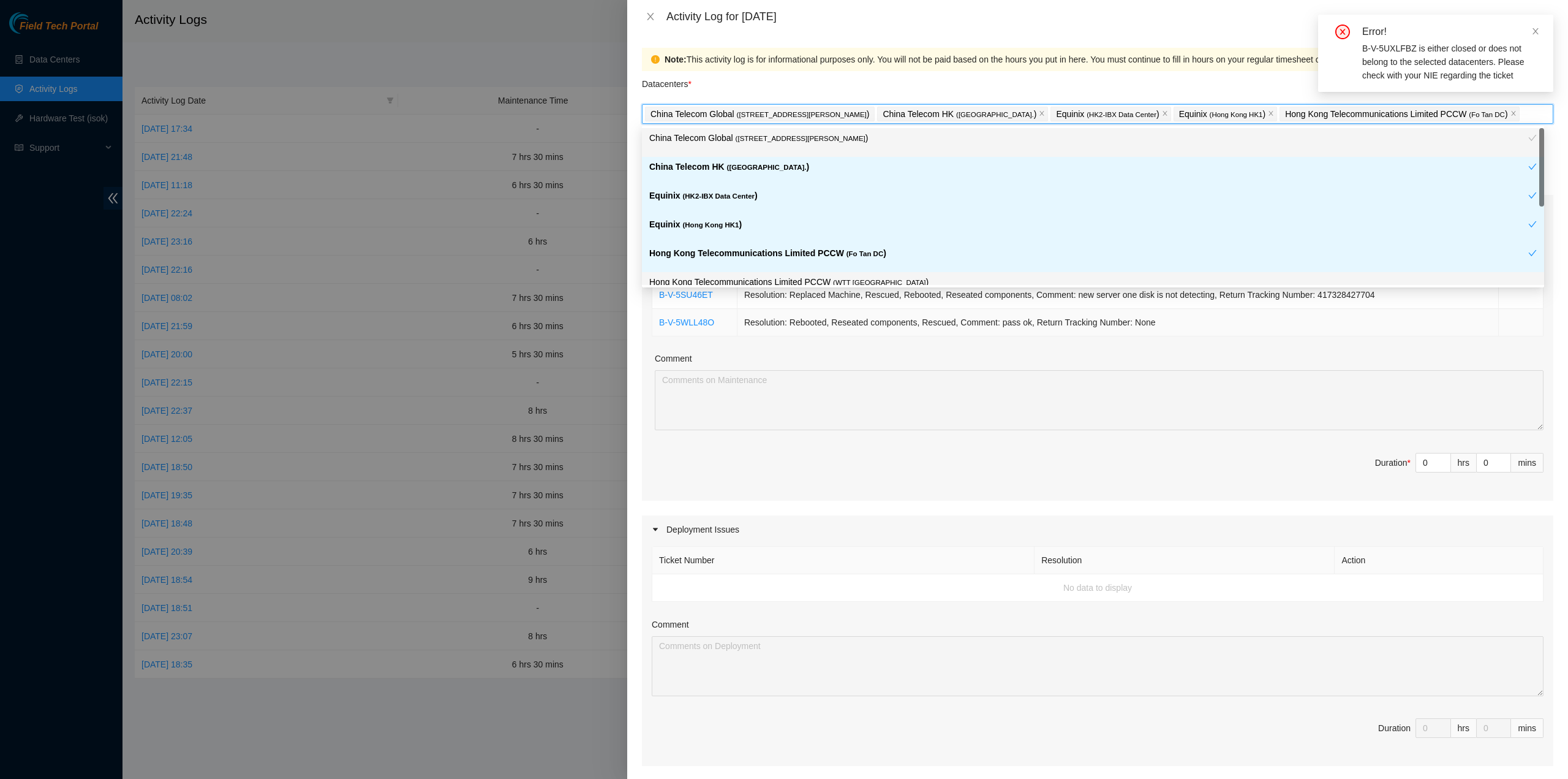
click at [928, 336] on div "Ticket Number Resolution Action B-W-13G8ME8 Resolution: N/A, Comment: N/A, Retu…" at bounding box center [1098, 362] width 912 height 277
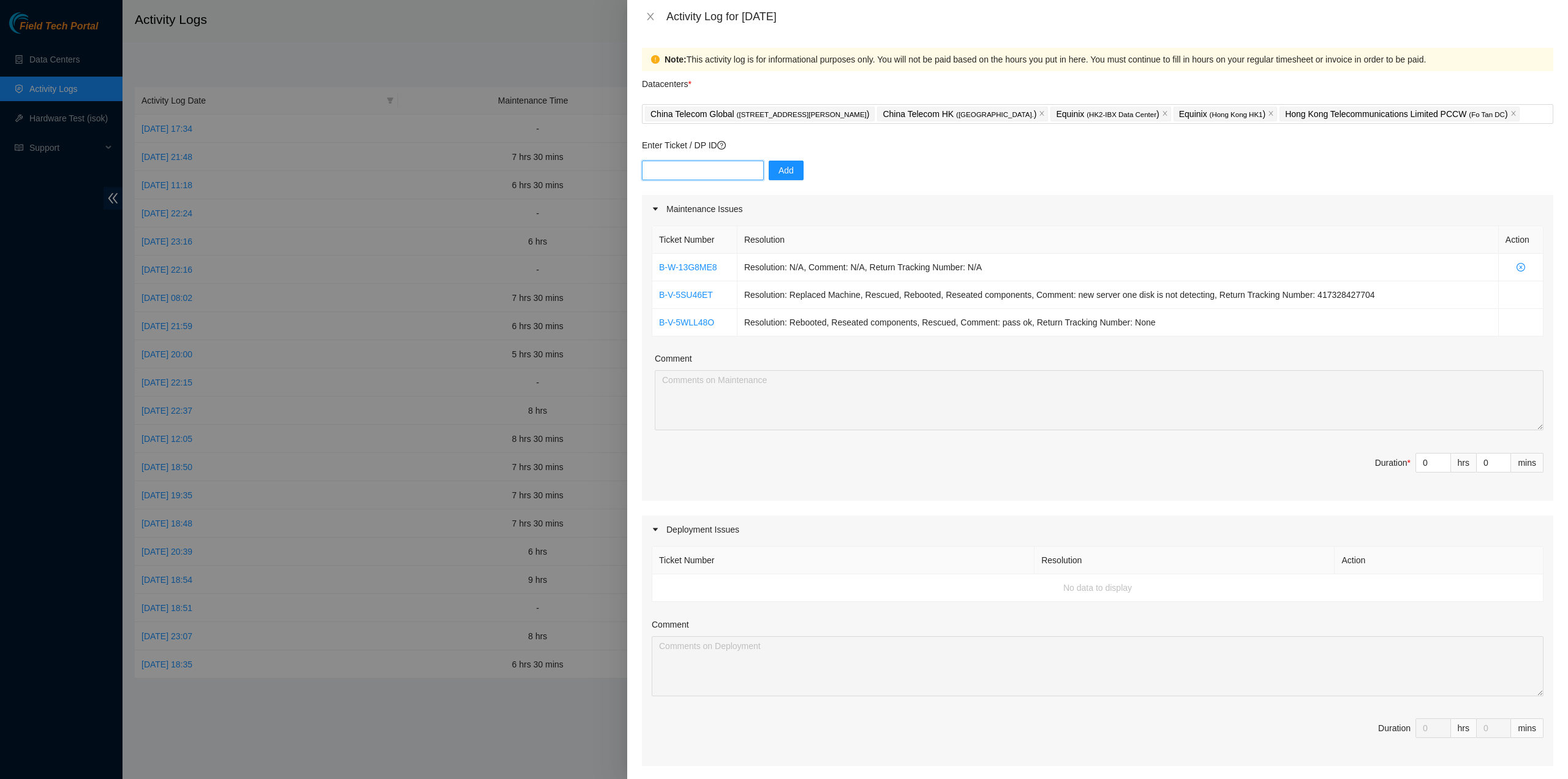
drag, startPoint x: 734, startPoint y: 170, endPoint x: 729, endPoint y: 180, distance: 11.2
click at [734, 170] on input "text" at bounding box center [703, 171] width 122 height 20
click at [709, 174] on input "text" at bounding box center [703, 171] width 122 height 20
paste input "B-V-5UXLFBZ"
type input "B-V-5UXLFBZ"
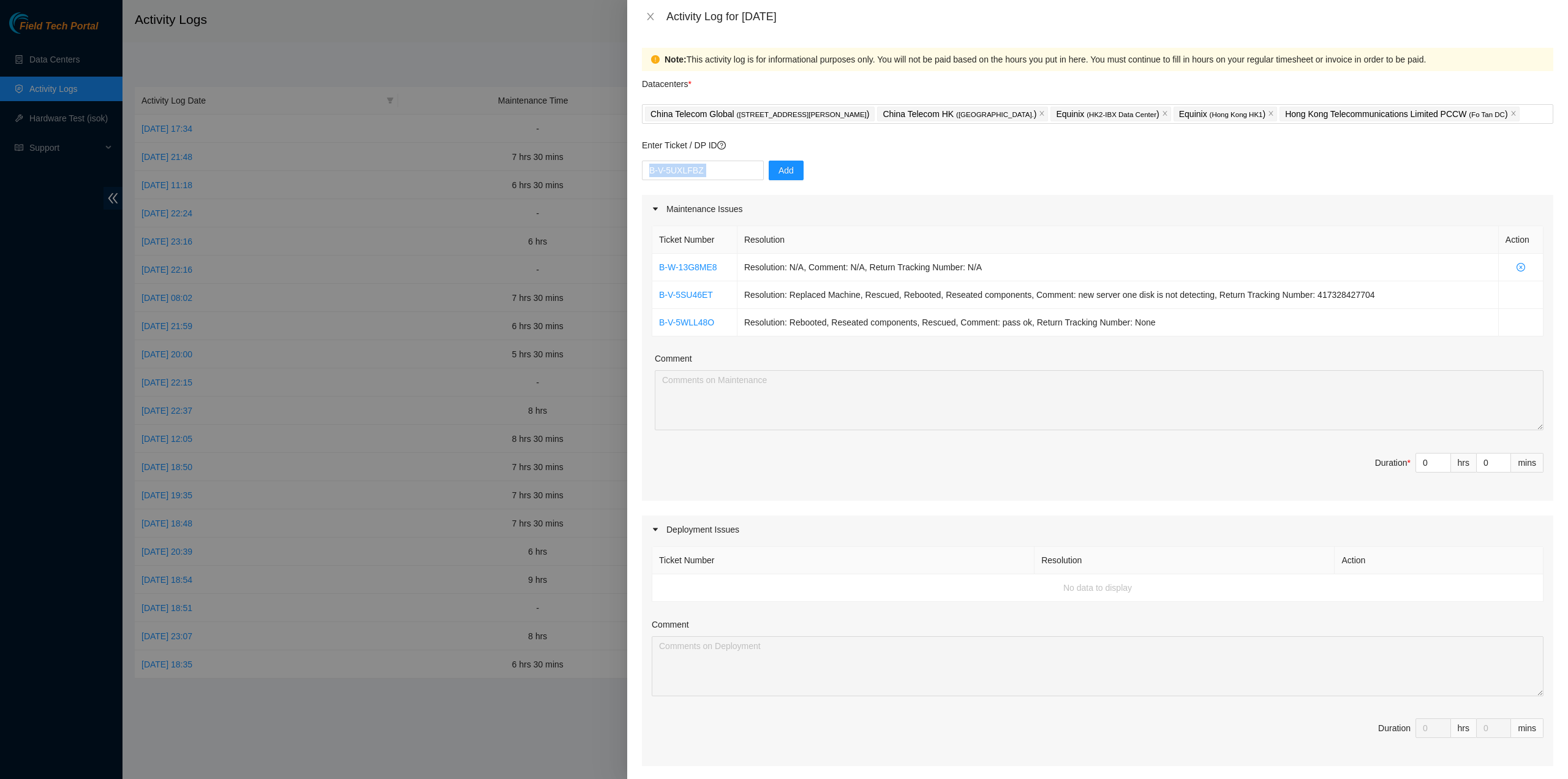
click at [759, 169] on div "B-V-5UXLFBZ Add" at bounding box center [1098, 178] width 912 height 35
click at [769, 170] on button "Add" at bounding box center [785, 171] width 35 height 20
click at [709, 167] on input "text" at bounding box center [703, 171] width 122 height 20
drag, startPoint x: 732, startPoint y: 169, endPoint x: 739, endPoint y: 170, distance: 7.1
click at [732, 169] on input "text" at bounding box center [703, 171] width 122 height 20
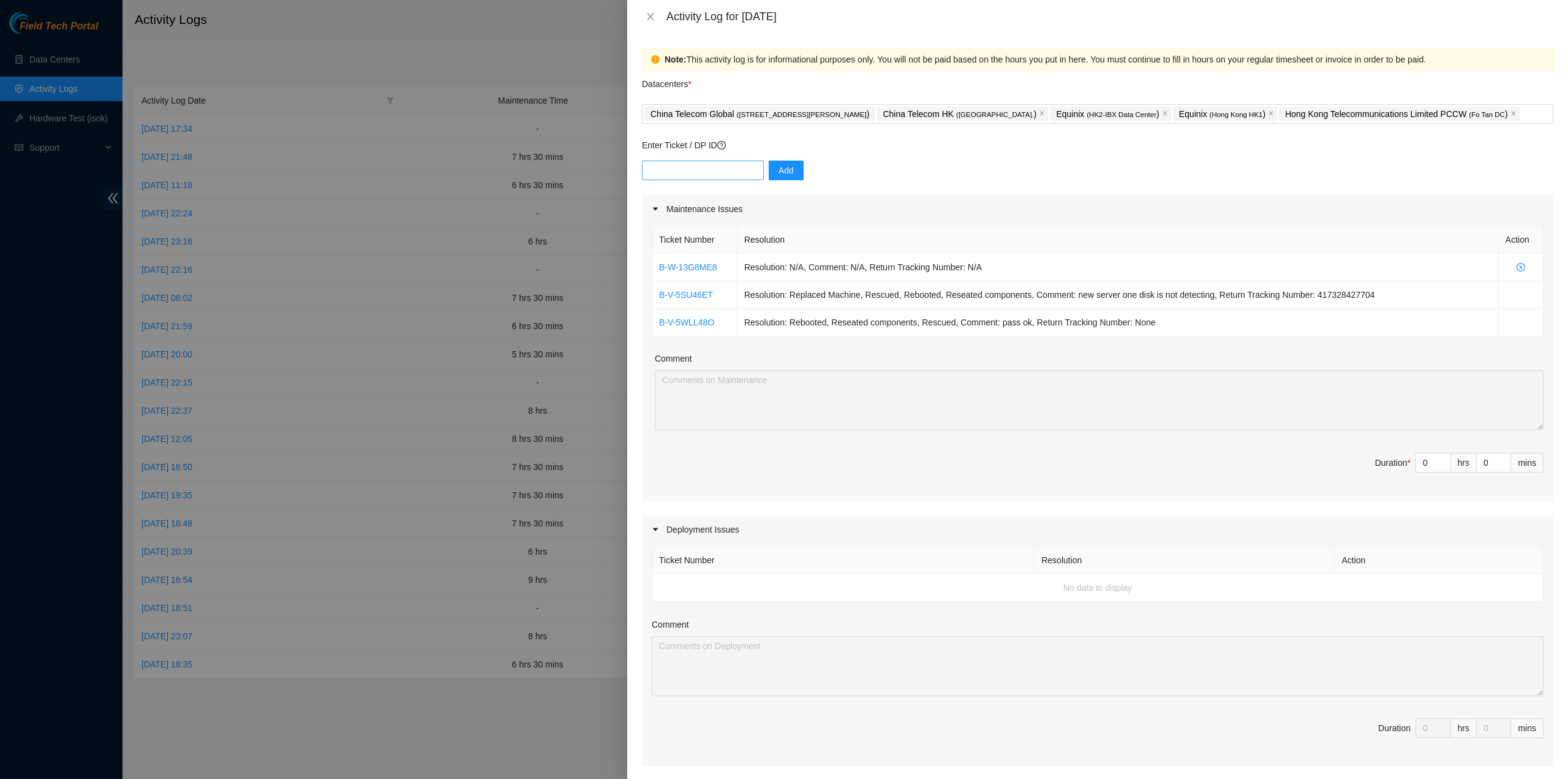
click at [739, 170] on input "text" at bounding box center [703, 171] width 122 height 20
click at [751, 174] on input "text" at bounding box center [703, 171] width 122 height 20
paste input "B-V-5UXLFBZ"
type input "B-V-5UXLFBZ"
click at [779, 169] on span "Add" at bounding box center [785, 171] width 15 height 14
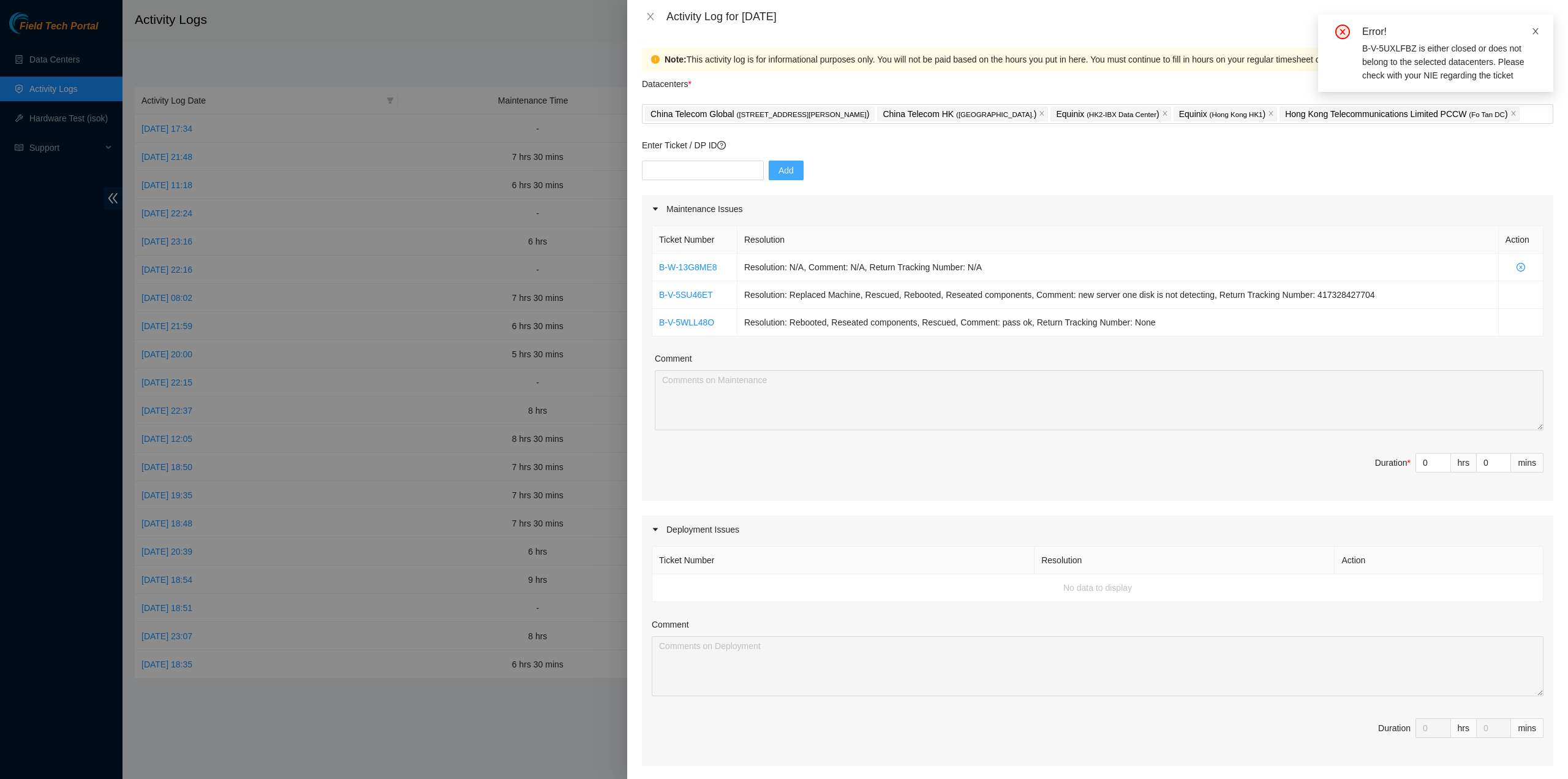
click at [1536, 33] on icon "close" at bounding box center [1535, 31] width 9 height 9
click at [685, 165] on input "text" at bounding box center [703, 171] width 122 height 20
paste input "B-V-5W7XHEX"
type input "B-V-5W7XHEX"
click at [779, 169] on span "Add" at bounding box center [785, 171] width 15 height 14
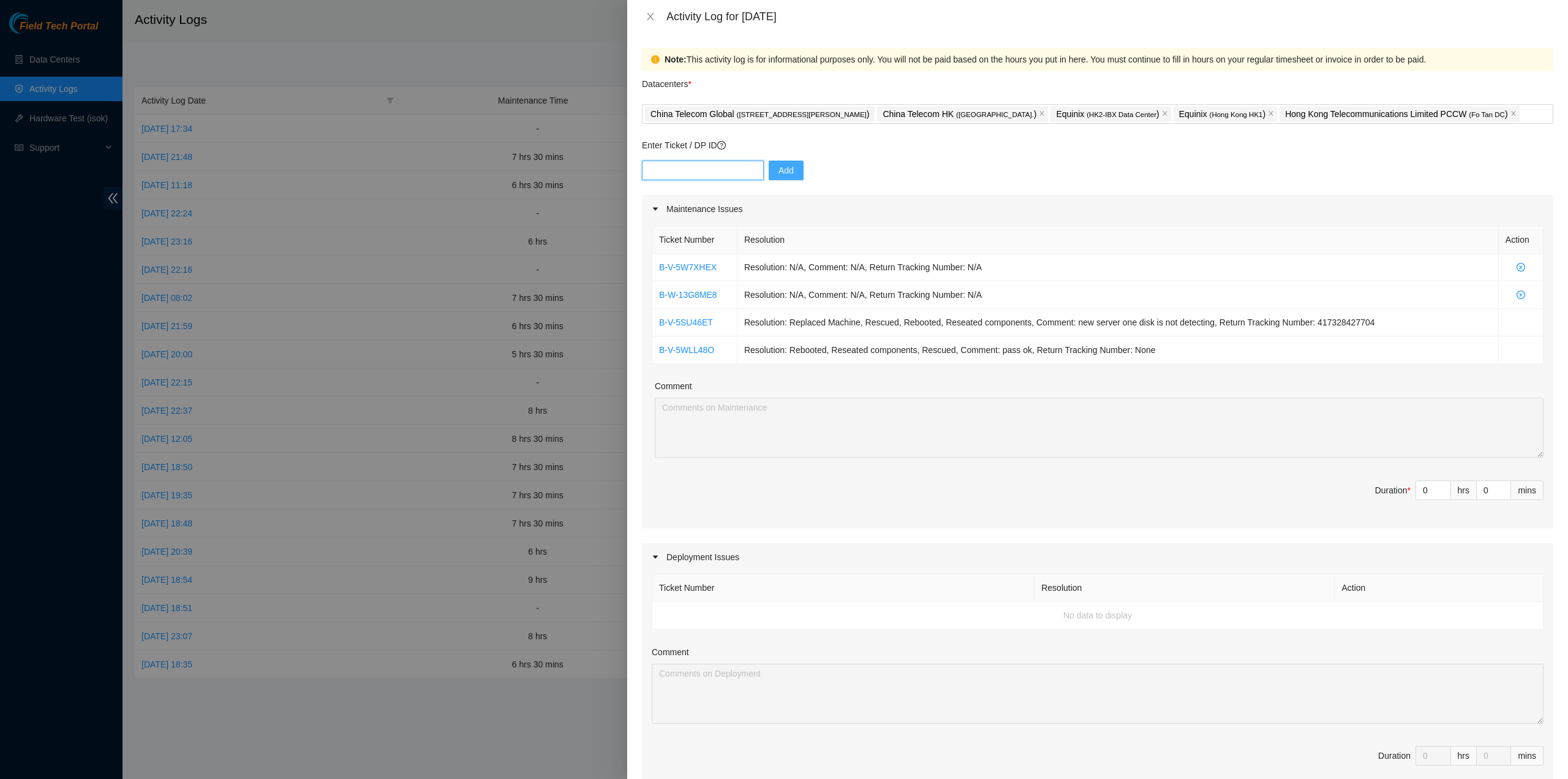
click at [729, 169] on input "text" at bounding box center [703, 171] width 122 height 20
paste input "B-V-5WLL481"
type input "B-V-5WLL481"
click at [781, 174] on span "Add" at bounding box center [785, 171] width 15 height 14
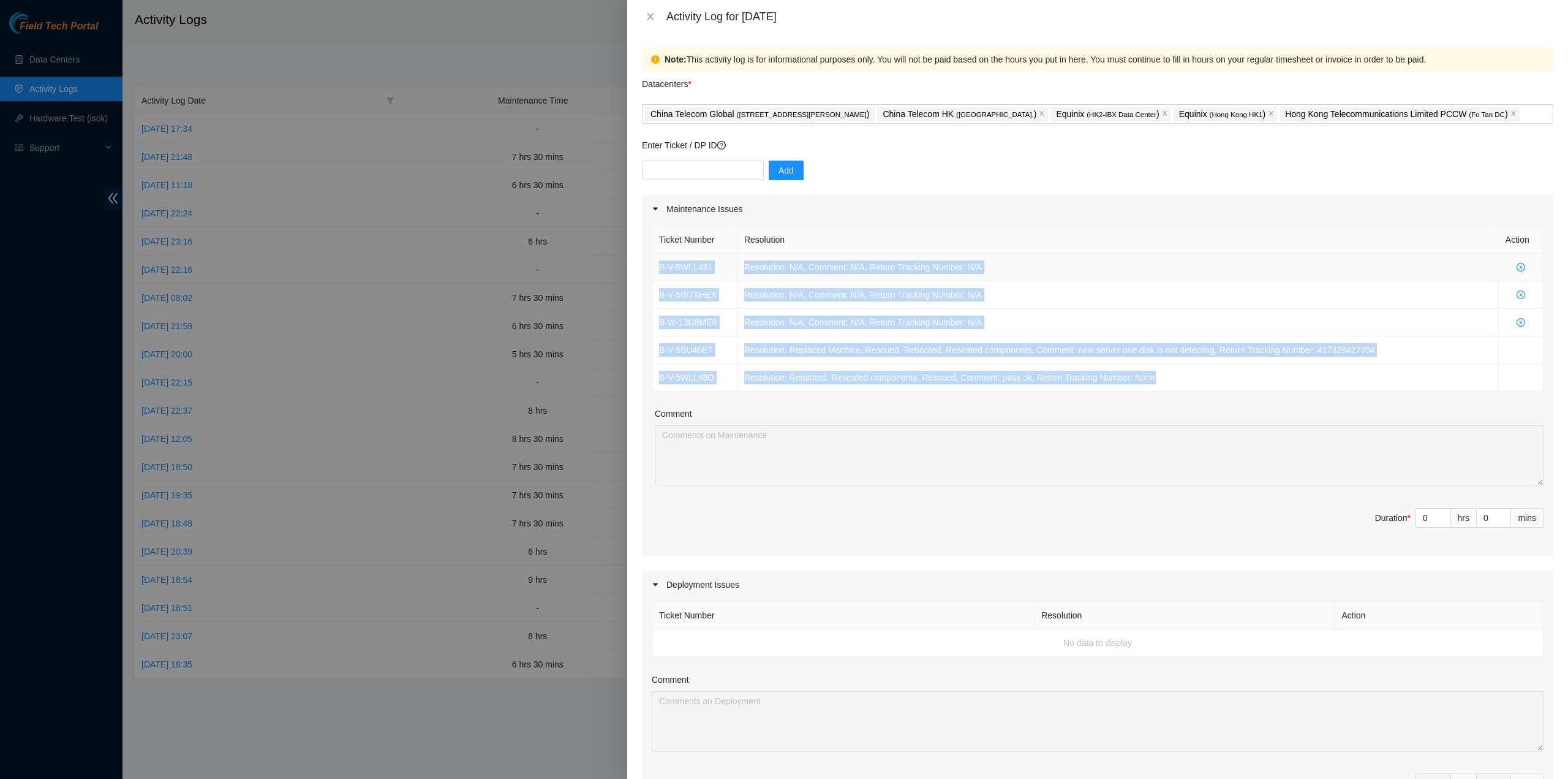
drag, startPoint x: 1182, startPoint y: 384, endPoint x: 654, endPoint y: 258, distance: 542.8
click at [654, 258] on tbody "B-V-5WLL481 Resolution: N/A, Comment: N/A, Return Tracking Number: N/A B-V-5W7X…" at bounding box center [1098, 322] width 892 height 138
copy tbody "B-V-5WLL481 Resolution: N/A, Comment: N/A, Return Tracking Number: N/A B-V-5W7X…"
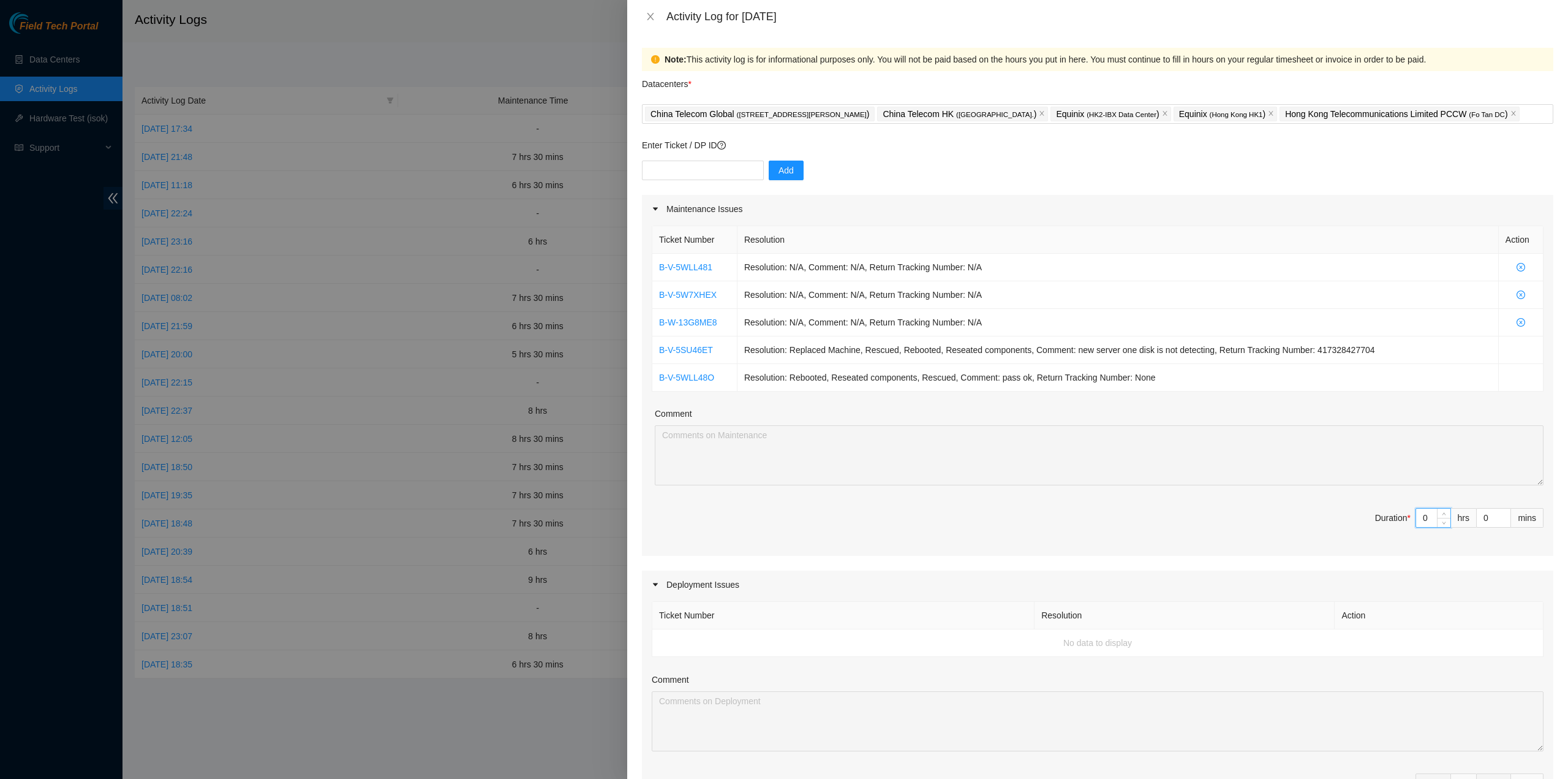
drag, startPoint x: 1419, startPoint y: 521, endPoint x: 1384, endPoint y: 511, distance: 36.4
click at [1390, 515] on span "Duration * 0 hrs 0 mins" at bounding box center [1097, 525] width 892 height 35
type input "7"
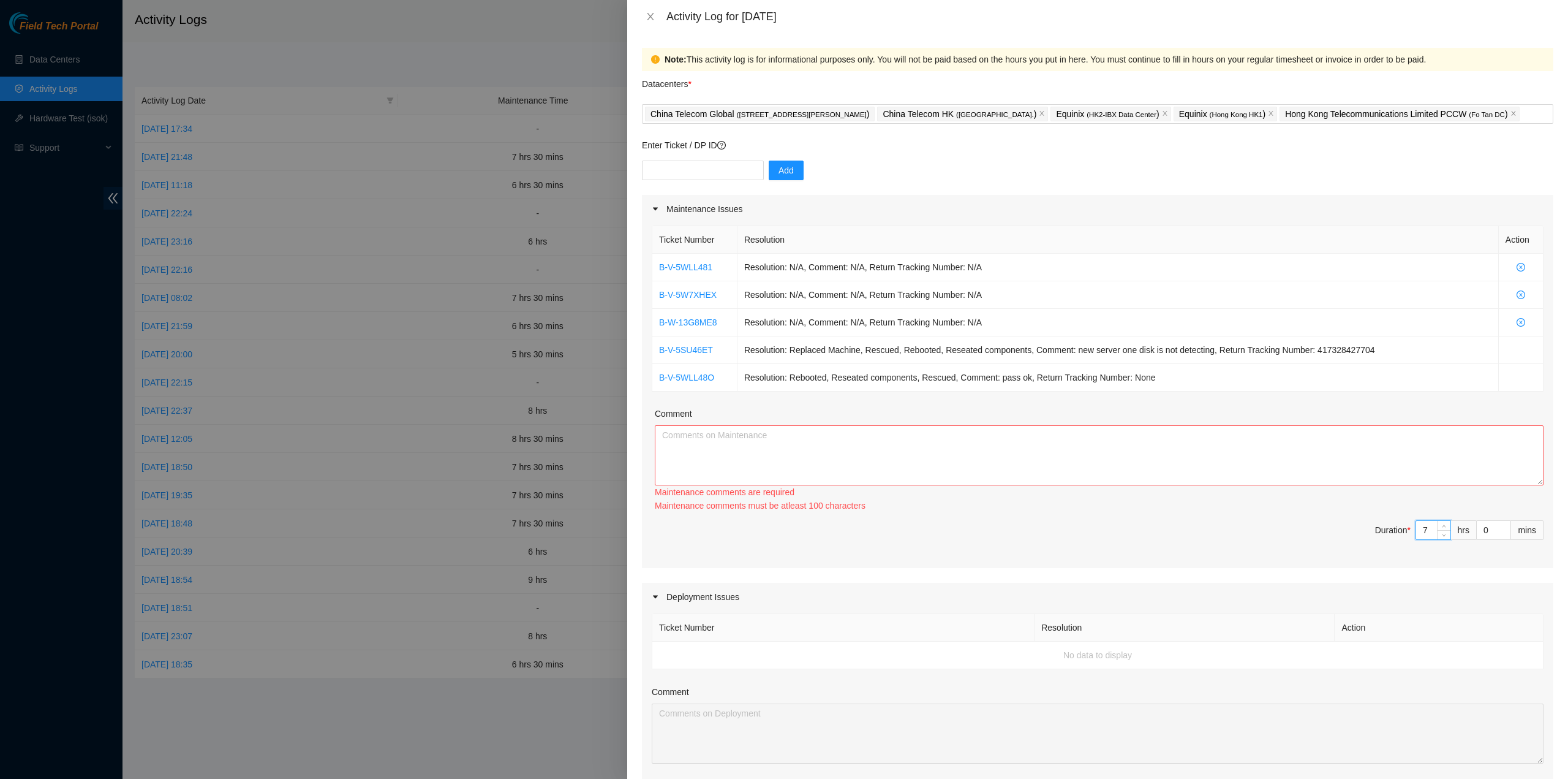
type input "7"
type input "3"
type input "30"
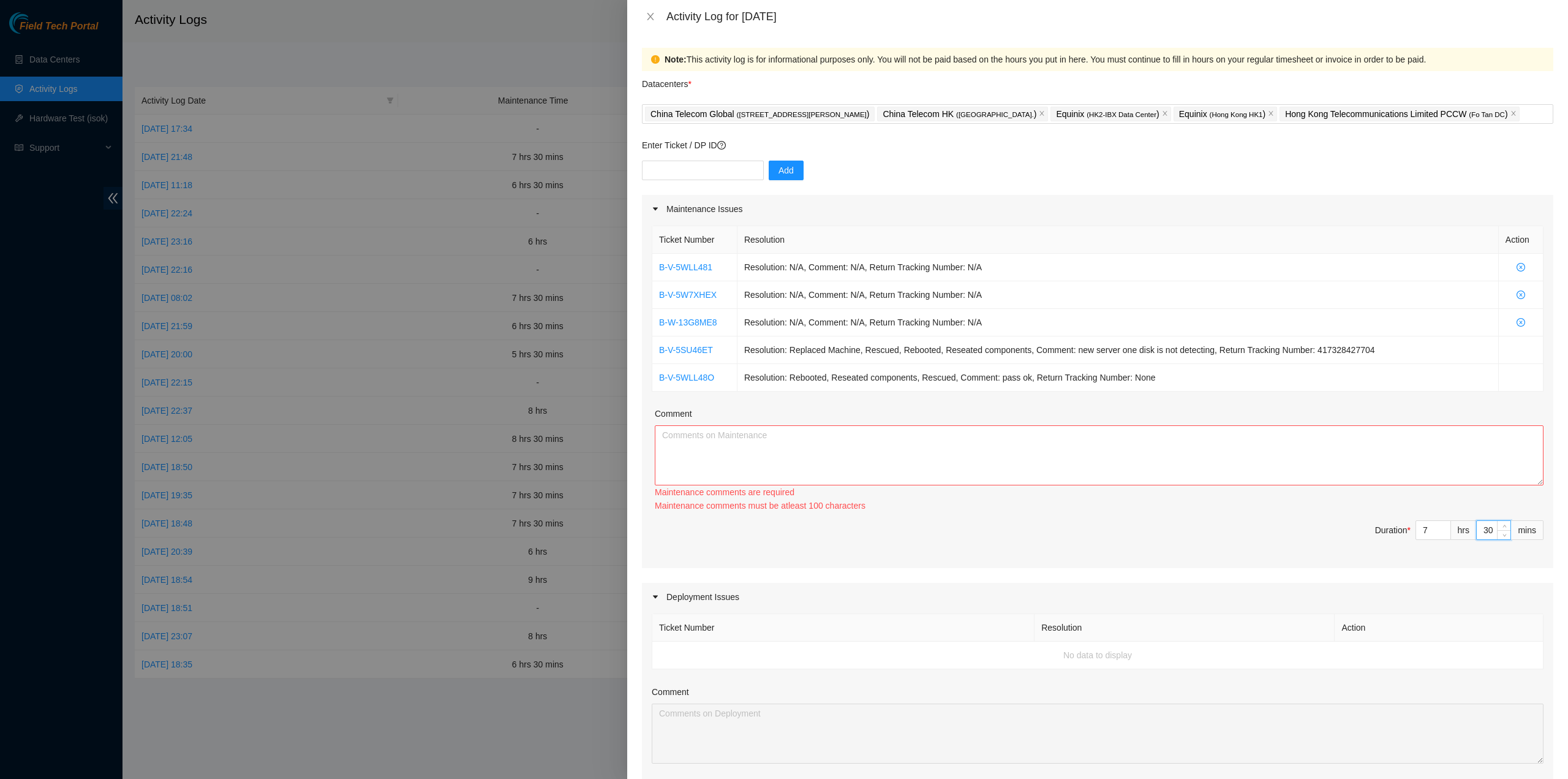
type input "30"
click at [946, 442] on textarea "Comment" at bounding box center [1098, 455] width 889 height 60
paste textarea "B-V-5WLL481 Resolution: N/A, Comment: N/A, Return Tracking Number: N/A B-V-5W7X…"
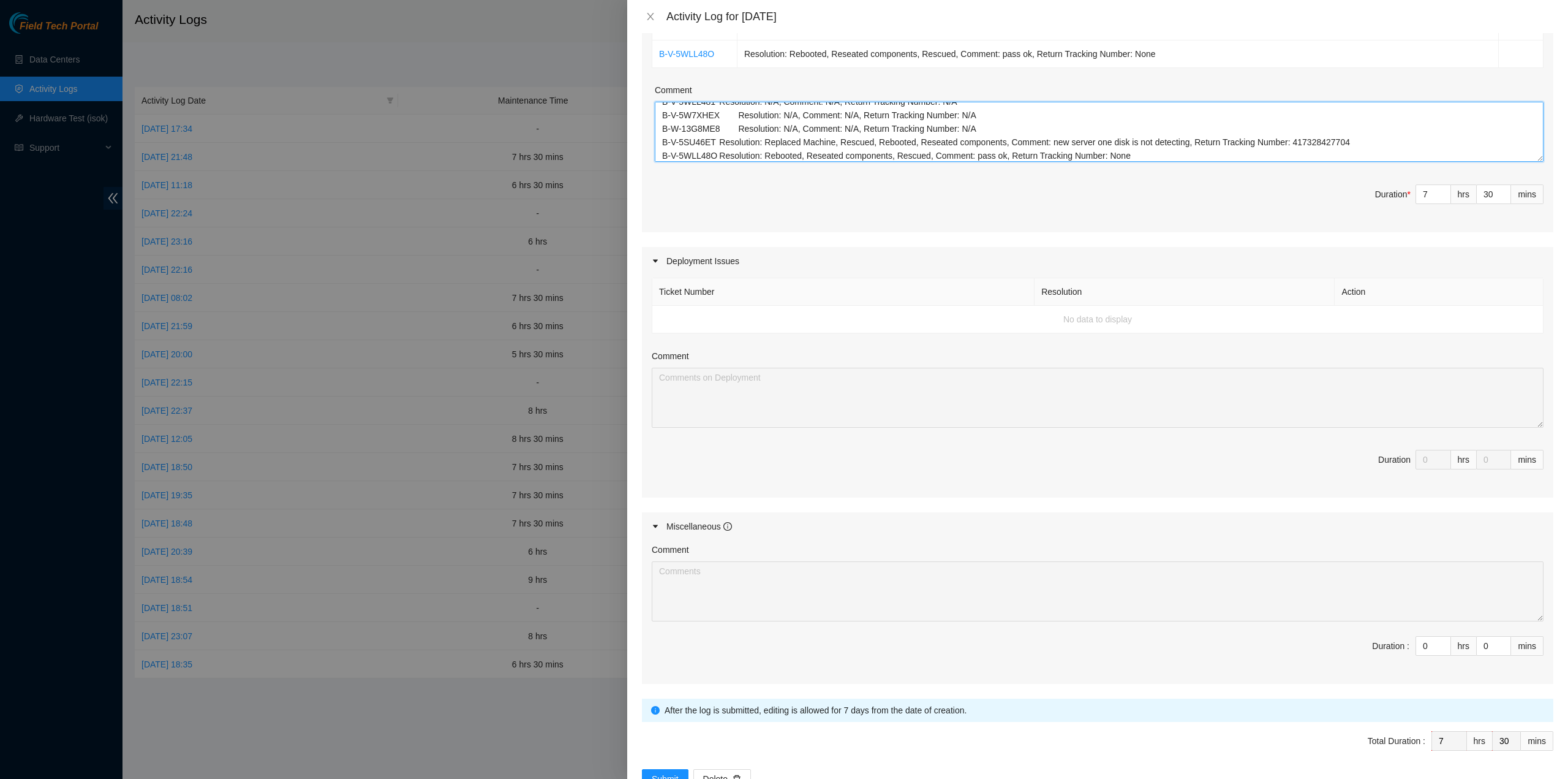
scroll to position [358, 0]
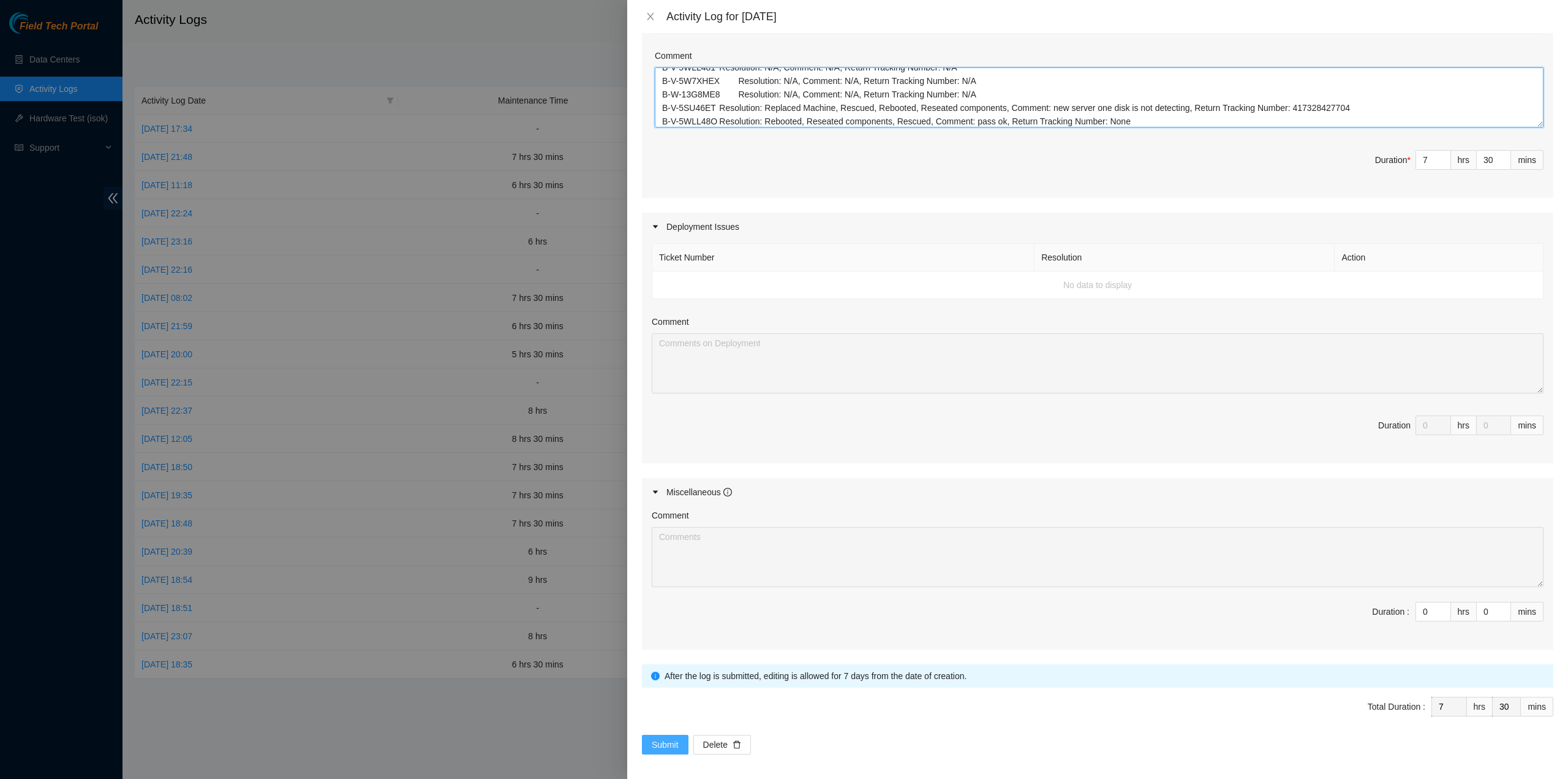
type textarea "B-V-5WLL481 Resolution: N/A, Comment: N/A, Return Tracking Number: N/A B-V-5W7X…"
drag, startPoint x: 657, startPoint y: 737, endPoint x: 803, endPoint y: 779, distance: 151.9
click at [659, 738] on span "Submit" at bounding box center [664, 745] width 27 height 14
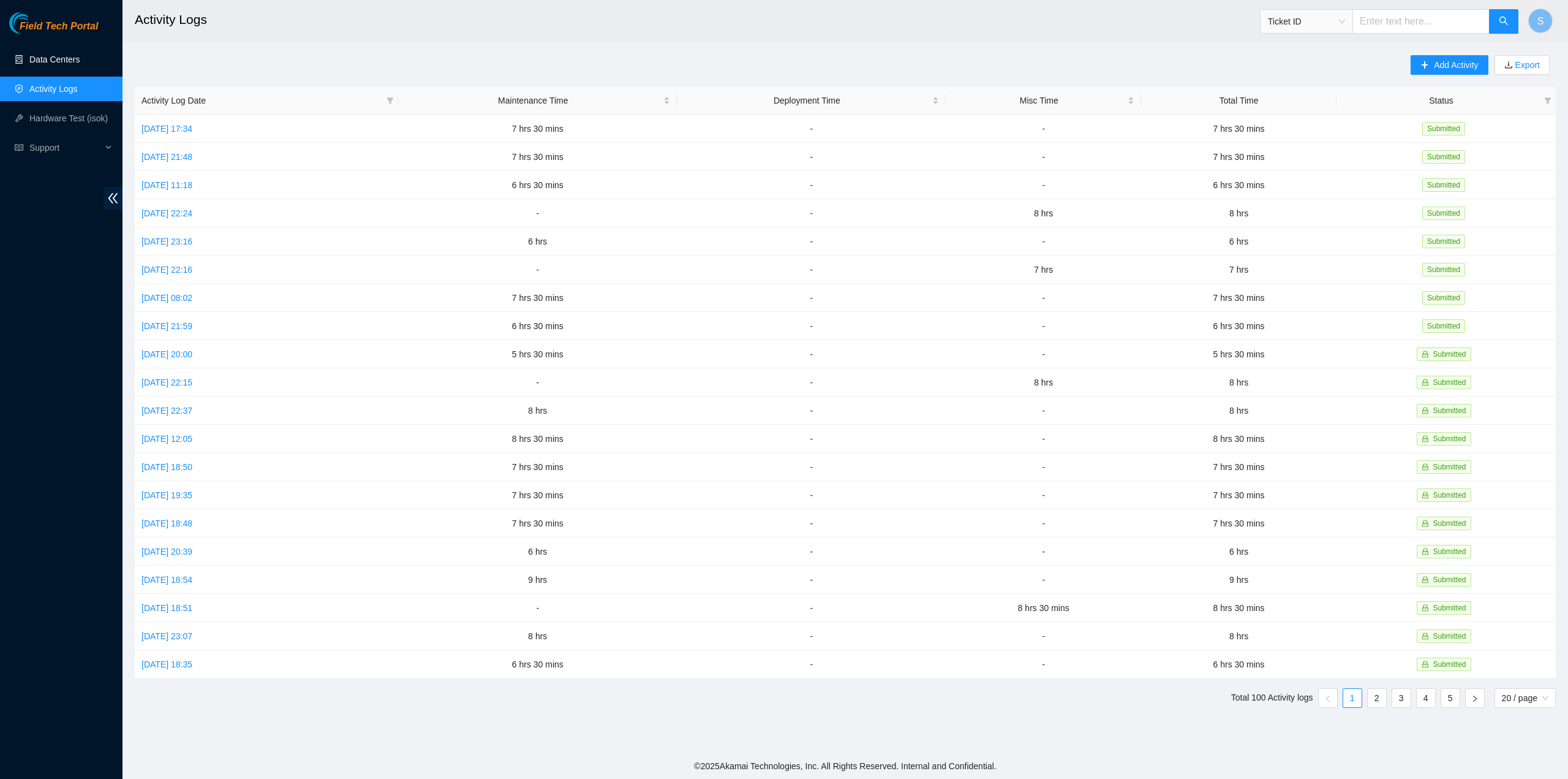
click at [68, 65] on link "Data Centers" at bounding box center [55, 60] width 51 height 10
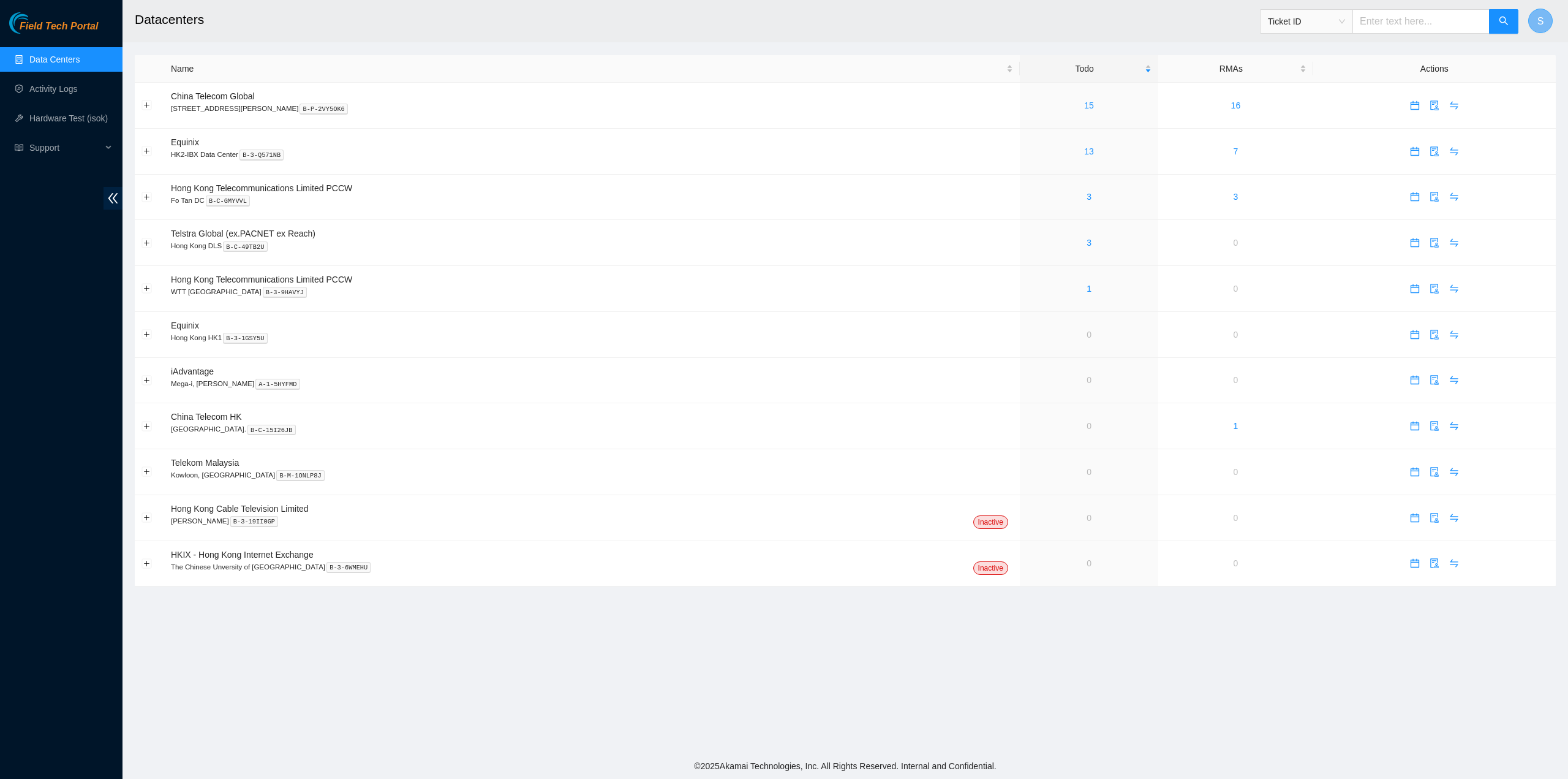
click at [1537, 24] on button "S" at bounding box center [1540, 21] width 25 height 25
click at [1446, 111] on link "Logout" at bounding box center [1455, 108] width 27 height 10
